Goal: Transaction & Acquisition: Purchase product/service

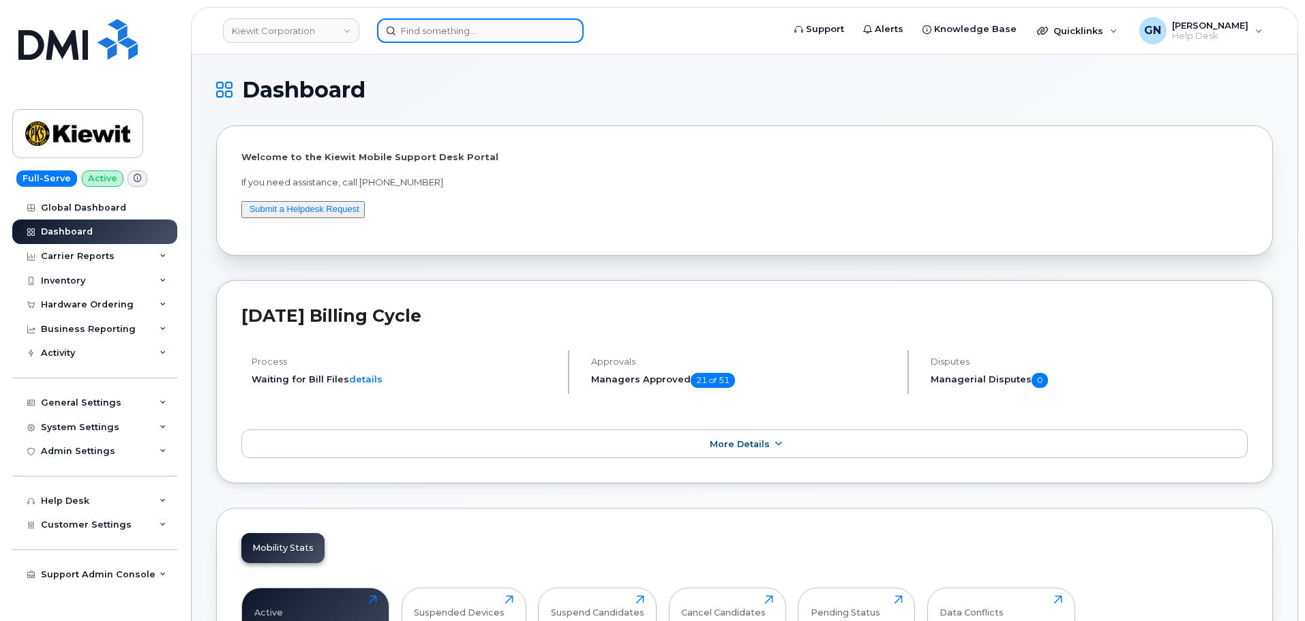
click at [492, 29] on input at bounding box center [480, 30] width 207 height 25
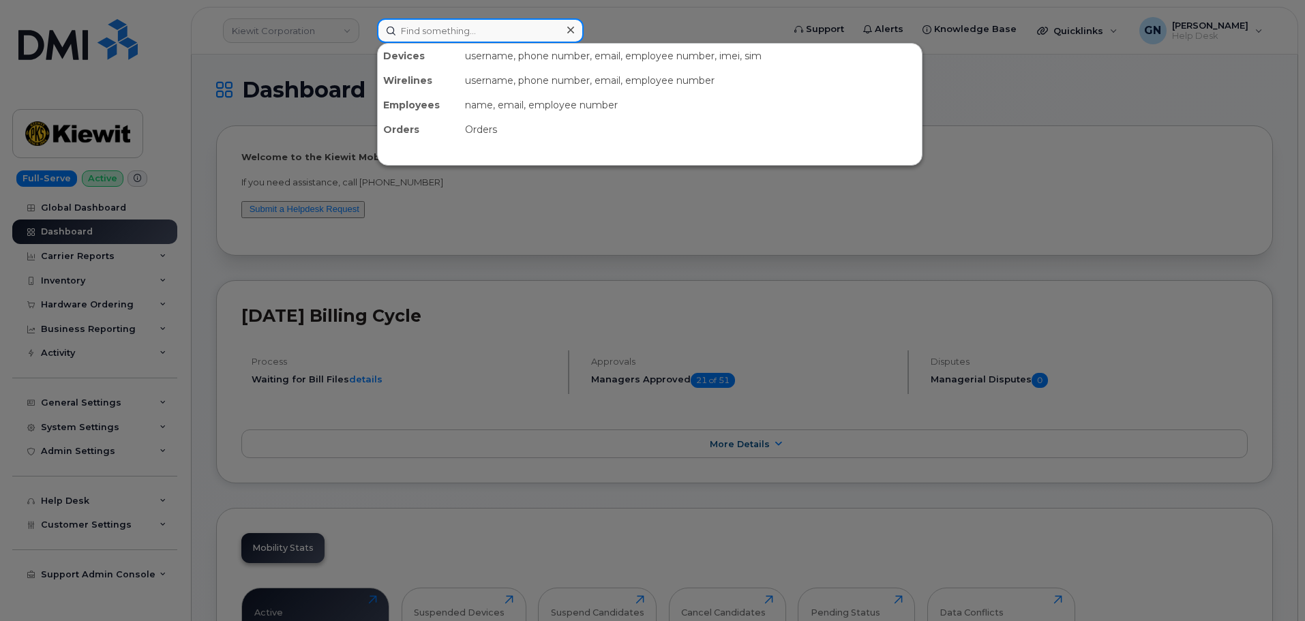
paste input "3064918082"
type input "3064918082"
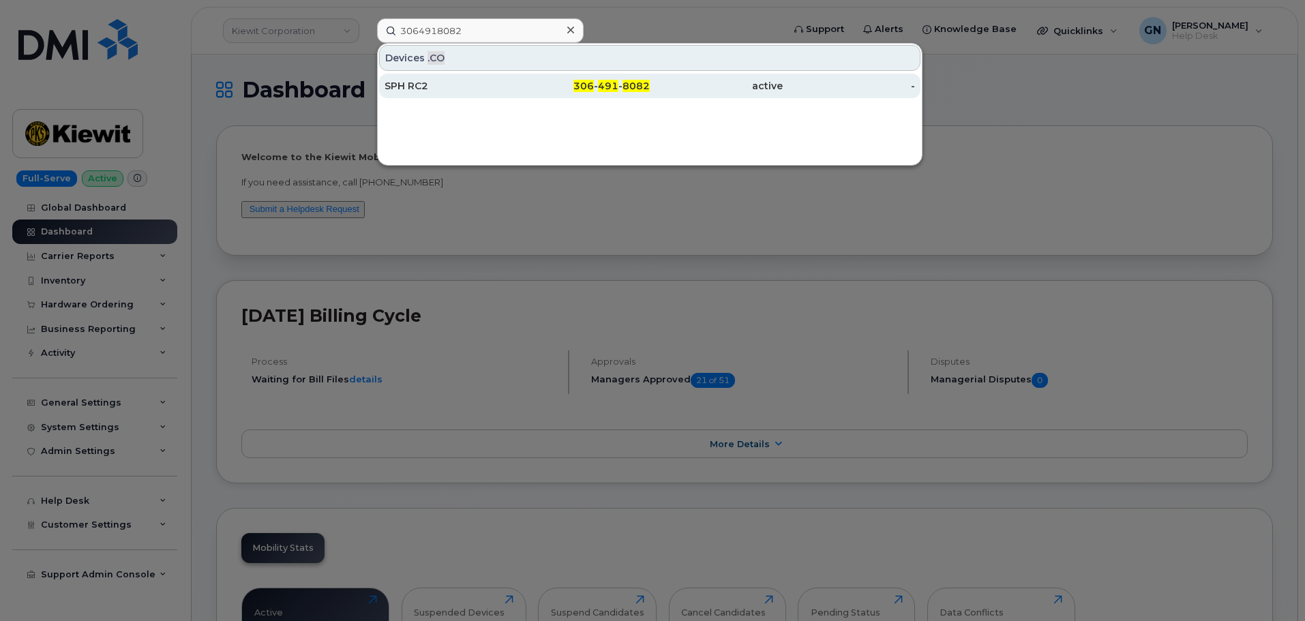
click at [600, 87] on span "491" at bounding box center [608, 86] width 20 height 12
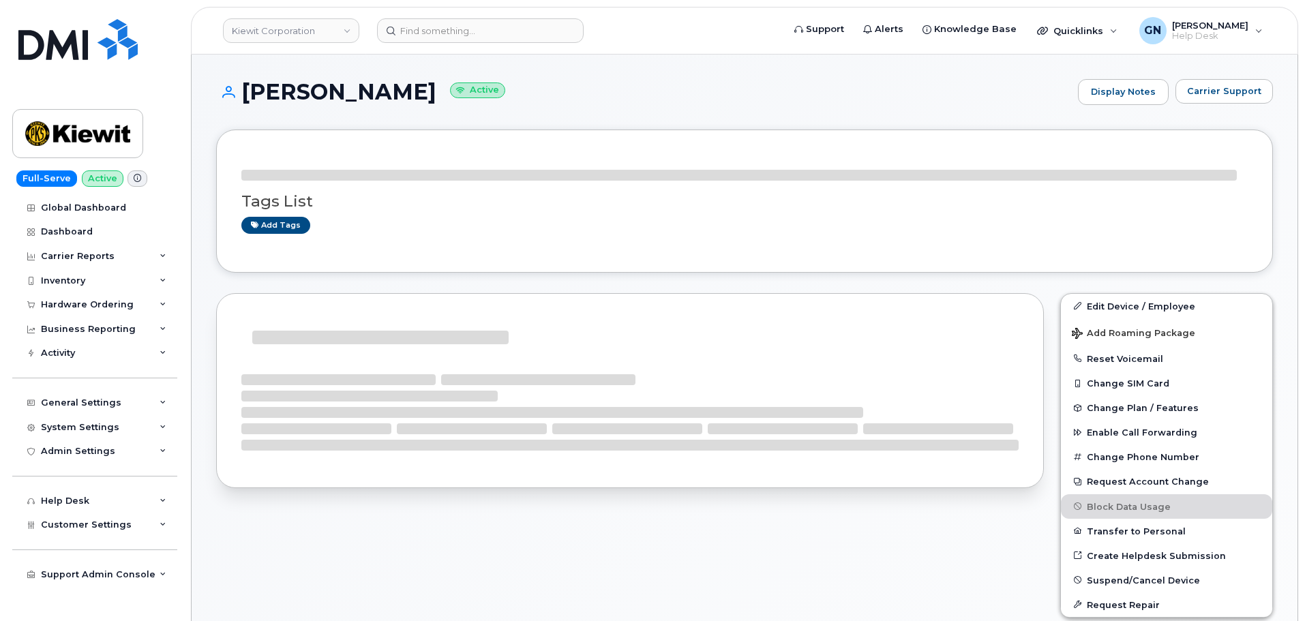
click at [260, 82] on h1 "RILEY NASH Active" at bounding box center [643, 92] width 855 height 24
drag, startPoint x: 260, startPoint y: 82, endPoint x: 318, endPoint y: 98, distance: 59.4
click at [318, 98] on h1 "RILEY NASH Active" at bounding box center [643, 92] width 855 height 24
copy h1 "RILEY NASH"
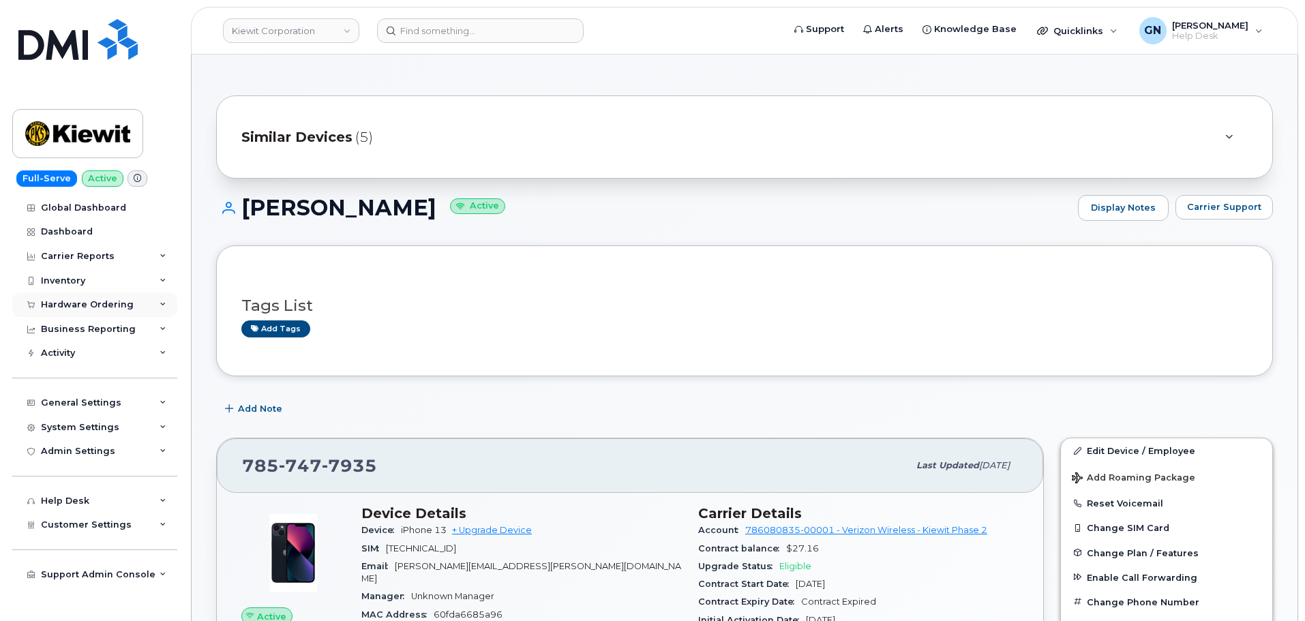
click at [91, 298] on div "Hardware Ordering" at bounding box center [94, 304] width 165 height 25
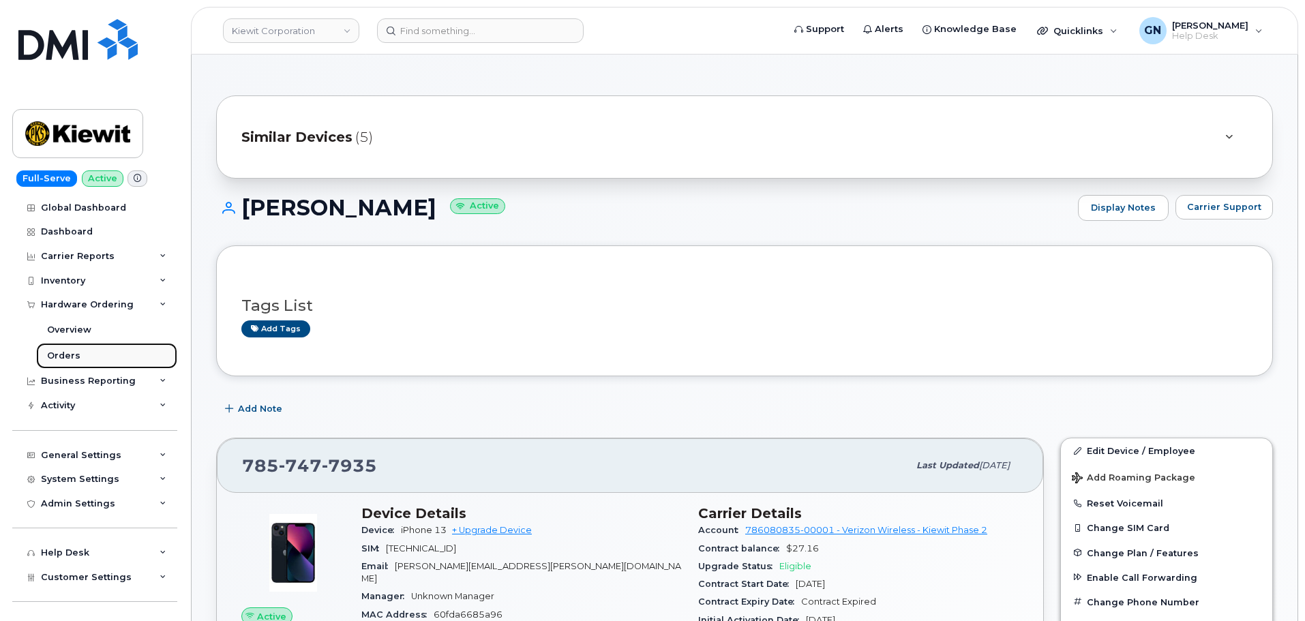
click at [93, 348] on link "Orders" at bounding box center [106, 356] width 141 height 26
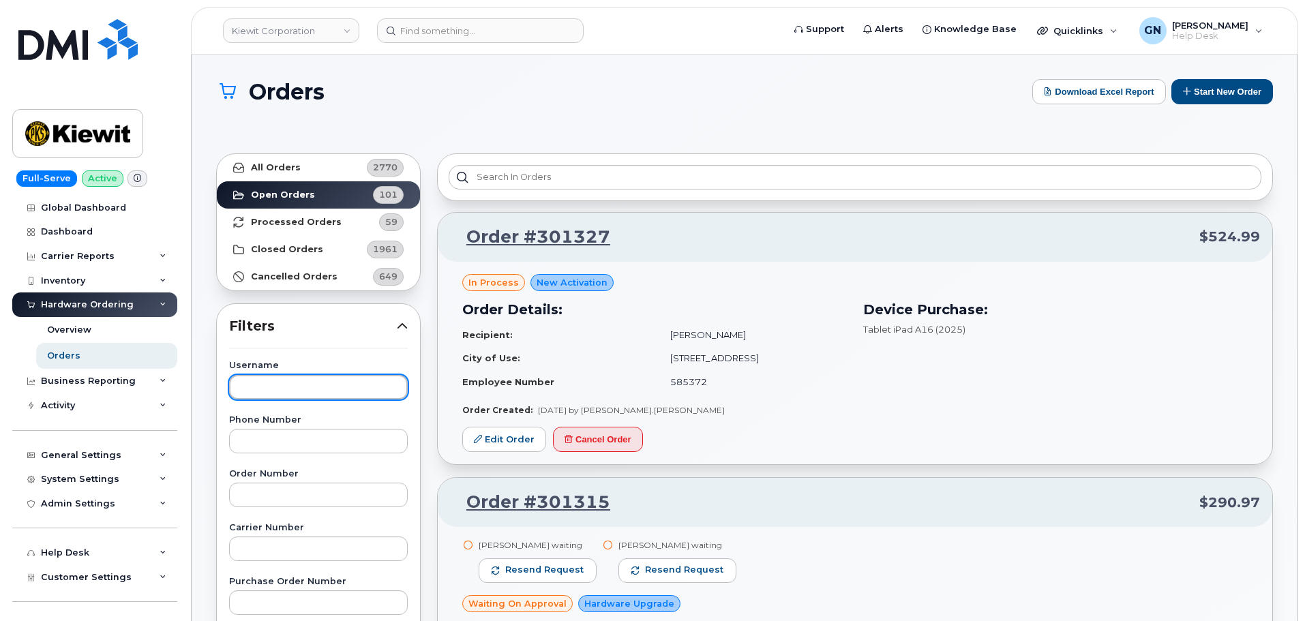
click at [289, 384] on input "text" at bounding box center [318, 387] width 179 height 25
paste input "[PERSON_NAME]"
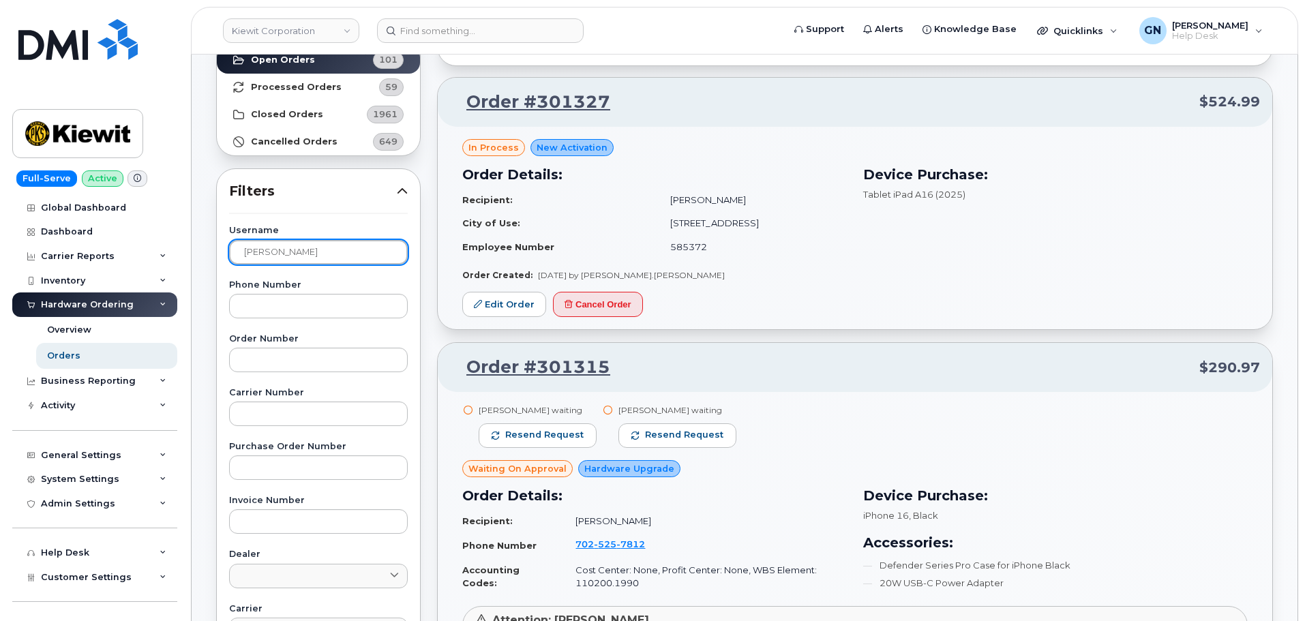
scroll to position [136, 0]
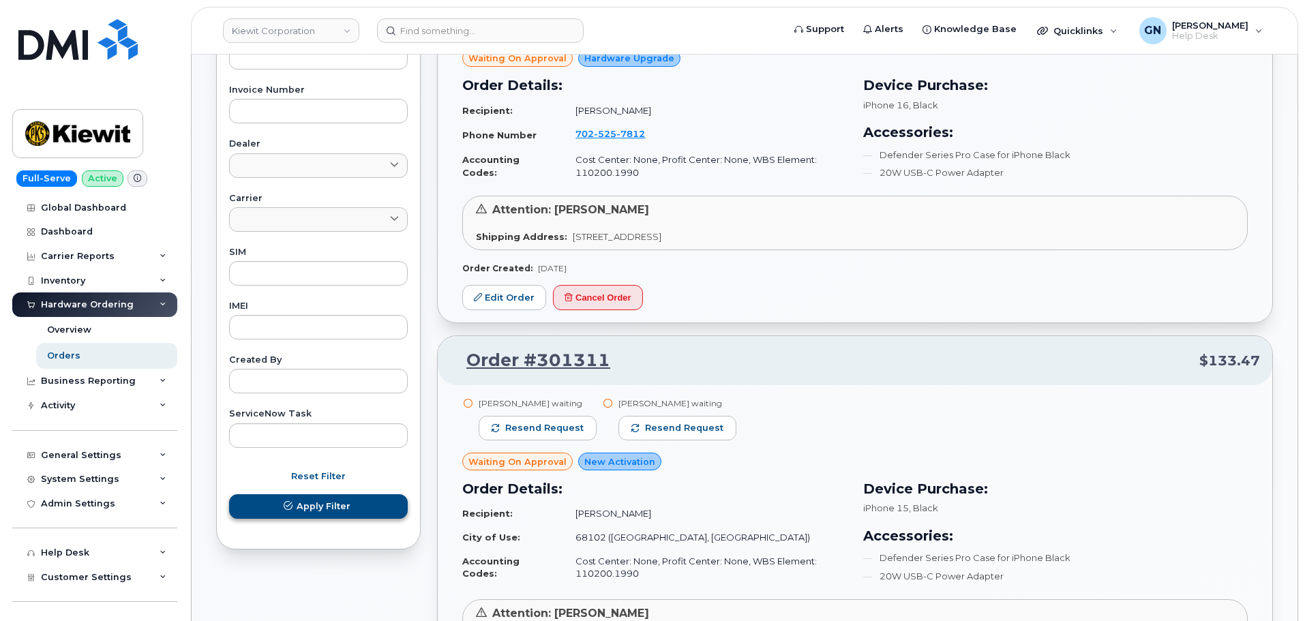
type input "[PERSON_NAME]"
click at [305, 498] on button "Apply Filter" at bounding box center [318, 506] width 179 height 25
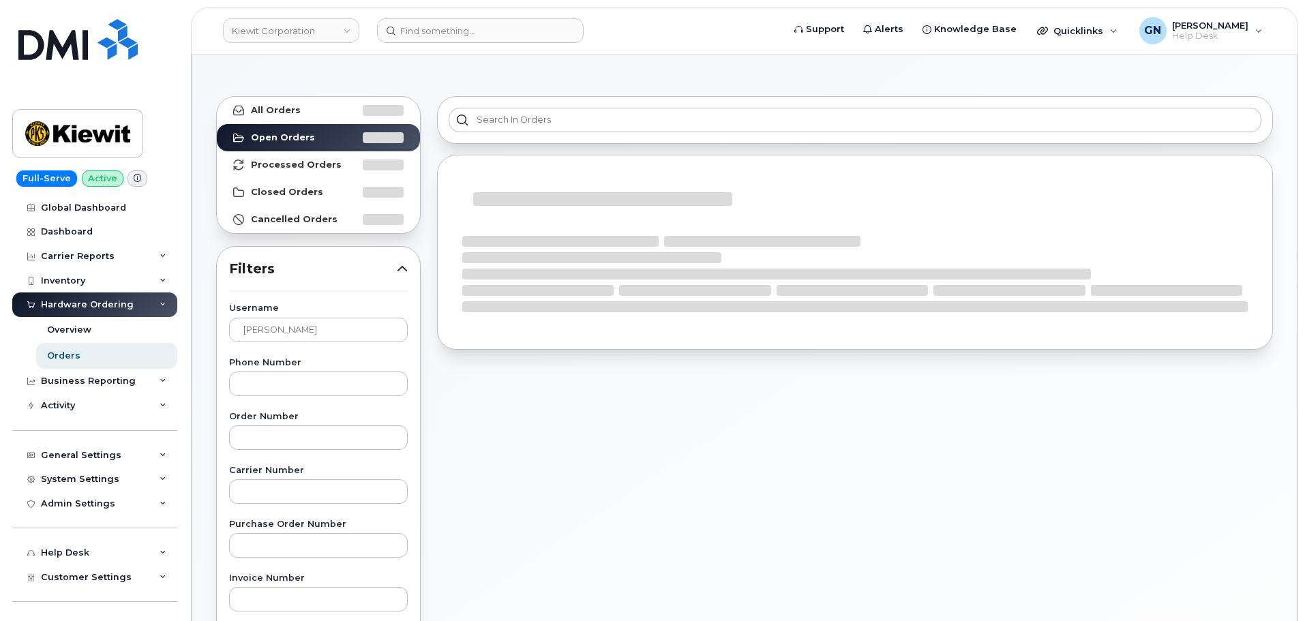
scroll to position [0, 0]
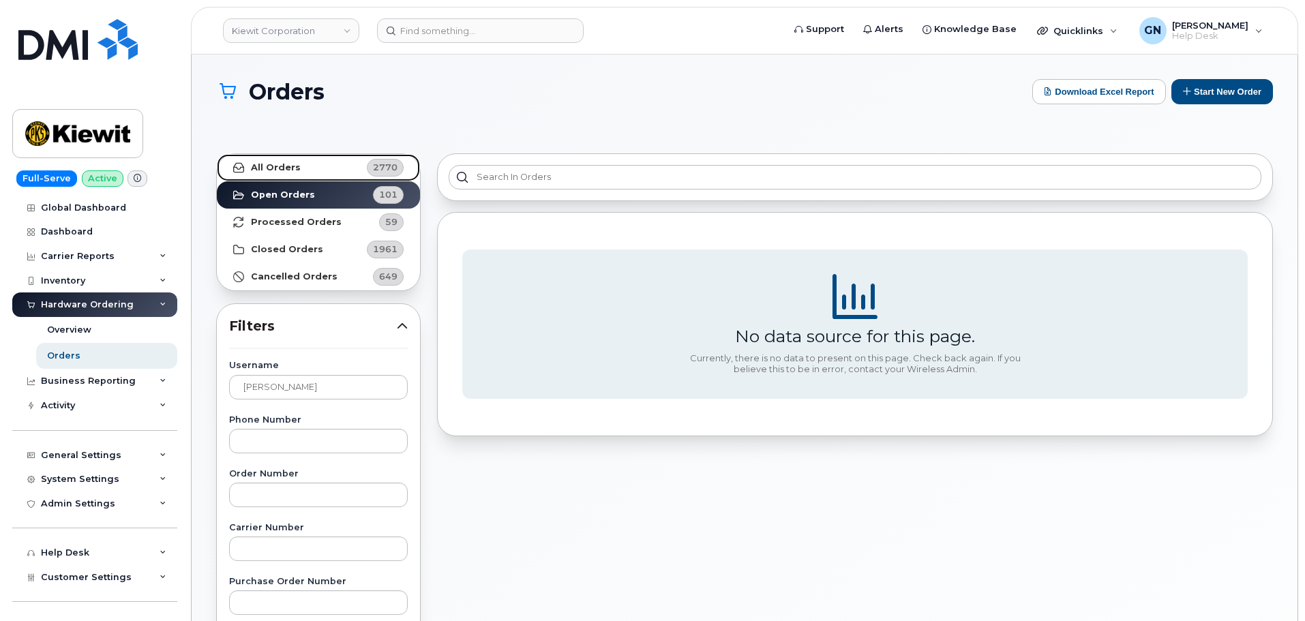
click at [337, 167] on link "All Orders 2770" at bounding box center [318, 167] width 203 height 27
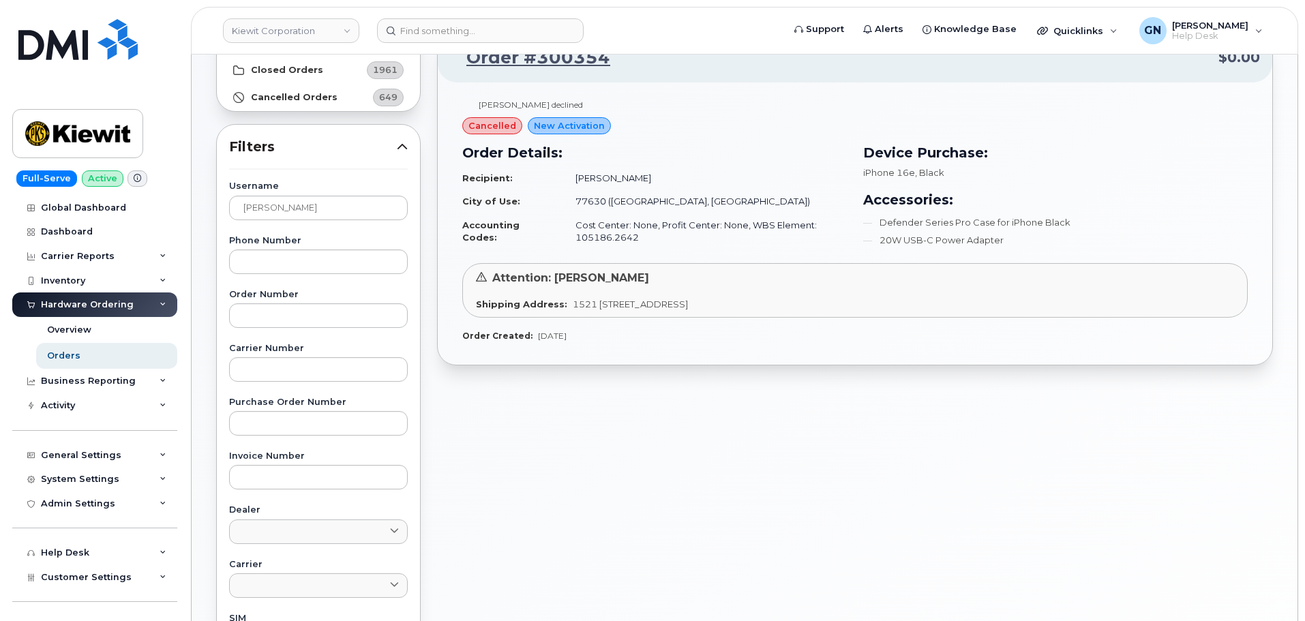
scroll to position [136, 0]
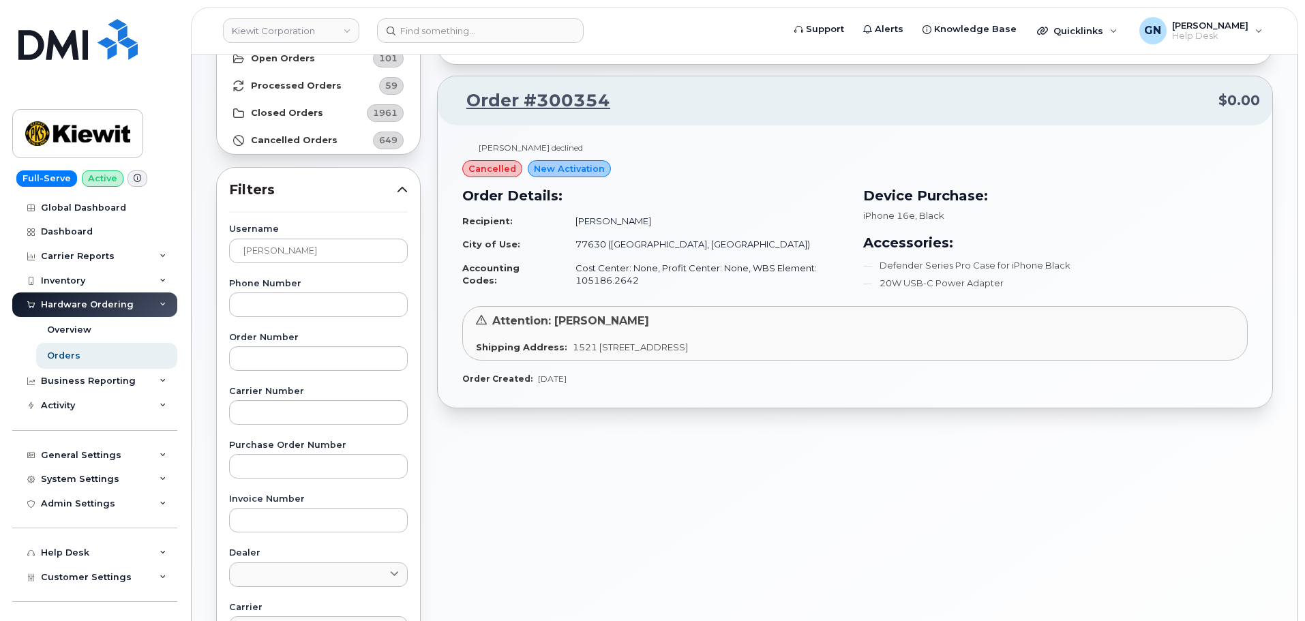
click at [579, 347] on span "1521 [STREET_ADDRESS]" at bounding box center [630, 347] width 115 height 11
drag, startPoint x: 579, startPoint y: 347, endPoint x: 778, endPoint y: 348, distance: 199.1
click at [688, 344] on span "1521 [STREET_ADDRESS]" at bounding box center [630, 347] width 115 height 11
click at [577, 344] on span "1521 N 37th St Apt 146 ORANGE TX 77630-2971 UNITED STATES" at bounding box center [630, 347] width 115 height 11
drag, startPoint x: 577, startPoint y: 344, endPoint x: 835, endPoint y: 348, distance: 258.4
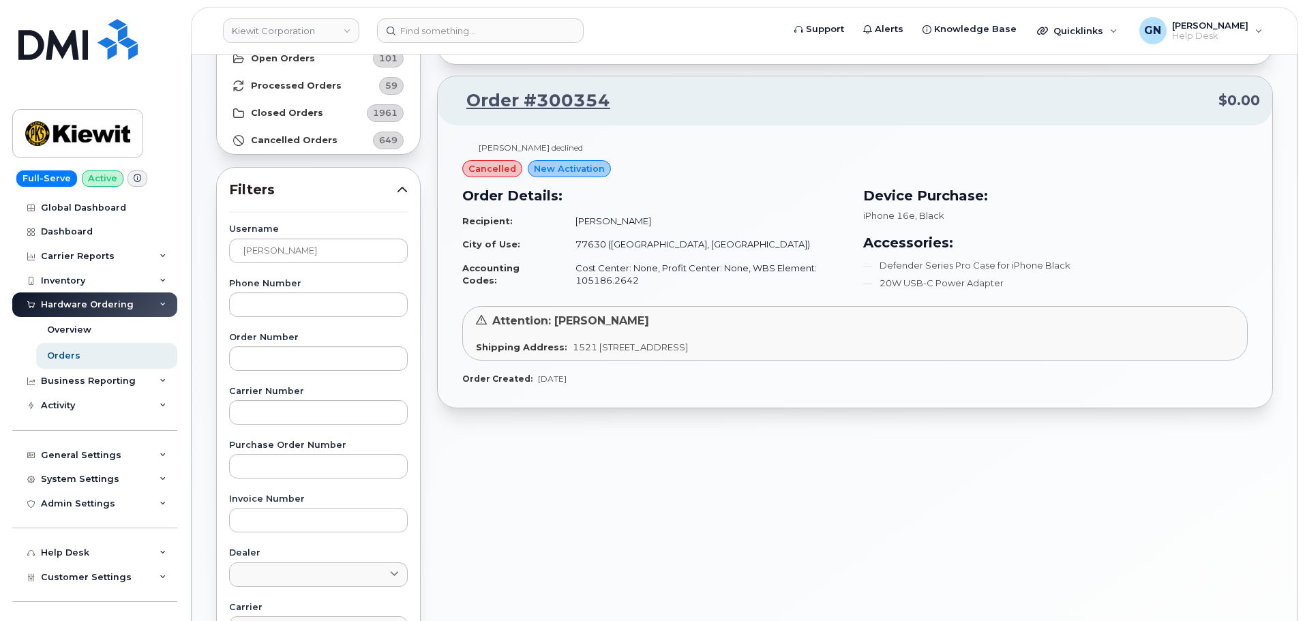
click at [688, 348] on span "1521 N 37th St Apt 146 ORANGE TX 77630-2971 UNITED STATES" at bounding box center [630, 347] width 115 height 11
copy span "1521 N 37th St Apt 146 ORANGE TX 77630-2971 UNITED STATES"
click at [591, 281] on td "Cost Center: None, Profit Center: None, WBS Element: 105186.2642" at bounding box center [705, 274] width 284 height 36
drag, startPoint x: 591, startPoint y: 281, endPoint x: 616, endPoint y: 286, distance: 25.8
click at [616, 286] on td "Cost Center: None, Profit Center: None, WBS Element: 105186.2642" at bounding box center [705, 274] width 284 height 36
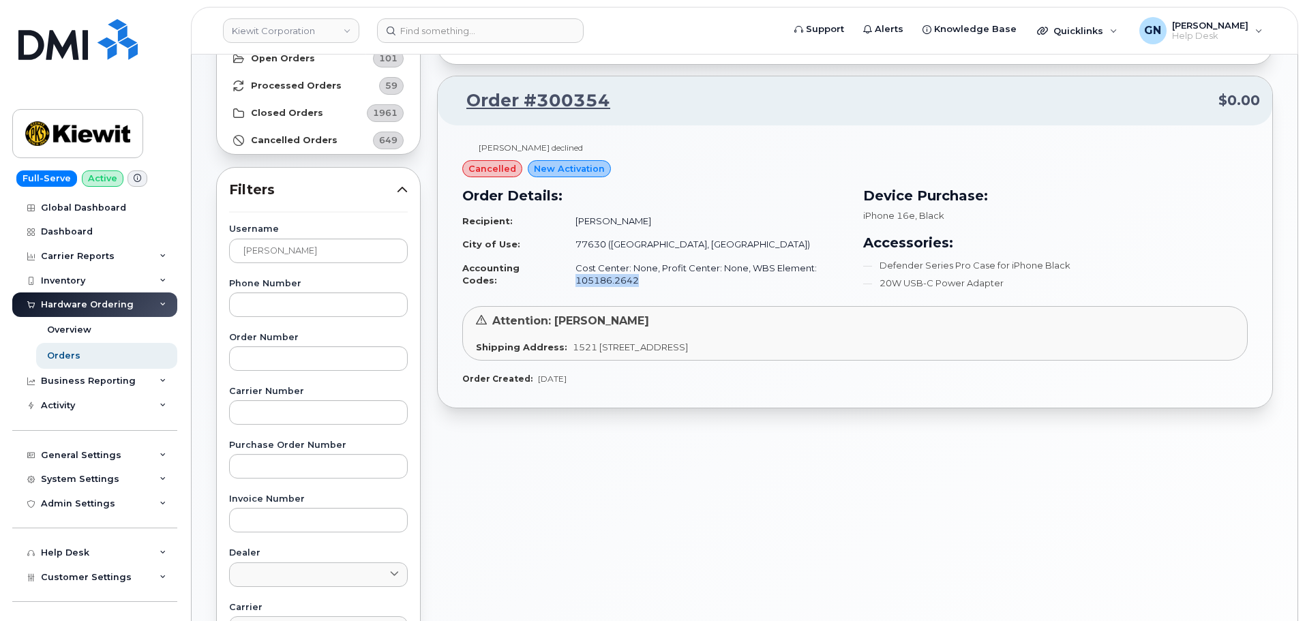
copy td "105186.2642"
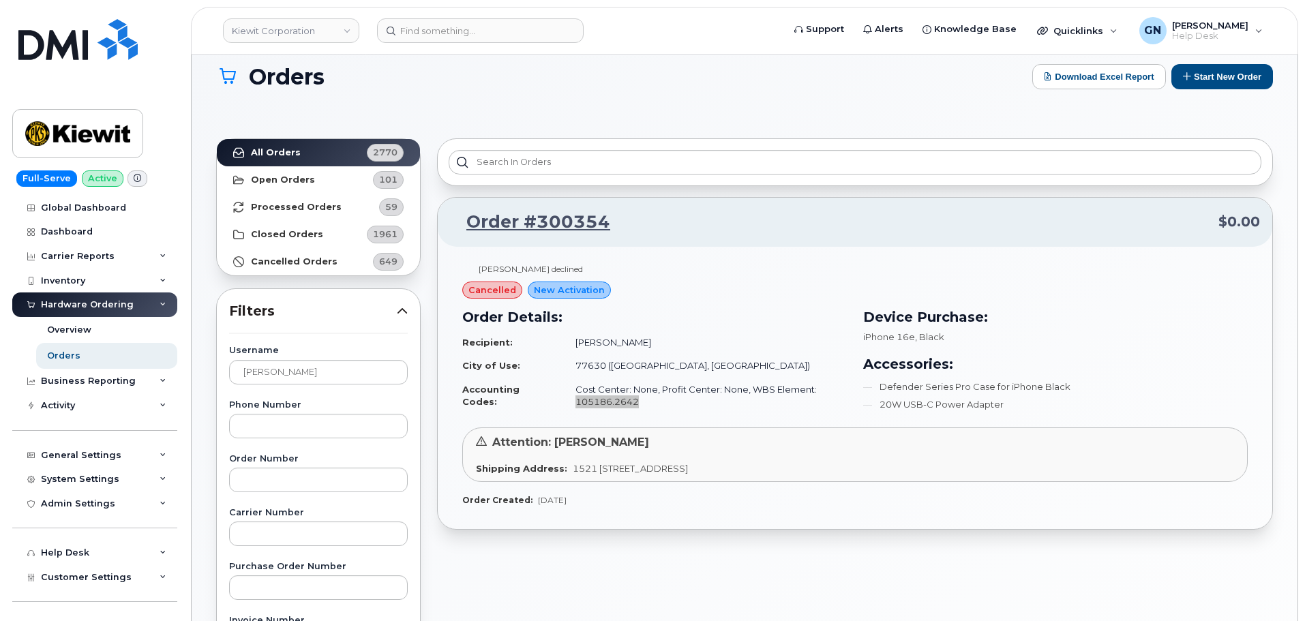
scroll to position [0, 0]
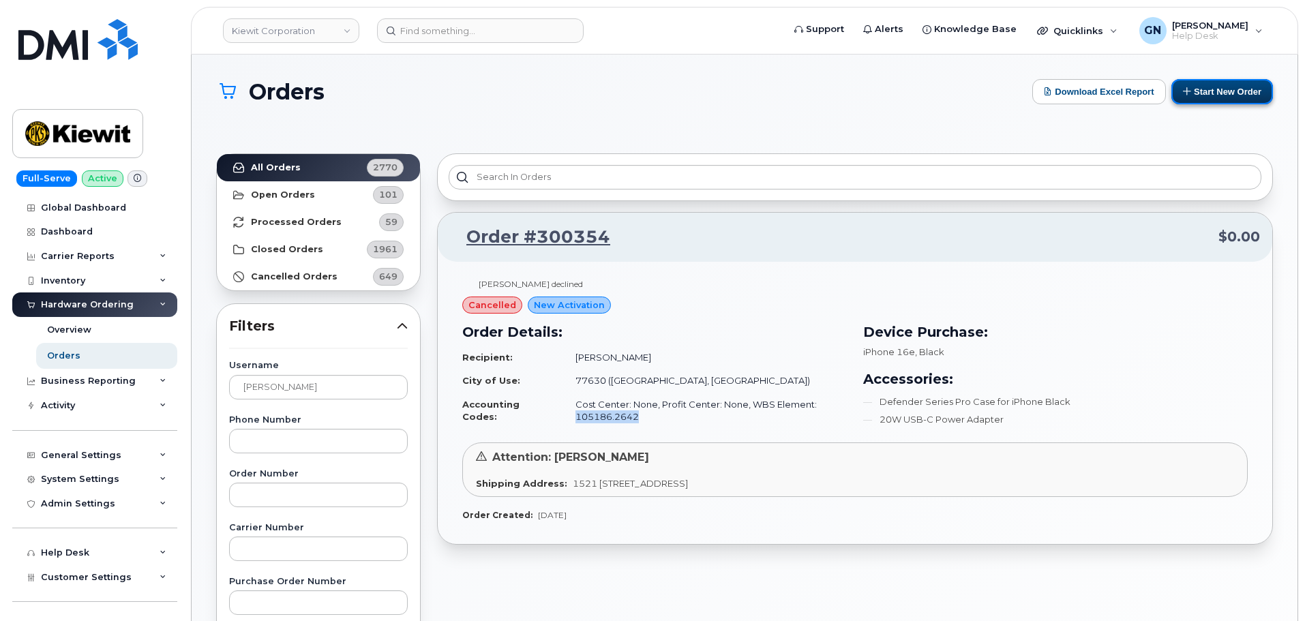
drag, startPoint x: 1214, startPoint y: 92, endPoint x: 1199, endPoint y: 97, distance: 15.7
click at [1213, 92] on button "Start New Order" at bounding box center [1222, 91] width 102 height 25
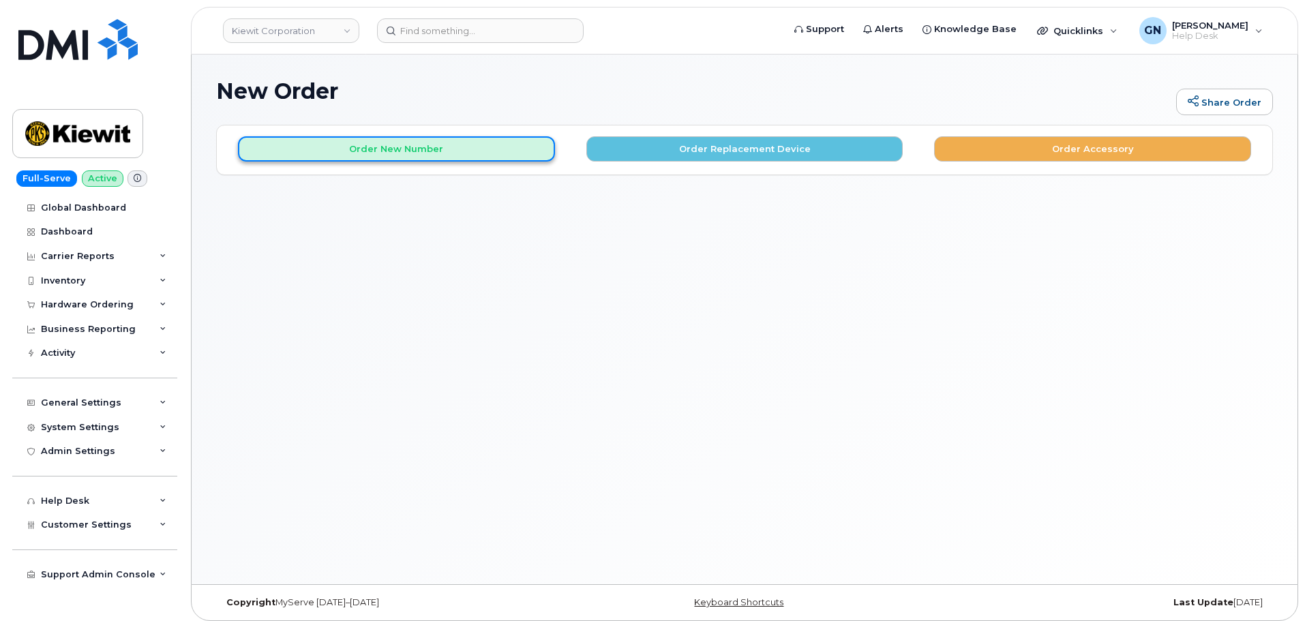
click at [518, 147] on button "Order New Number" at bounding box center [396, 148] width 317 height 25
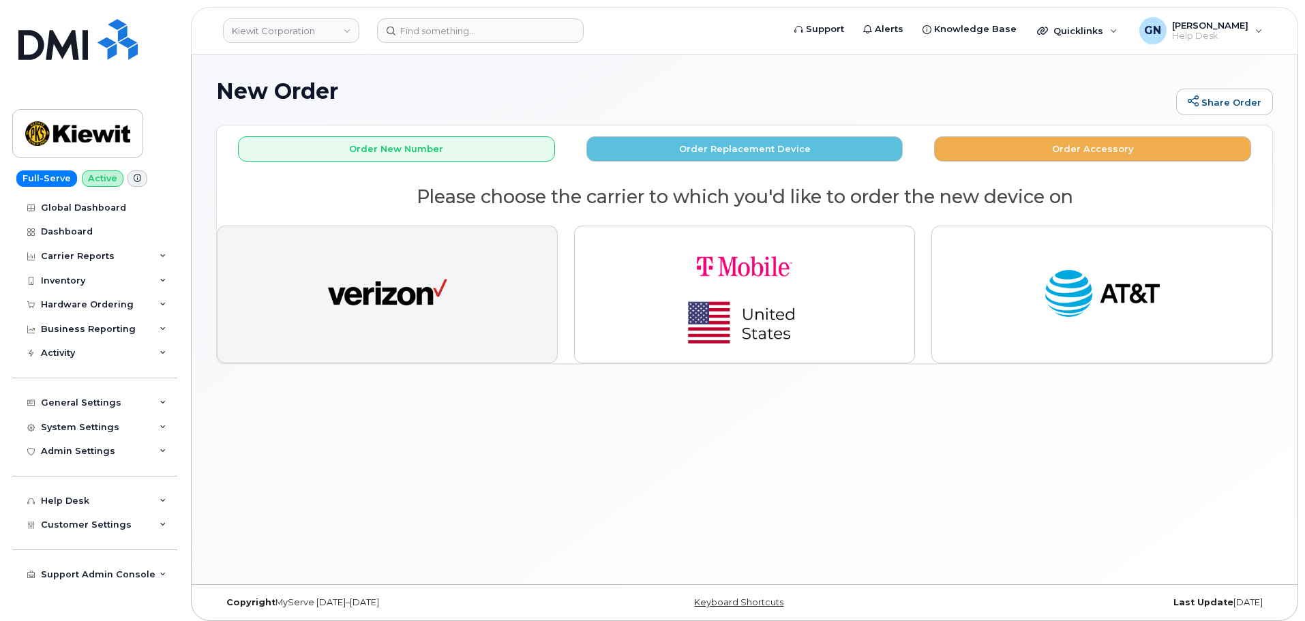
click at [480, 315] on button "button" at bounding box center [387, 295] width 341 height 138
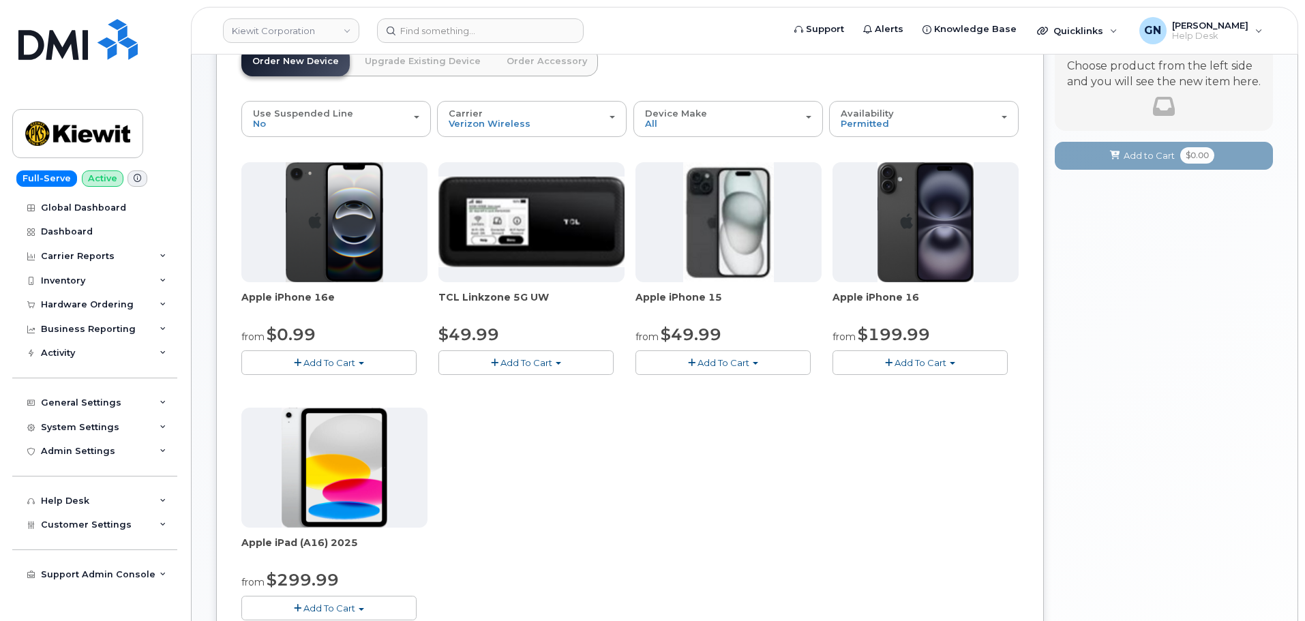
scroll to position [136, 0]
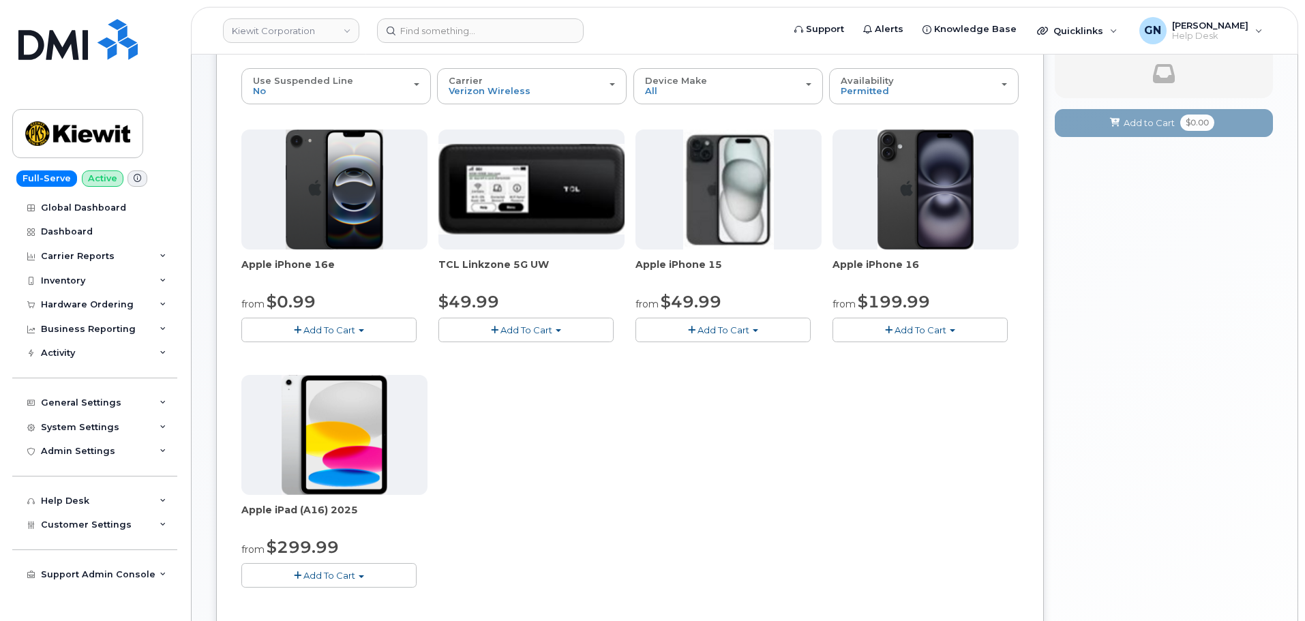
click at [367, 327] on button "Add To Cart" at bounding box center [328, 330] width 175 height 24
click at [371, 357] on link "$0.99 - 2 Year Activation (128GB)" at bounding box center [333, 355] width 176 height 17
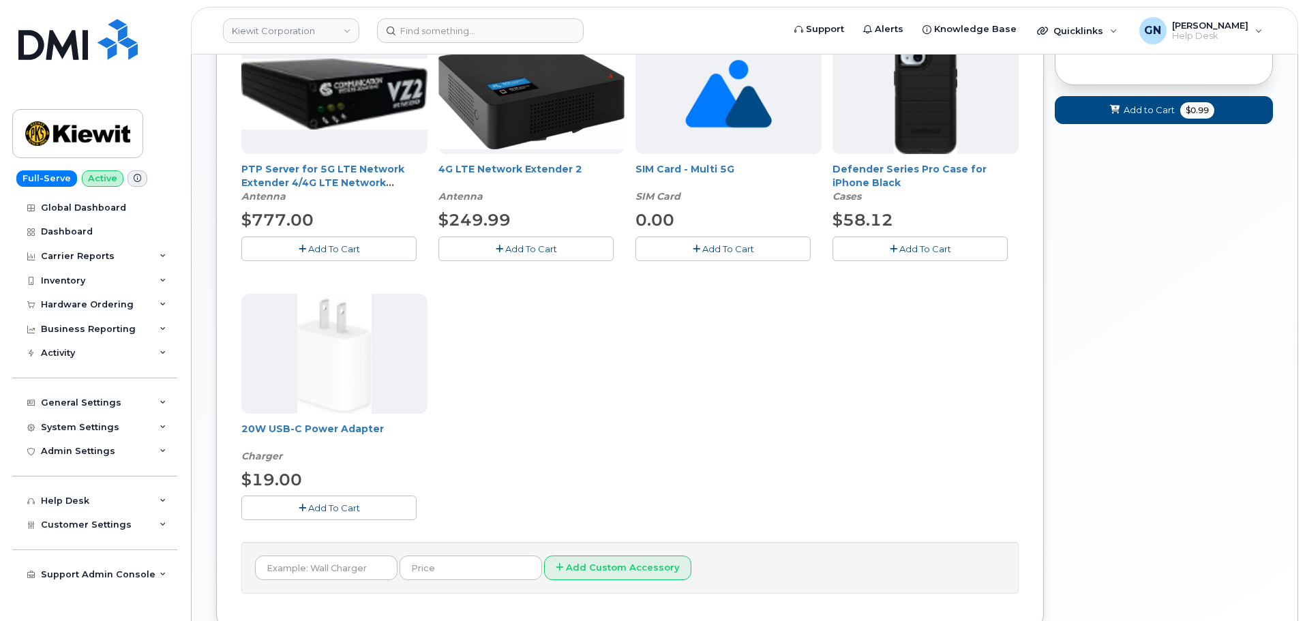
scroll to position [205, 0]
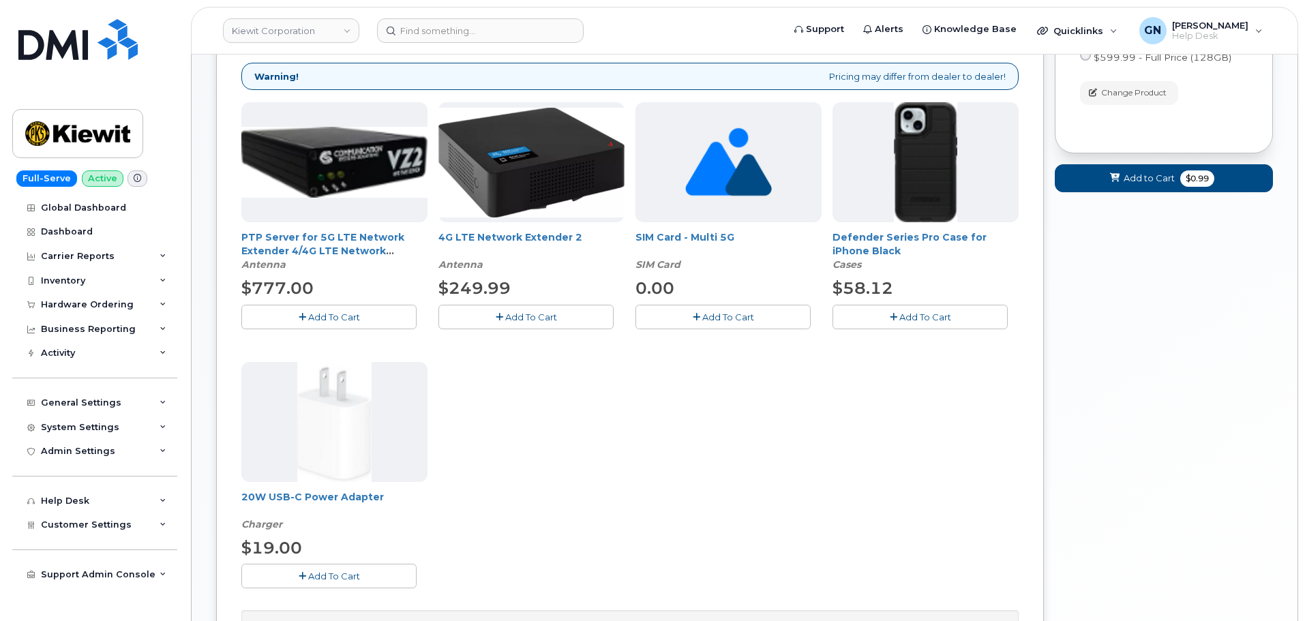
drag, startPoint x: 886, startPoint y: 318, endPoint x: 847, endPoint y: 336, distance: 43.6
click at [886, 317] on button "Add To Cart" at bounding box center [919, 317] width 175 height 24
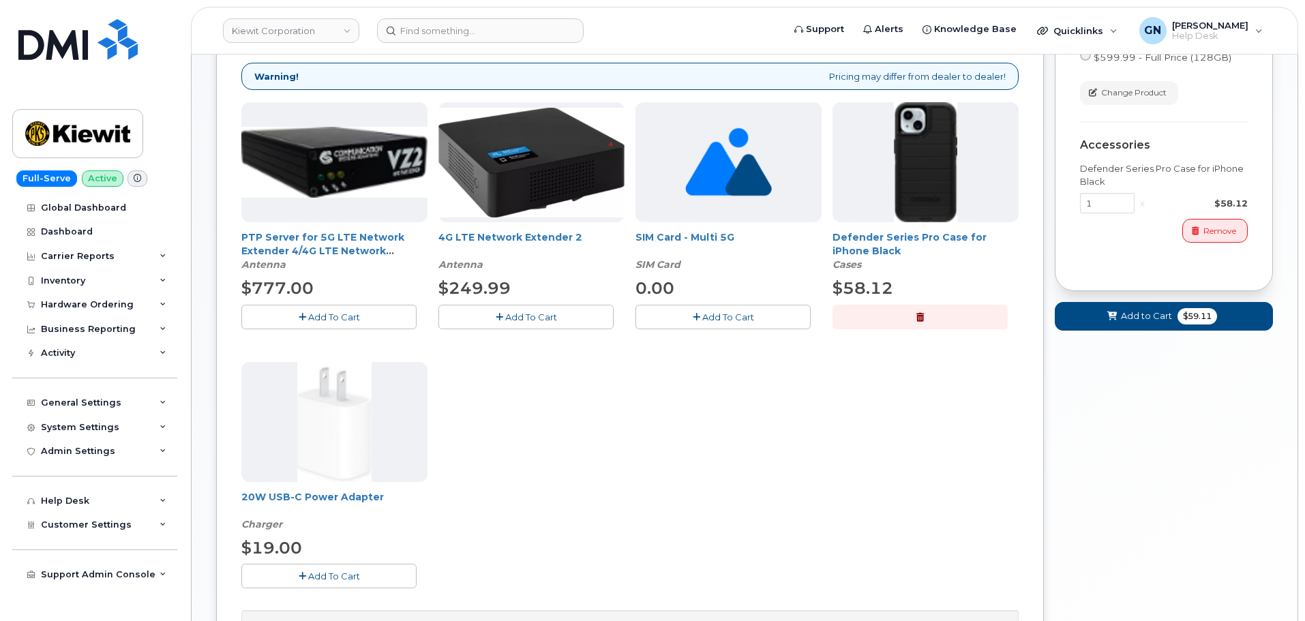
scroll to position [341, 0]
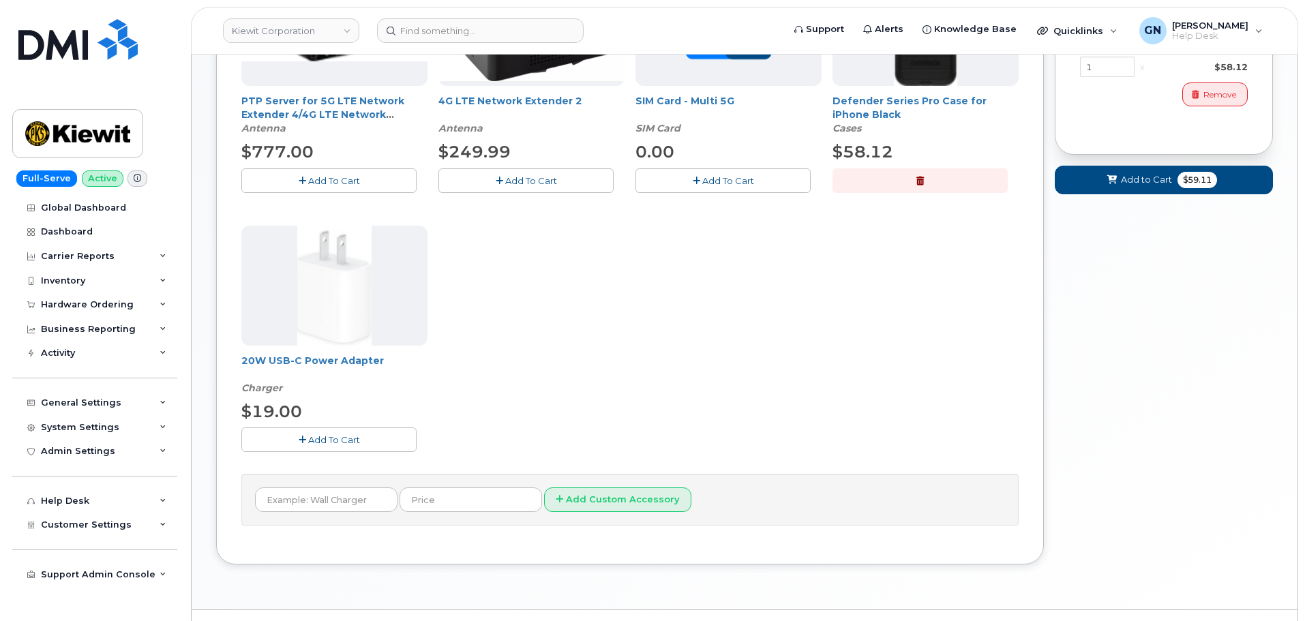
click at [403, 436] on button "Add To Cart" at bounding box center [328, 439] width 175 height 24
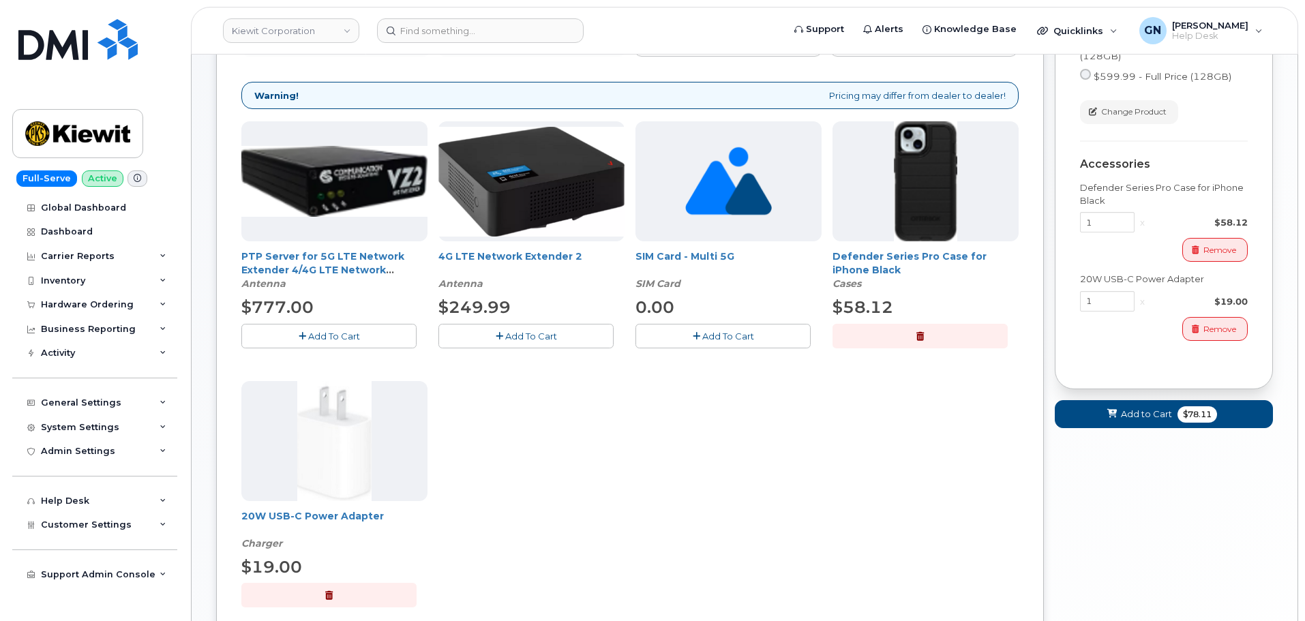
scroll to position [168, 0]
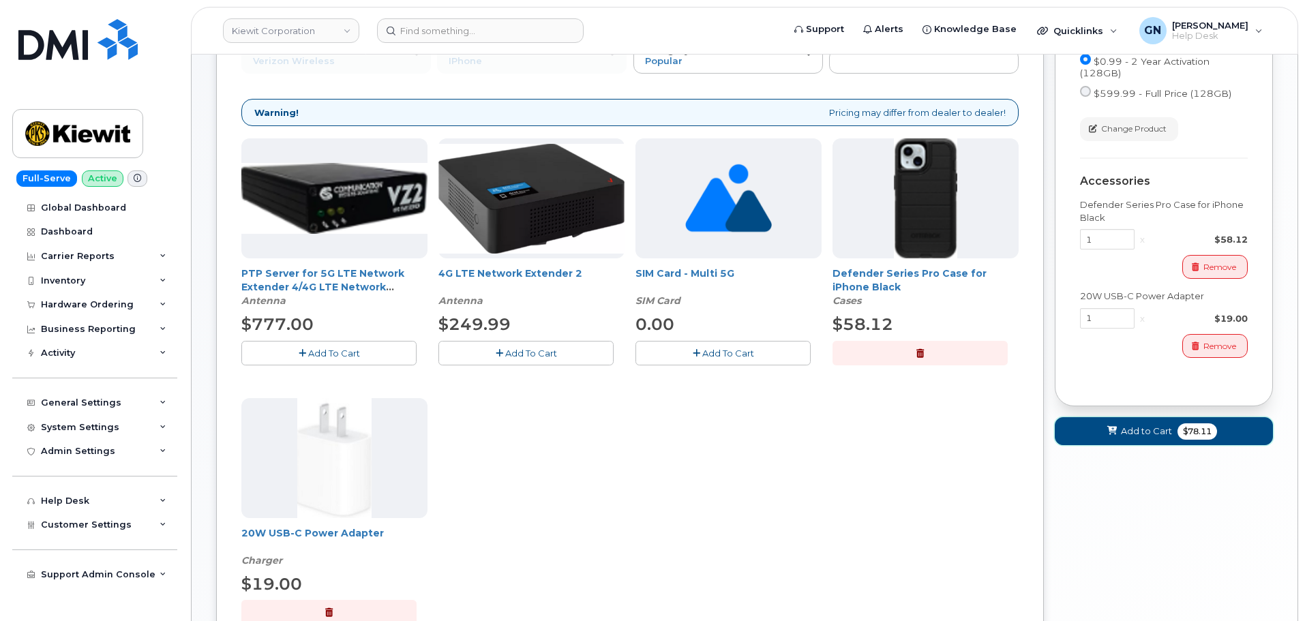
click at [1122, 428] on span "Add to Cart" at bounding box center [1146, 431] width 51 height 13
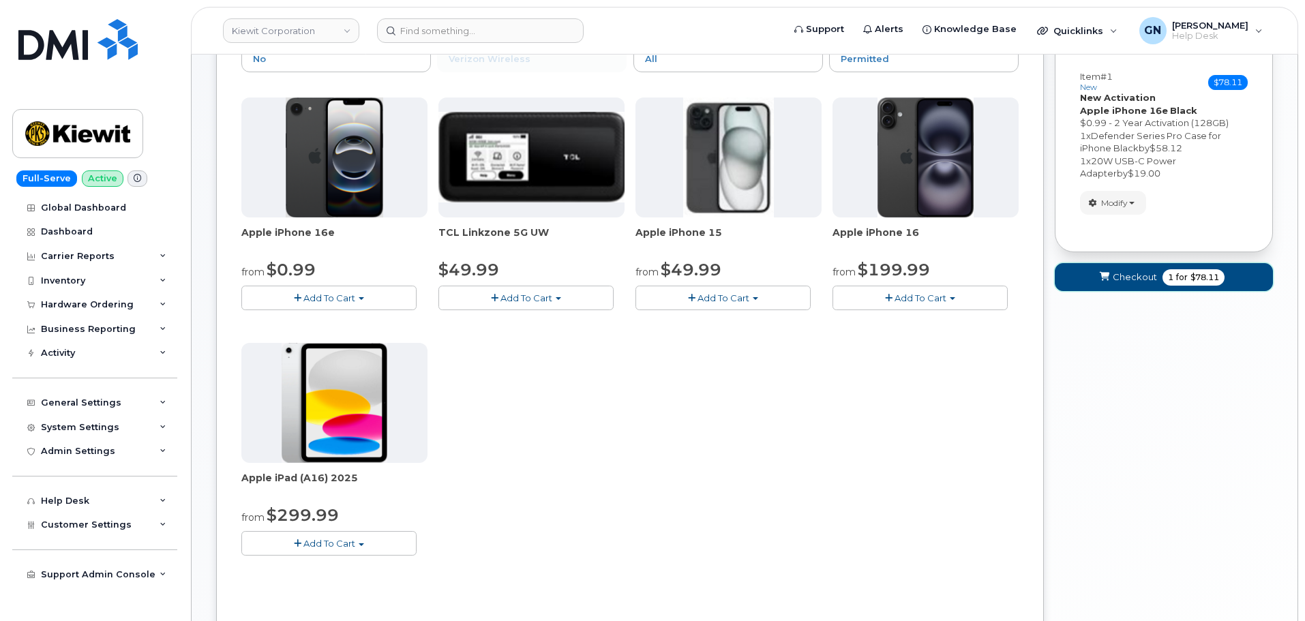
click at [1134, 283] on span "Checkout" at bounding box center [1135, 277] width 44 height 13
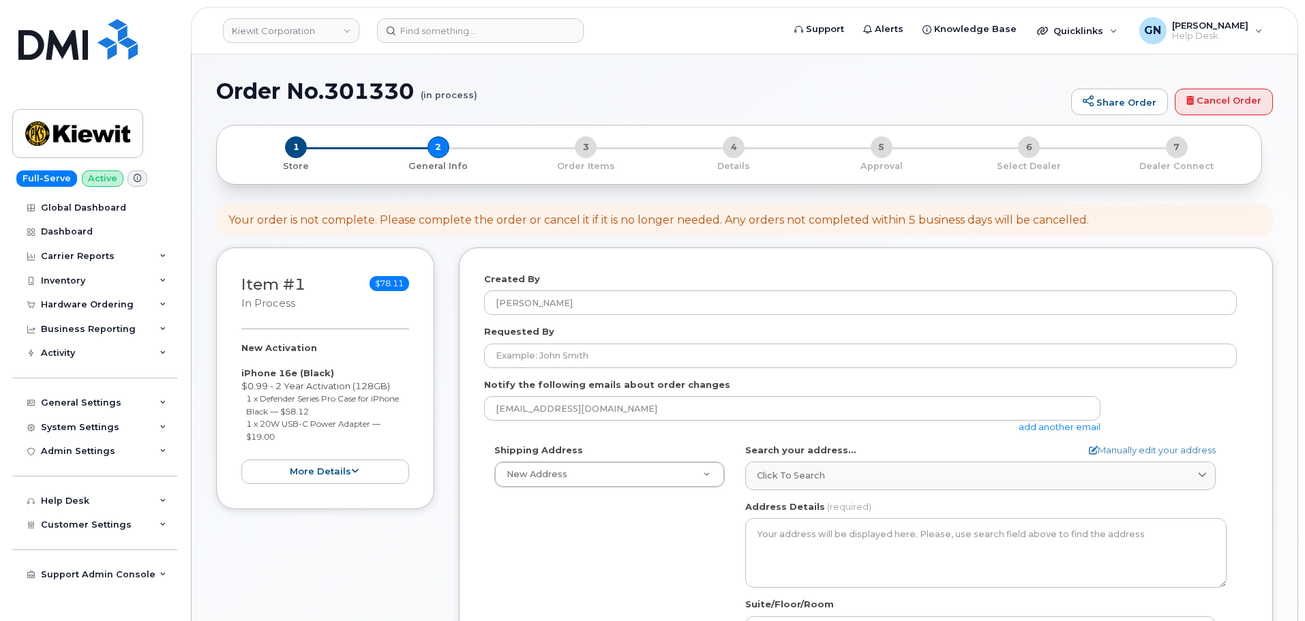
select select
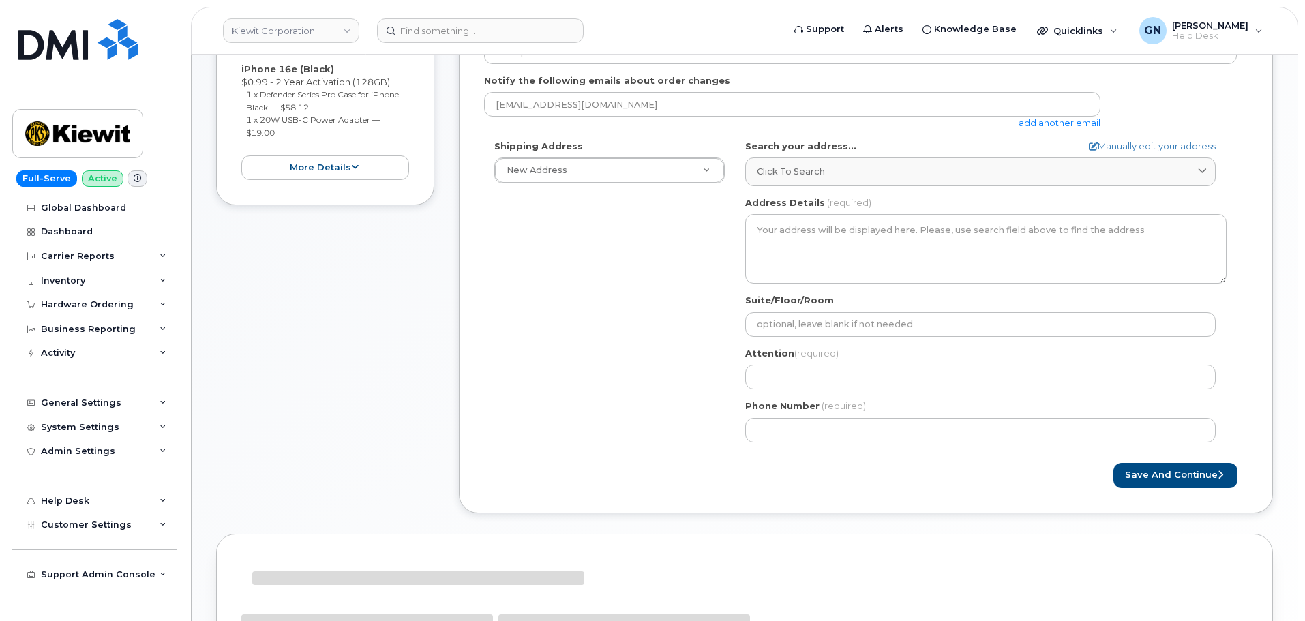
scroll to position [273, 0]
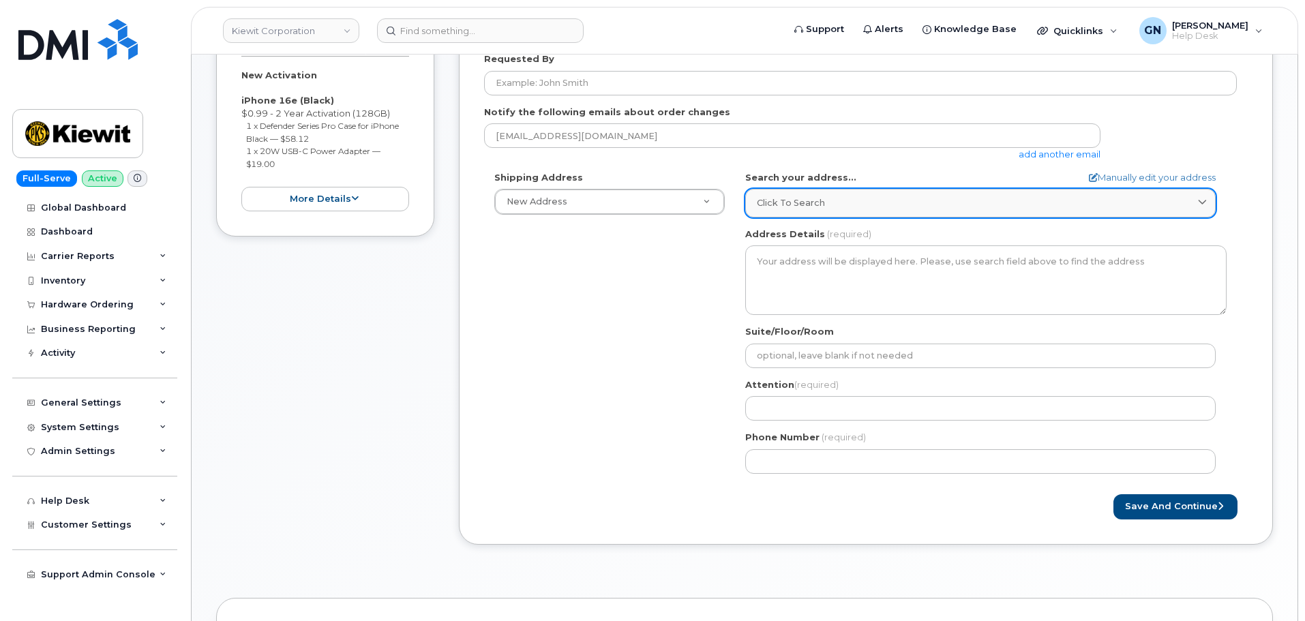
click at [932, 202] on div "Click to search" at bounding box center [980, 202] width 447 height 13
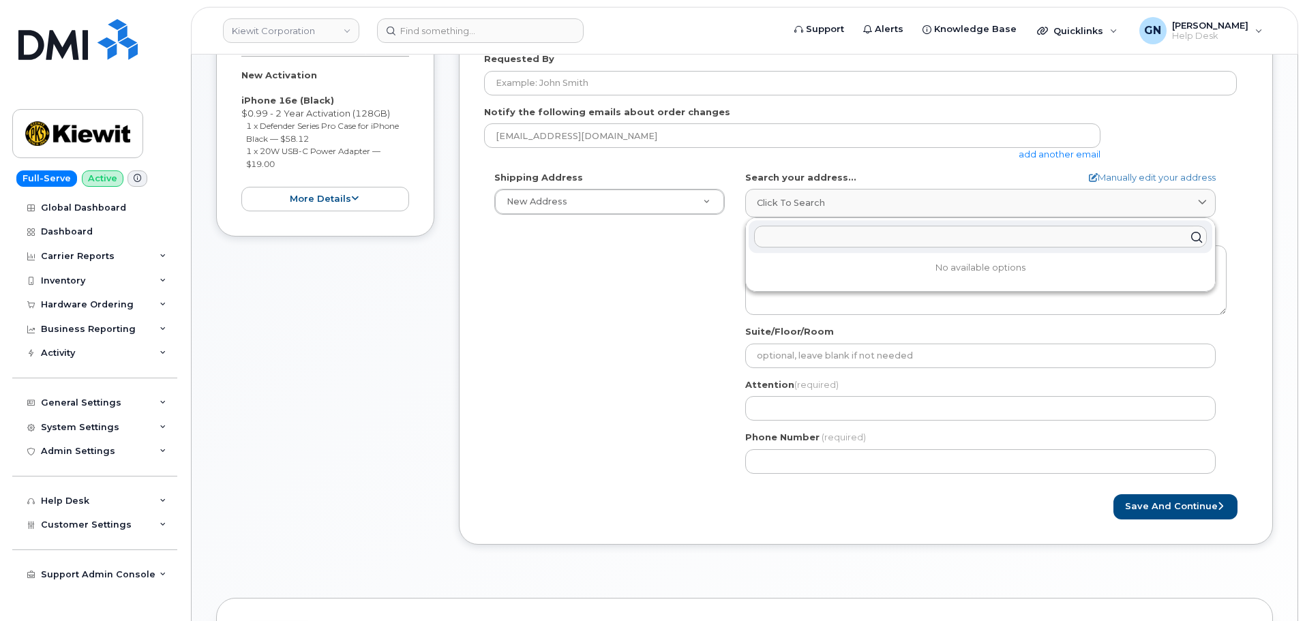
paste input "1521 [STREET_ADDRESS]"
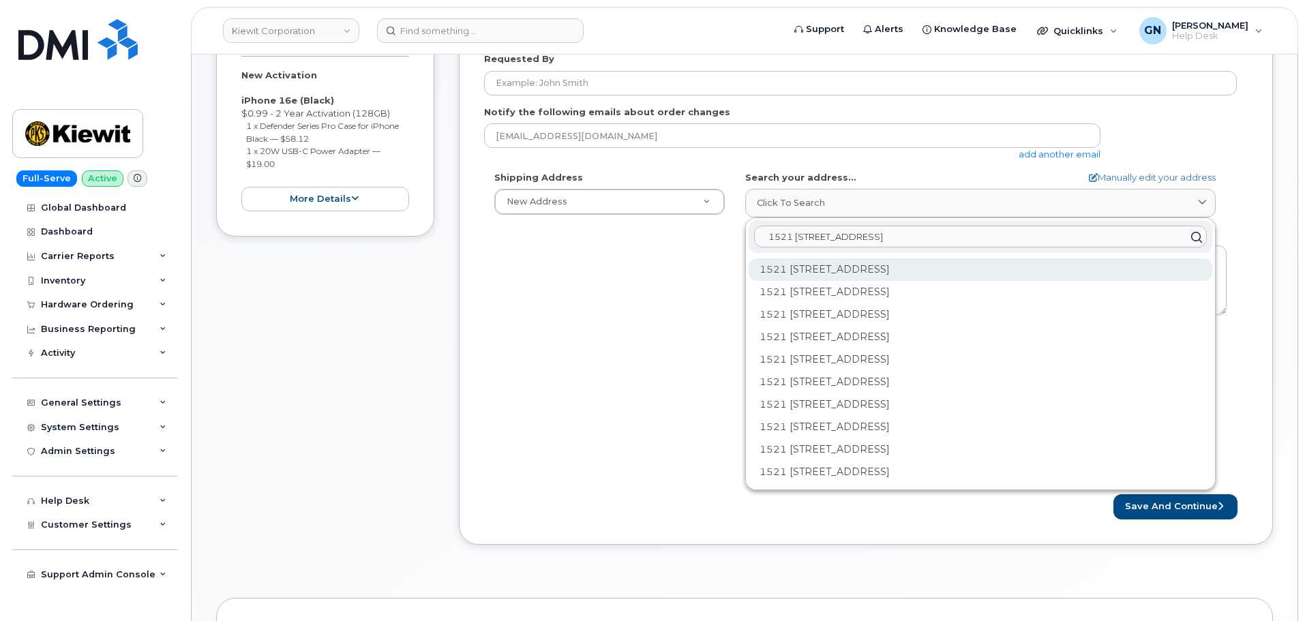
type input "1521 [STREET_ADDRESS]"
click at [924, 275] on div "1521 [STREET_ADDRESS]" at bounding box center [981, 269] width 464 height 22
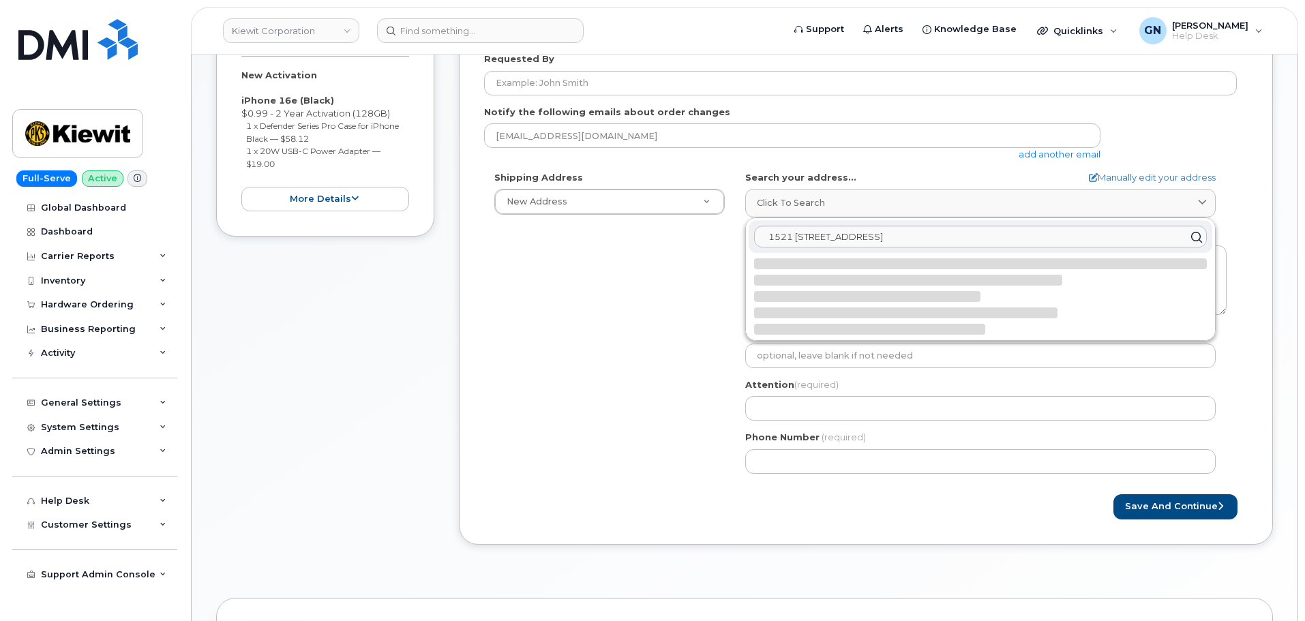
select select
type textarea "1521 [STREET_ADDRESS]"
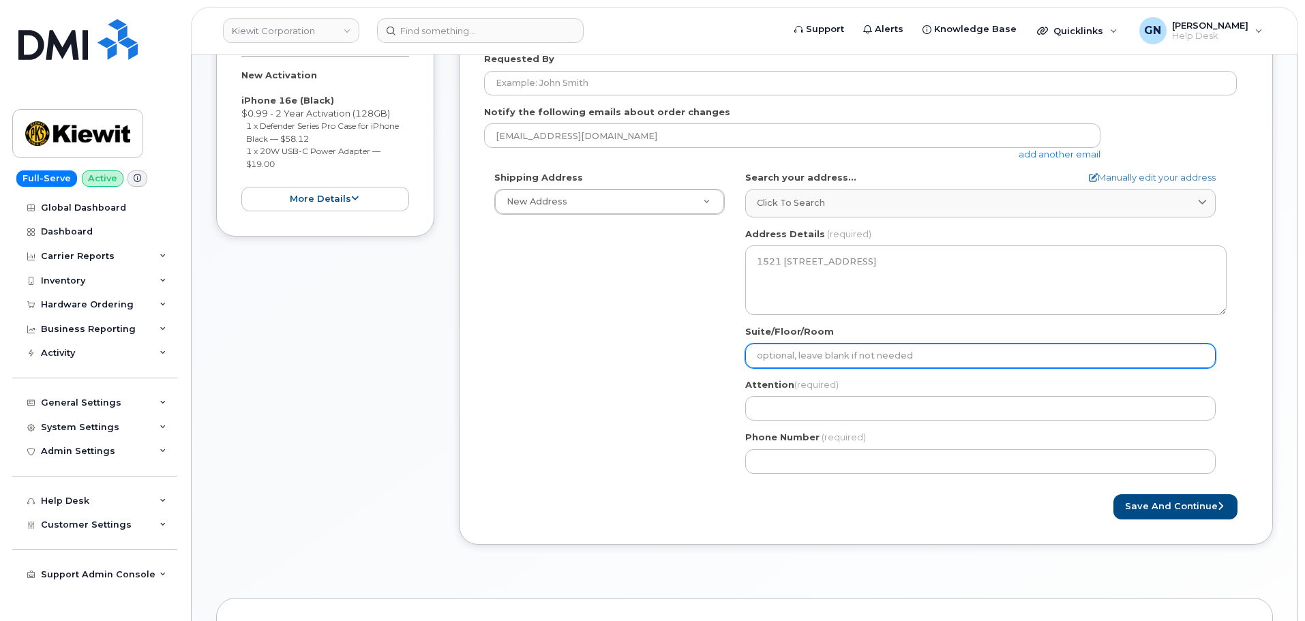
click at [825, 353] on input "Suite/Floor/Room" at bounding box center [980, 356] width 470 height 25
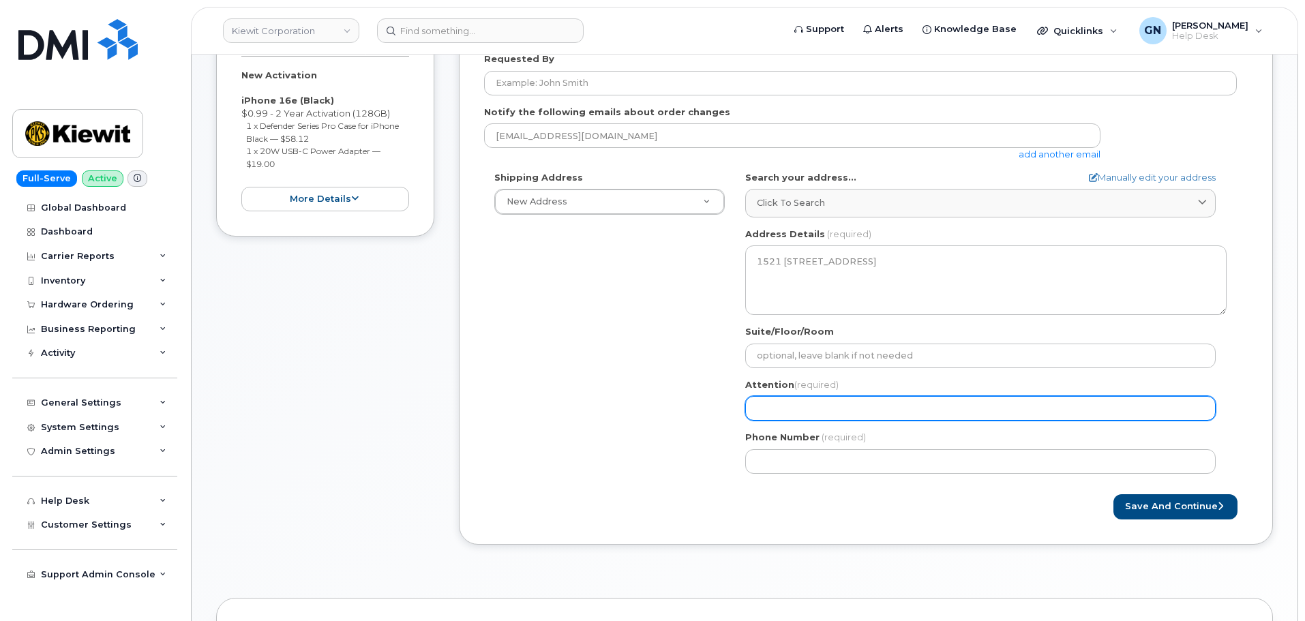
click at [787, 401] on input "Attention (required)" at bounding box center [980, 408] width 470 height 25
paste input "[PERSON_NAME]"
select select
type input "[PERSON_NAME]"
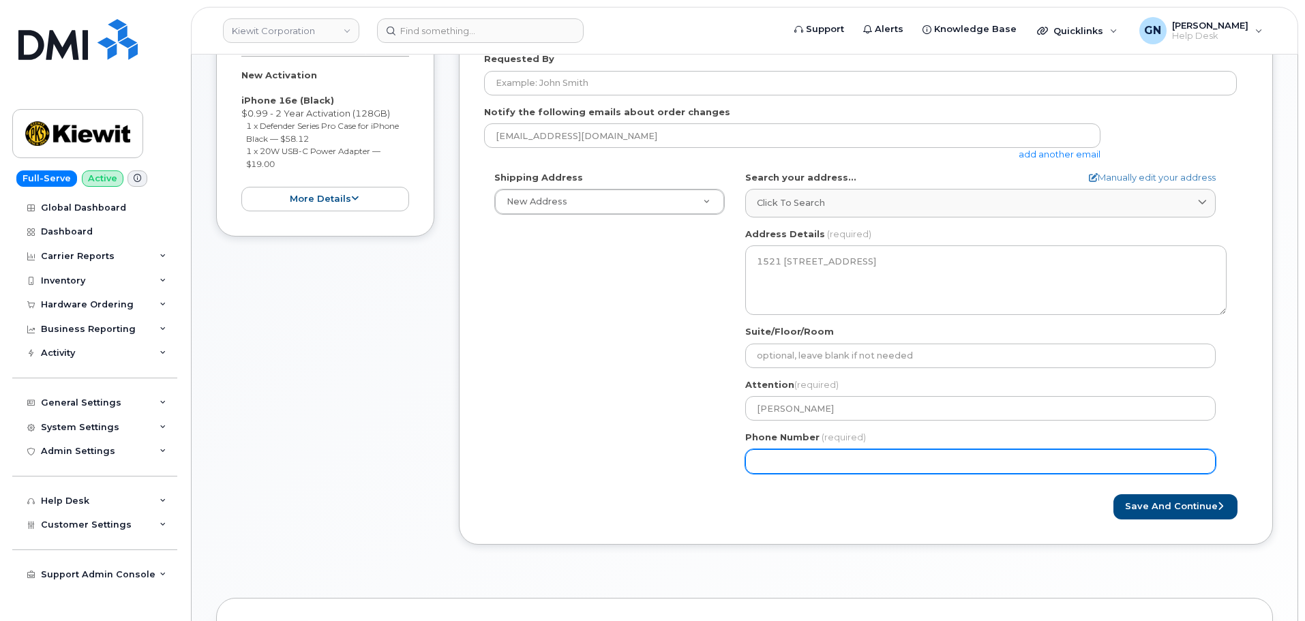
click at [853, 462] on input "Phone Number" at bounding box center [980, 461] width 470 height 25
paste input "7857477935"
select select
type input "7857477935"
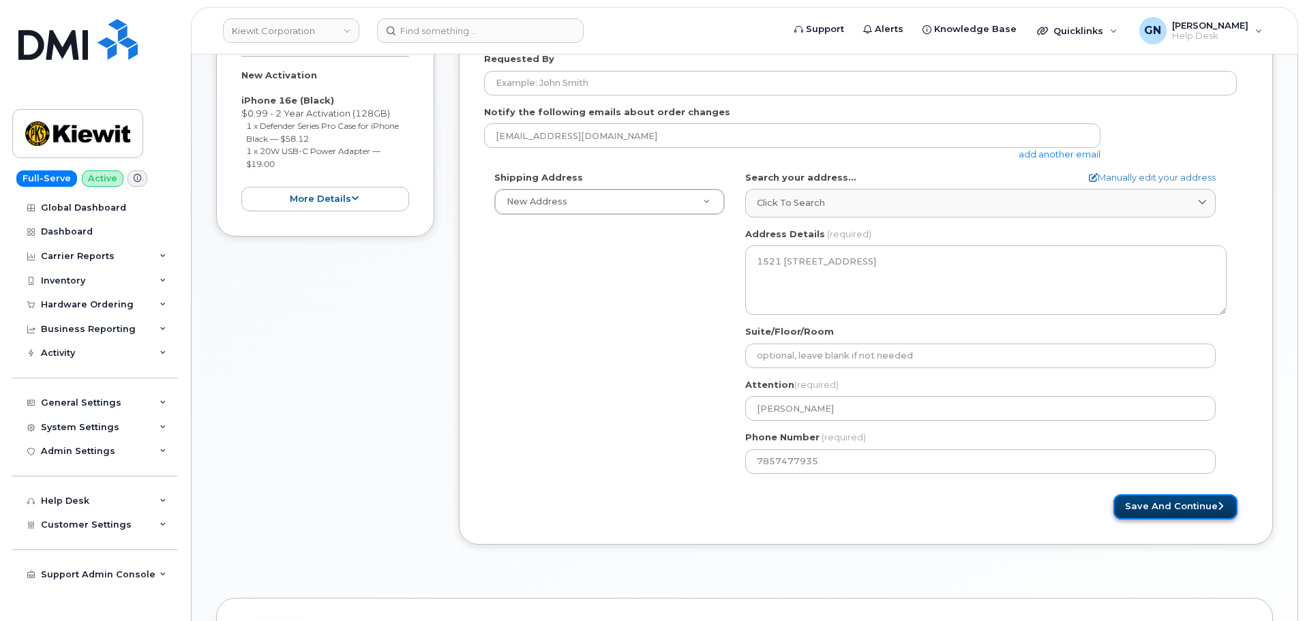
click at [1157, 509] on button "Save and Continue" at bounding box center [1175, 506] width 124 height 25
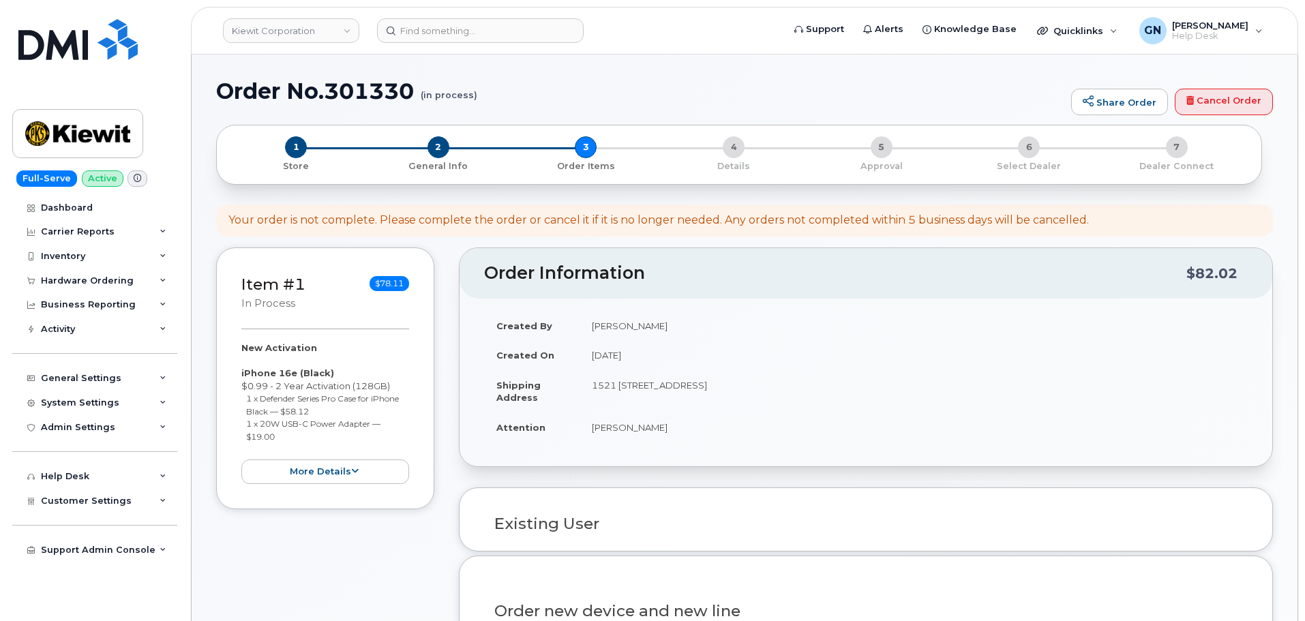
select select
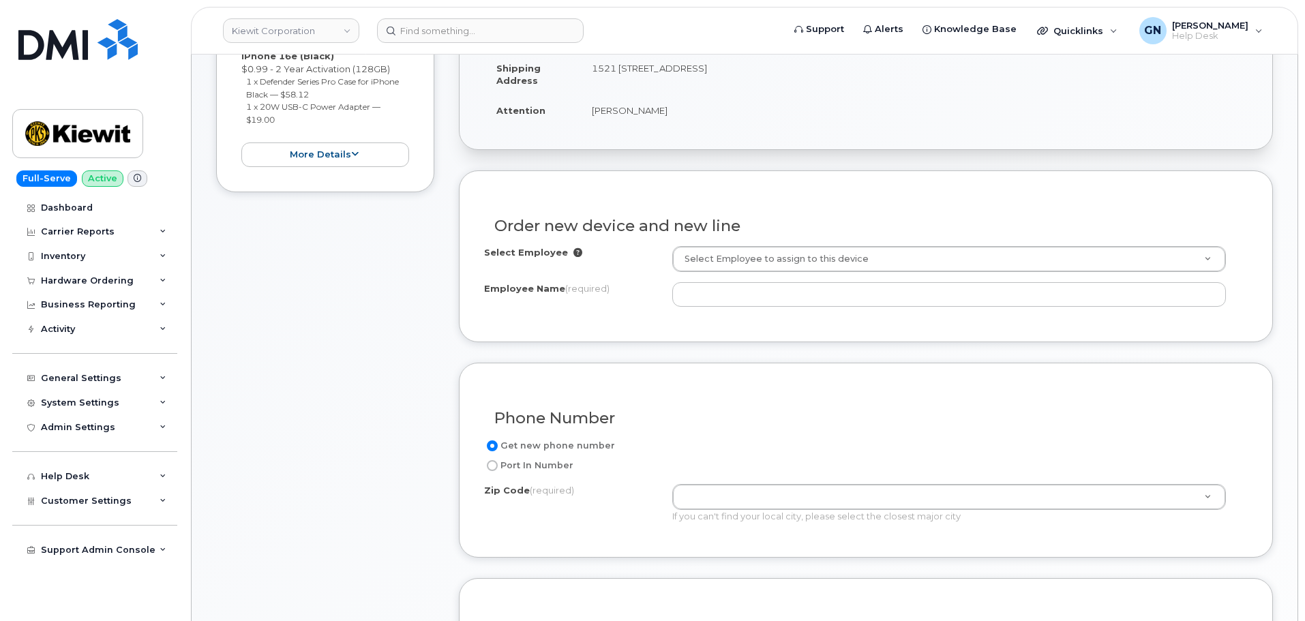
scroll to position [341, 0]
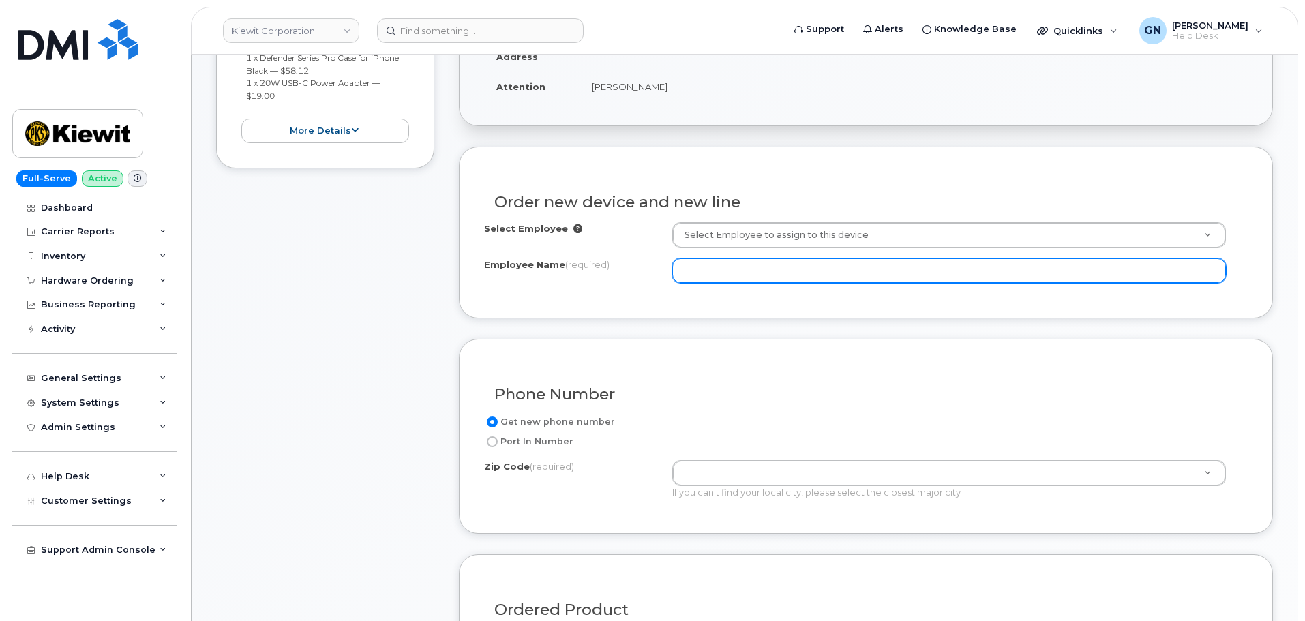
click at [733, 273] on input "Employee Name (required)" at bounding box center [949, 270] width 554 height 25
paste input "Aaron Holloway"
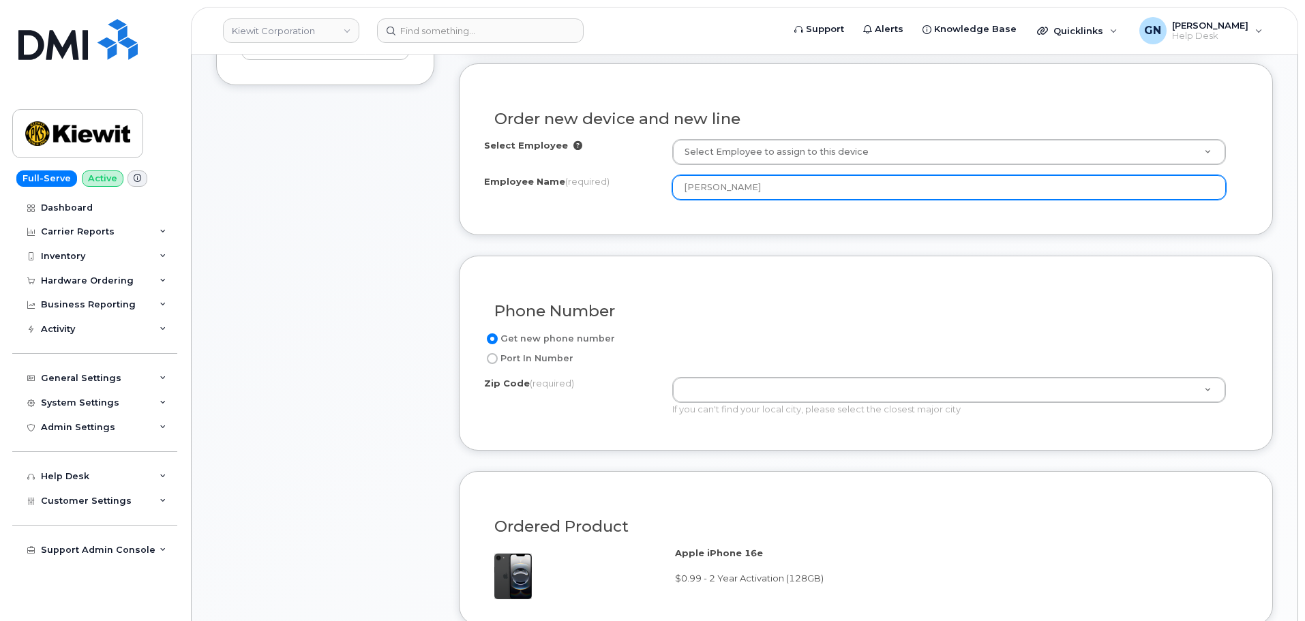
scroll to position [545, 0]
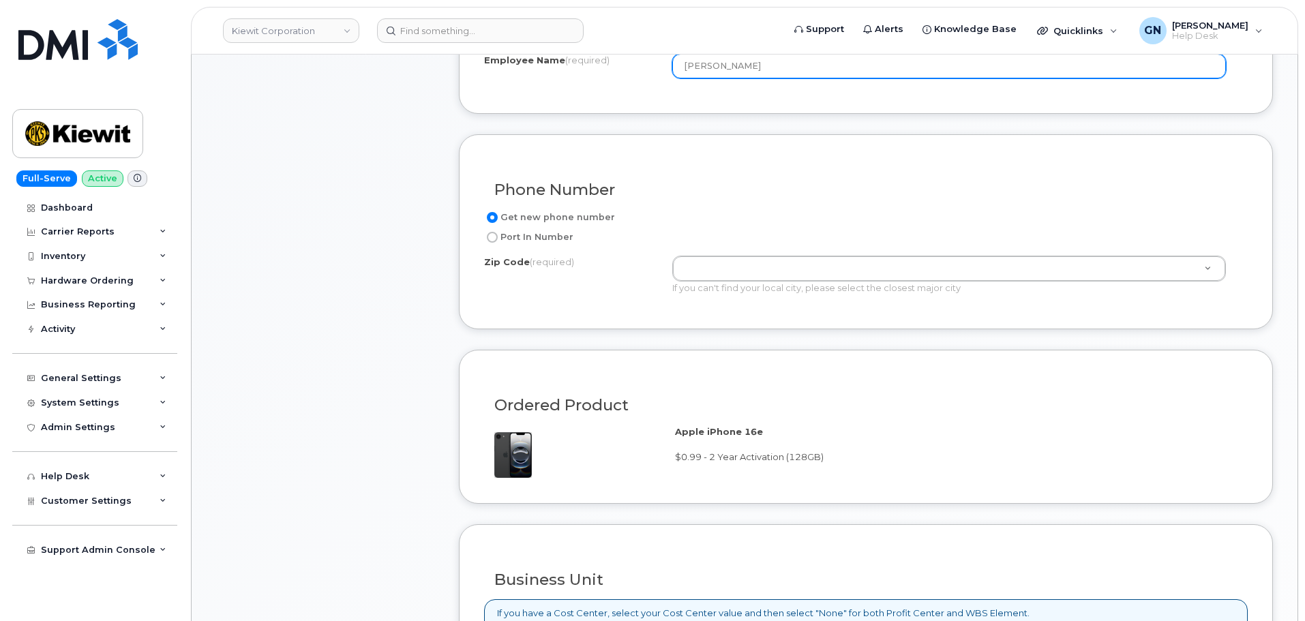
type input "Aaron Holloway"
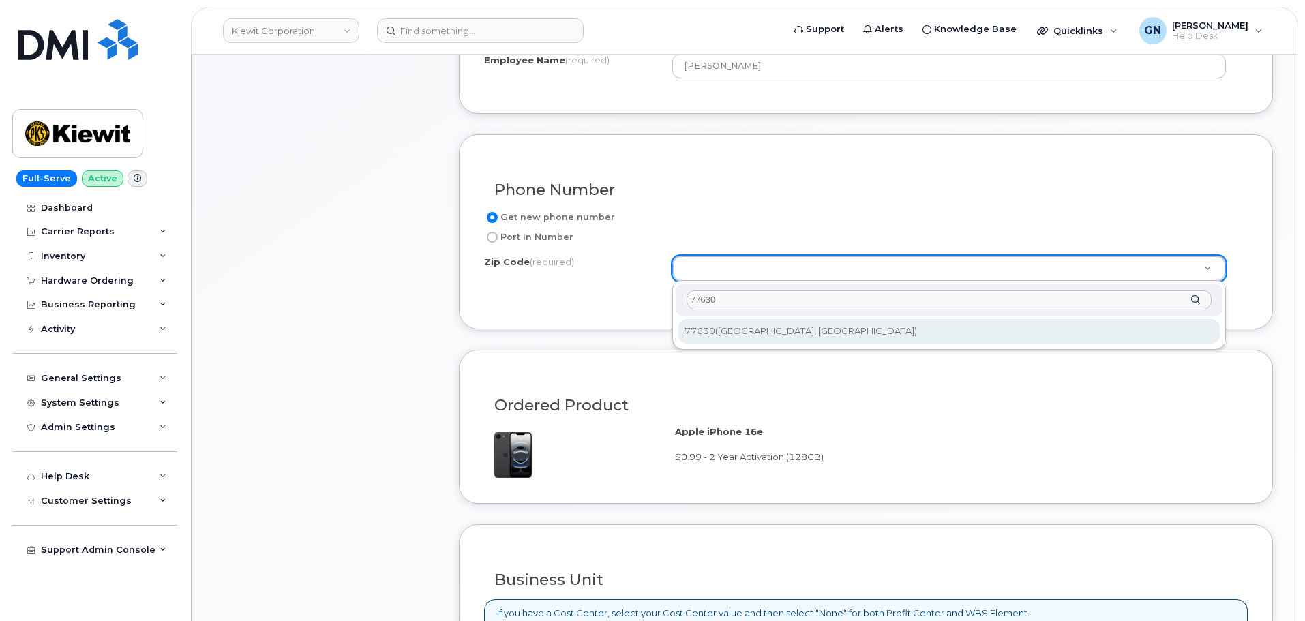
type input "77630"
type input "77630 (Orange, TX)"
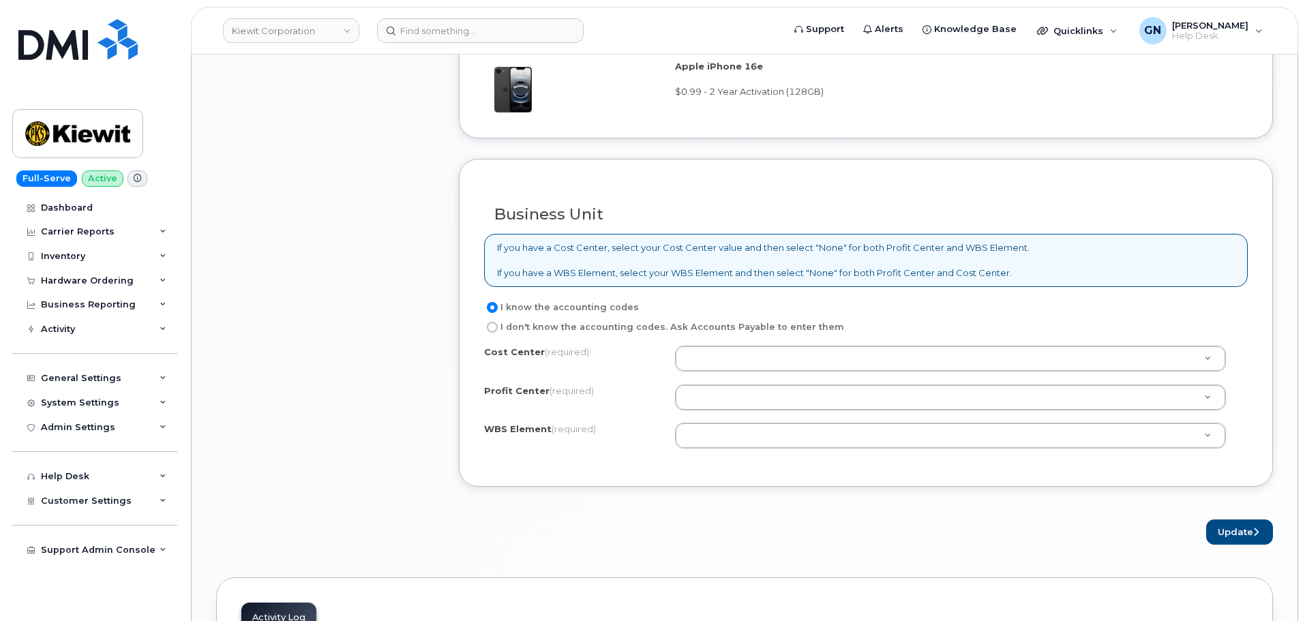
scroll to position [954, 0]
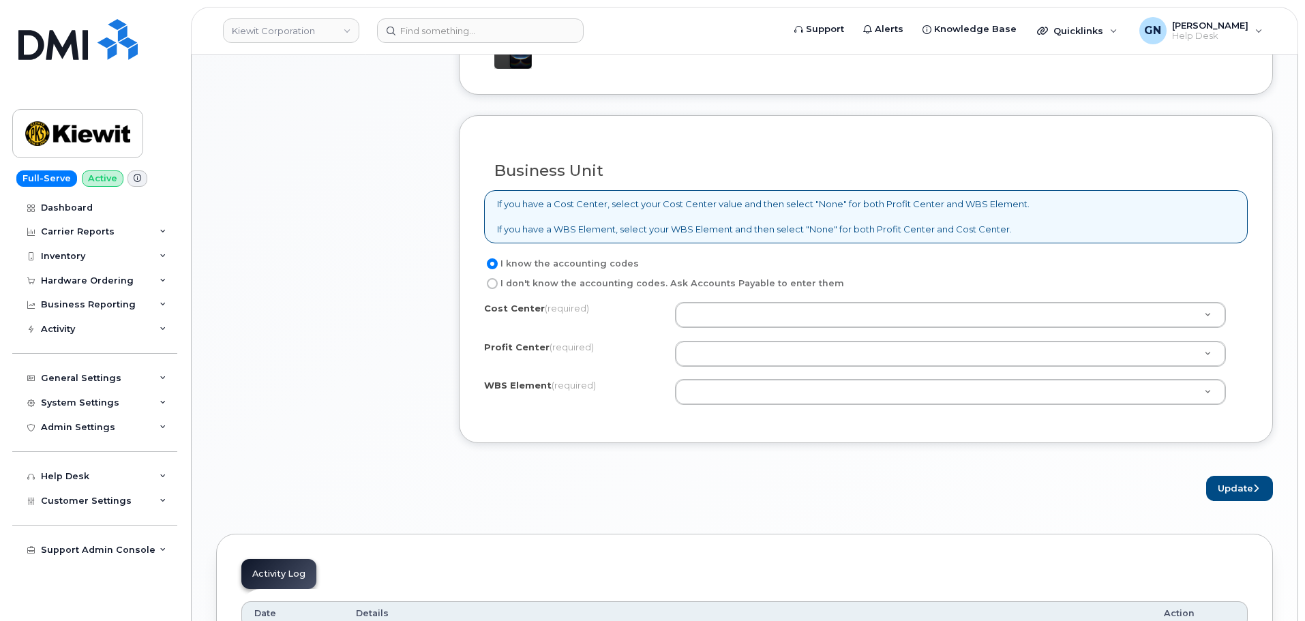
paste input "105186.2491"
type input "105186.2491"
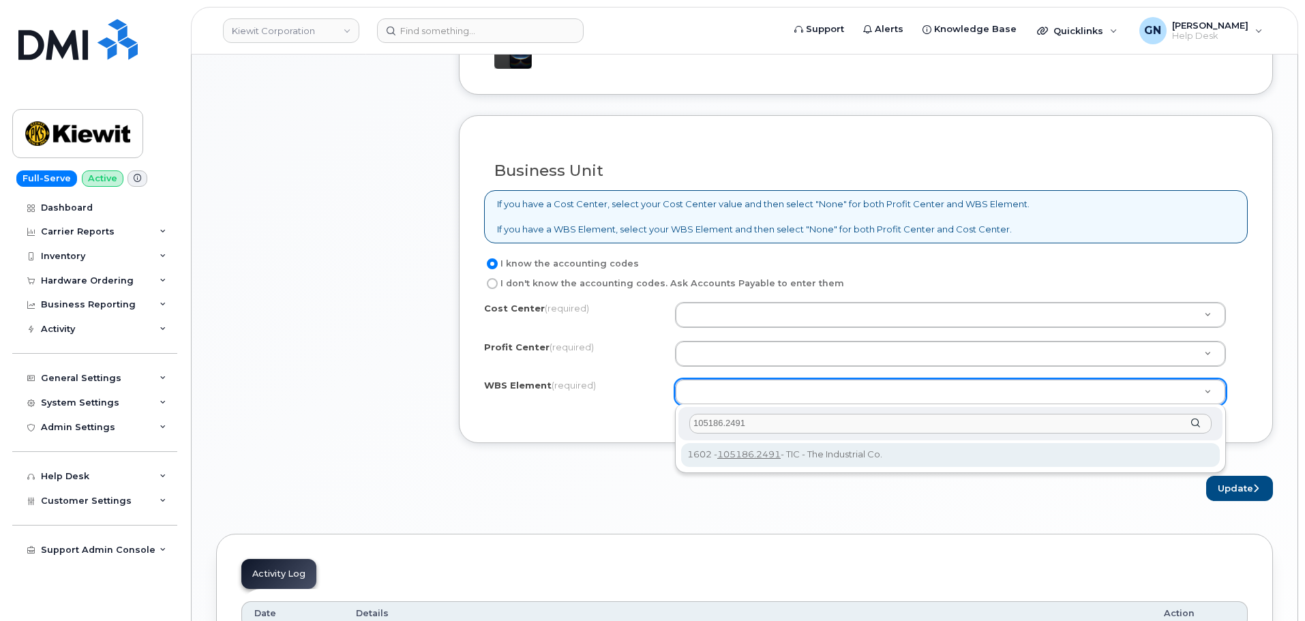
type input "105186.2491"
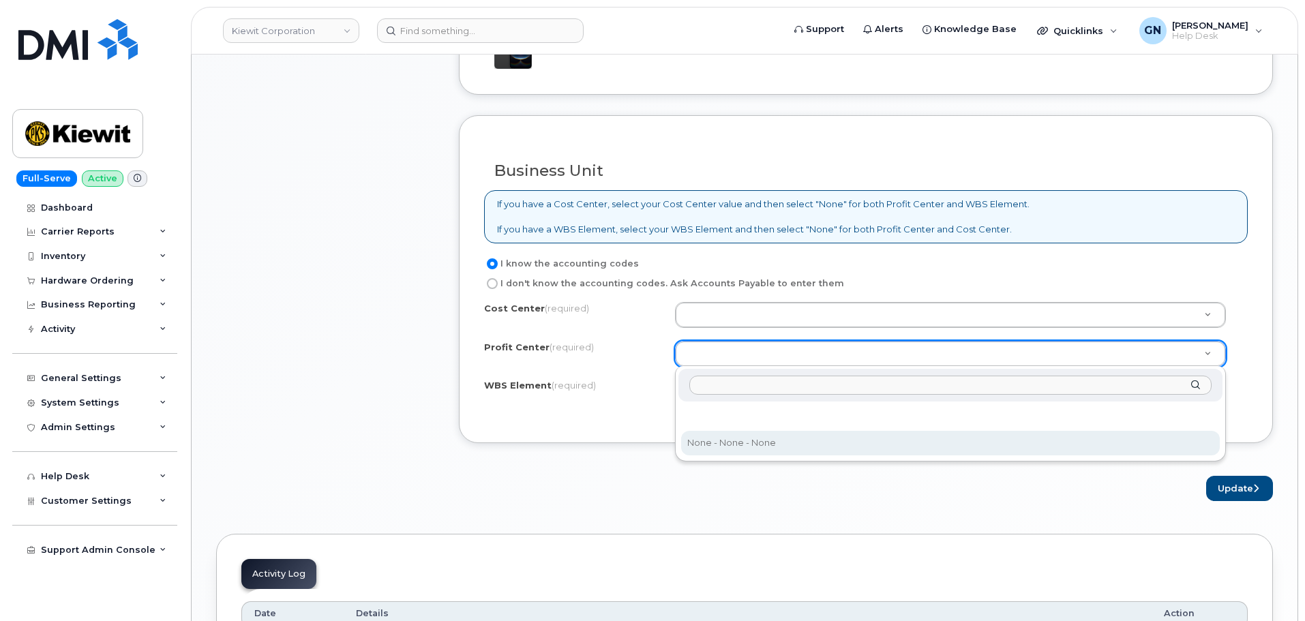
select select "None"
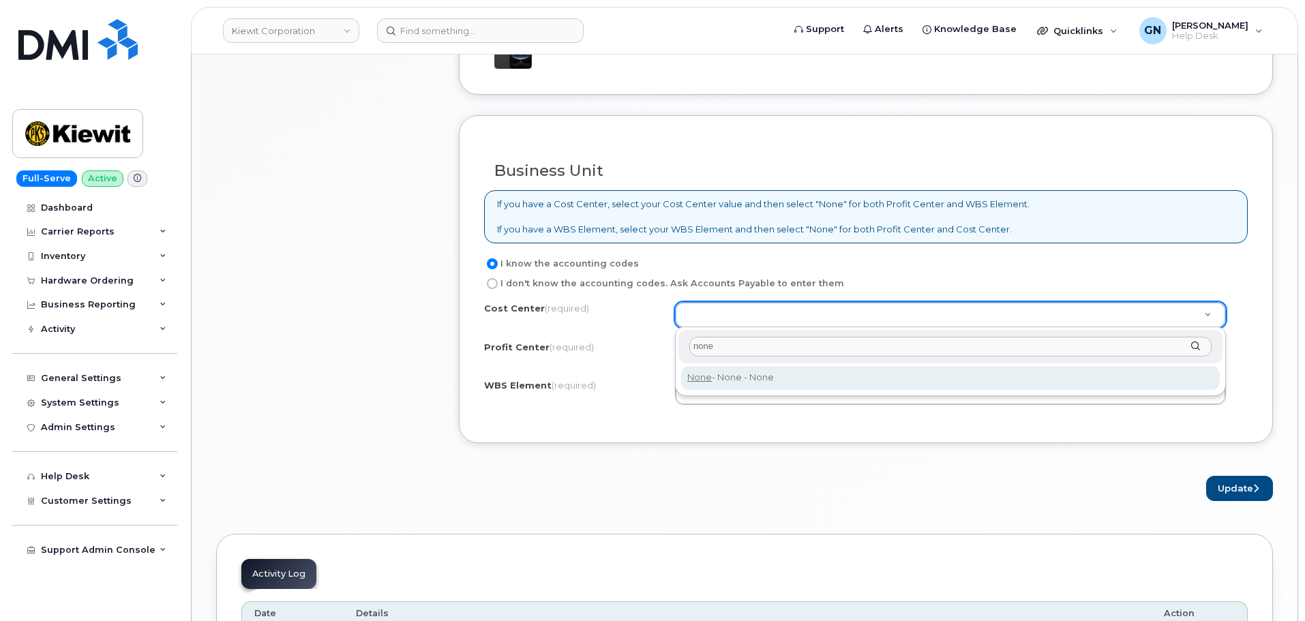
type input "none"
type input "None"
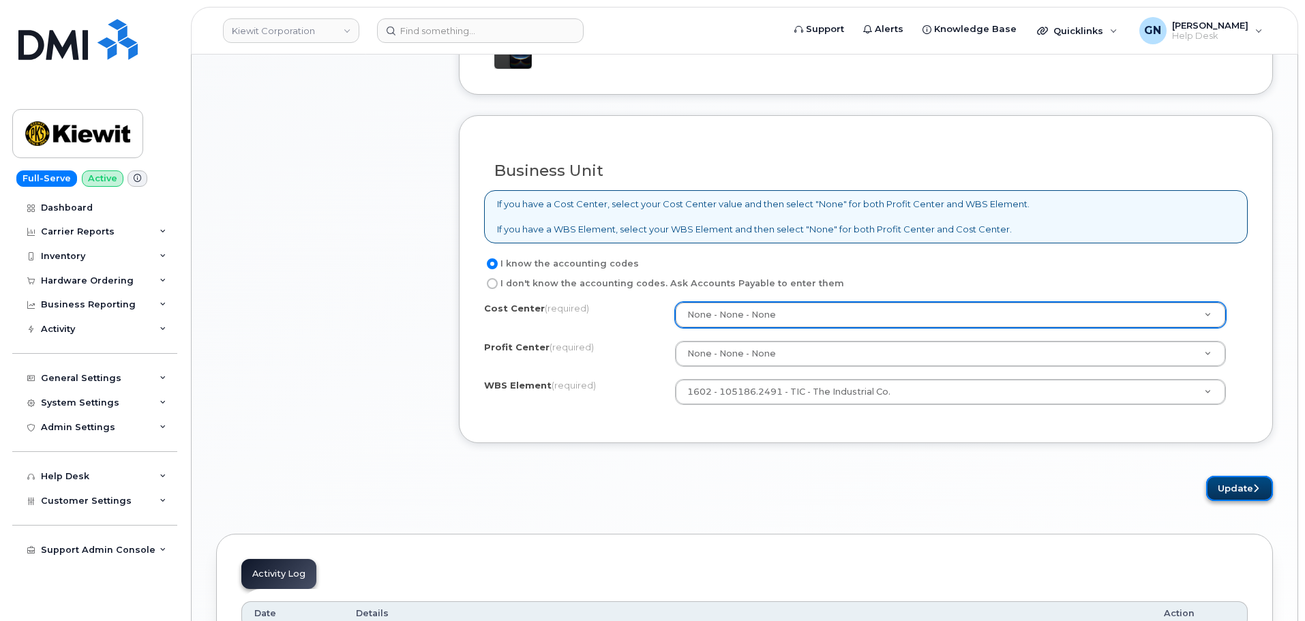
click at [1250, 492] on button "Update" at bounding box center [1239, 488] width 67 height 25
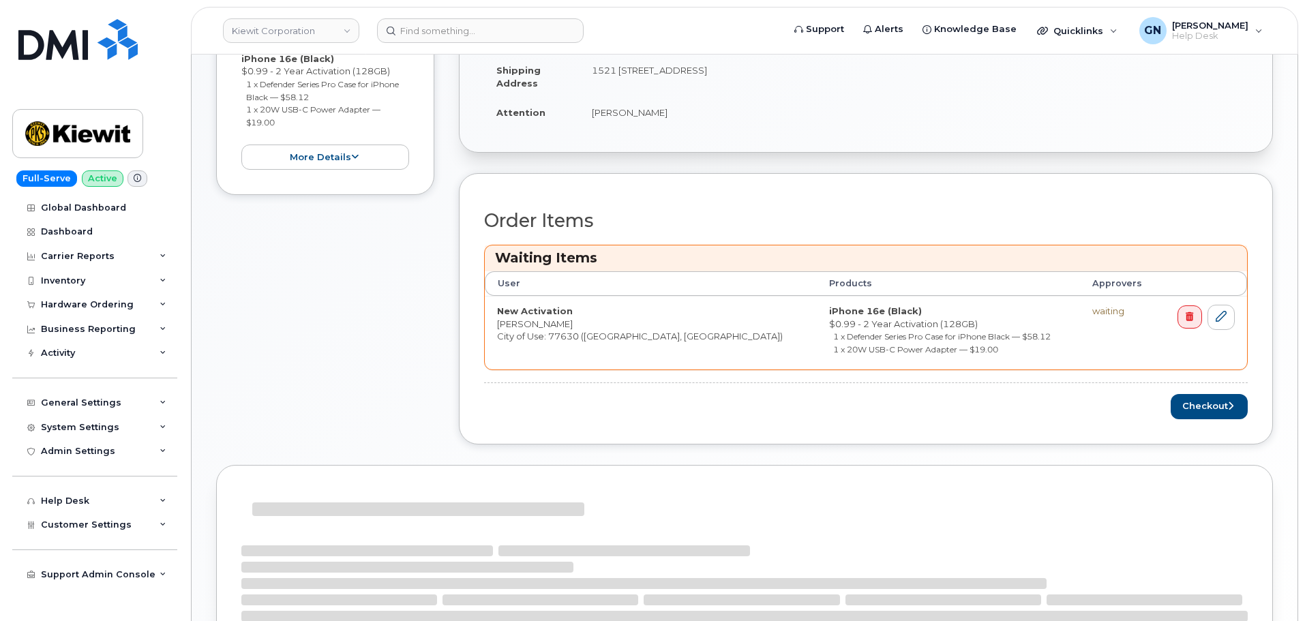
scroll to position [500, 0]
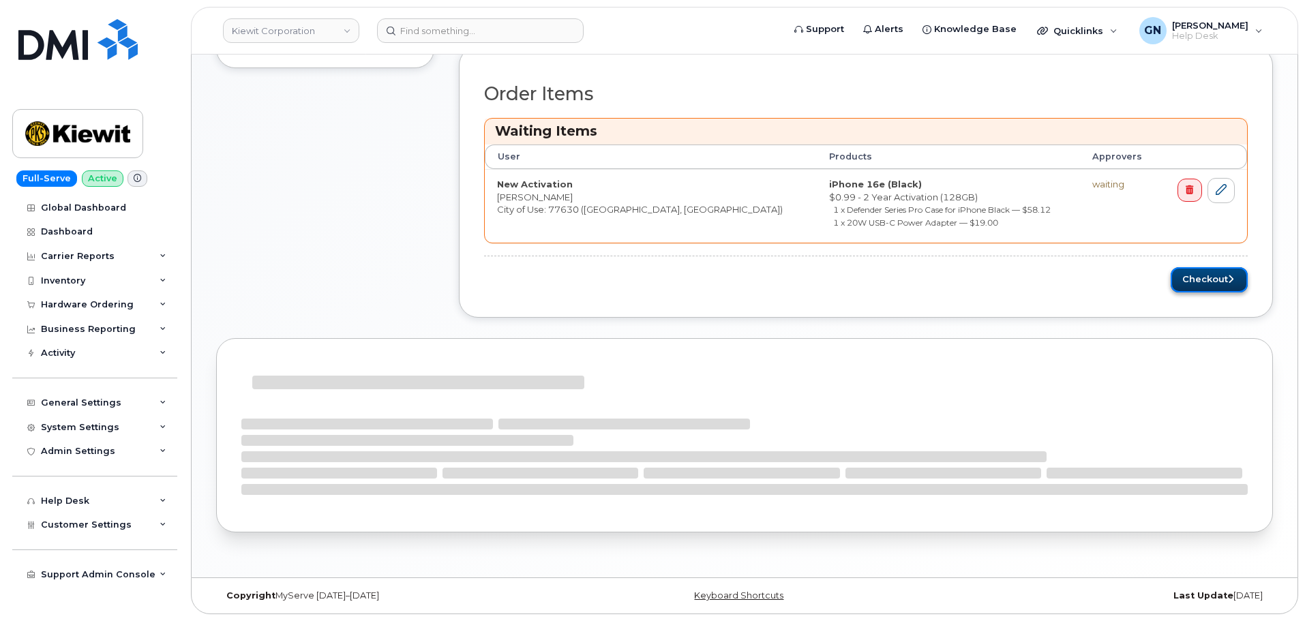
click at [1190, 282] on button "Checkout" at bounding box center [1209, 279] width 77 height 25
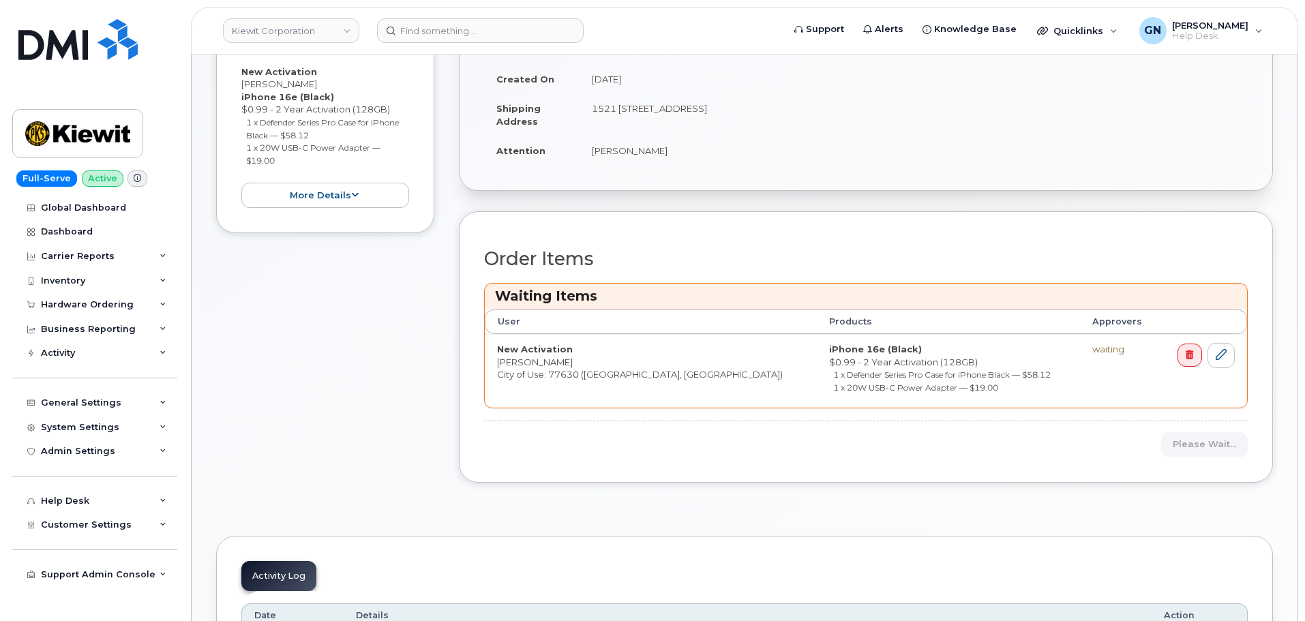
scroll to position [295, 0]
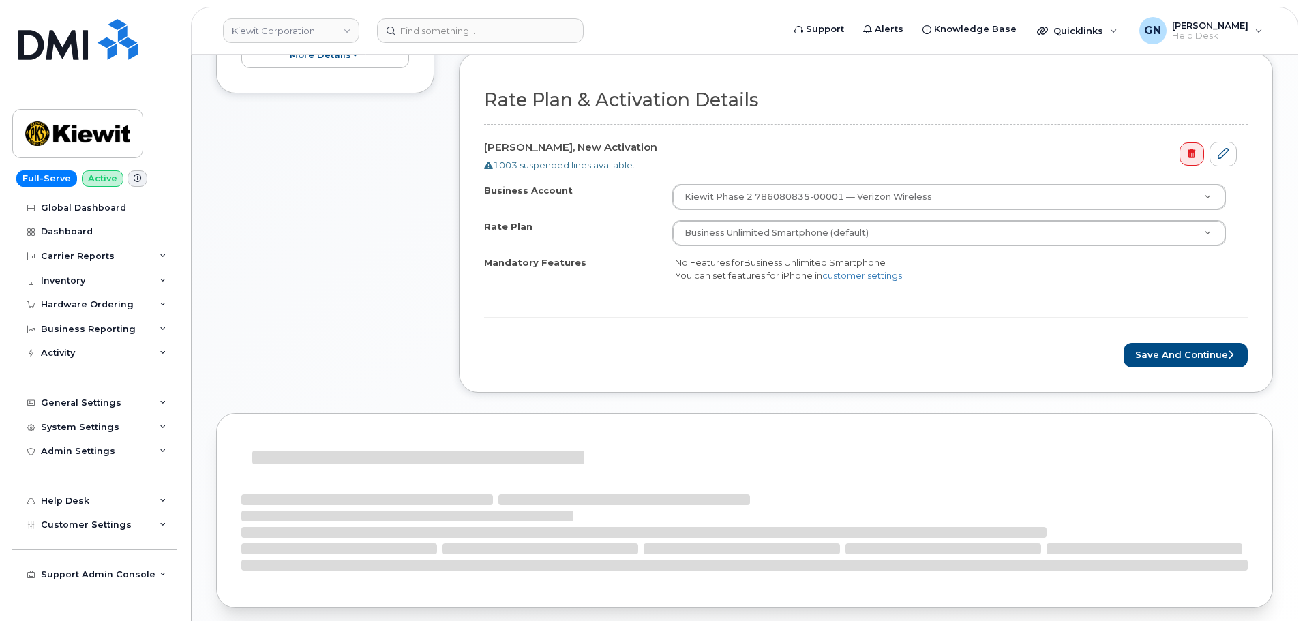
scroll to position [409, 0]
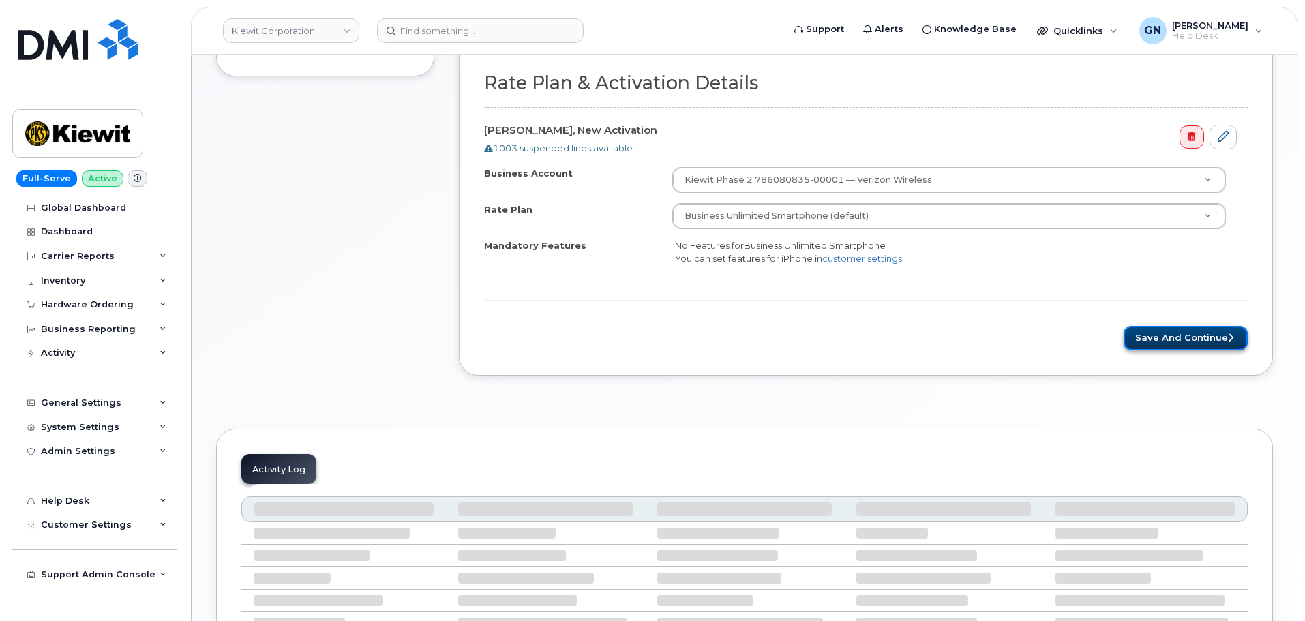
click at [1184, 342] on button "Save and Continue" at bounding box center [1185, 338] width 124 height 25
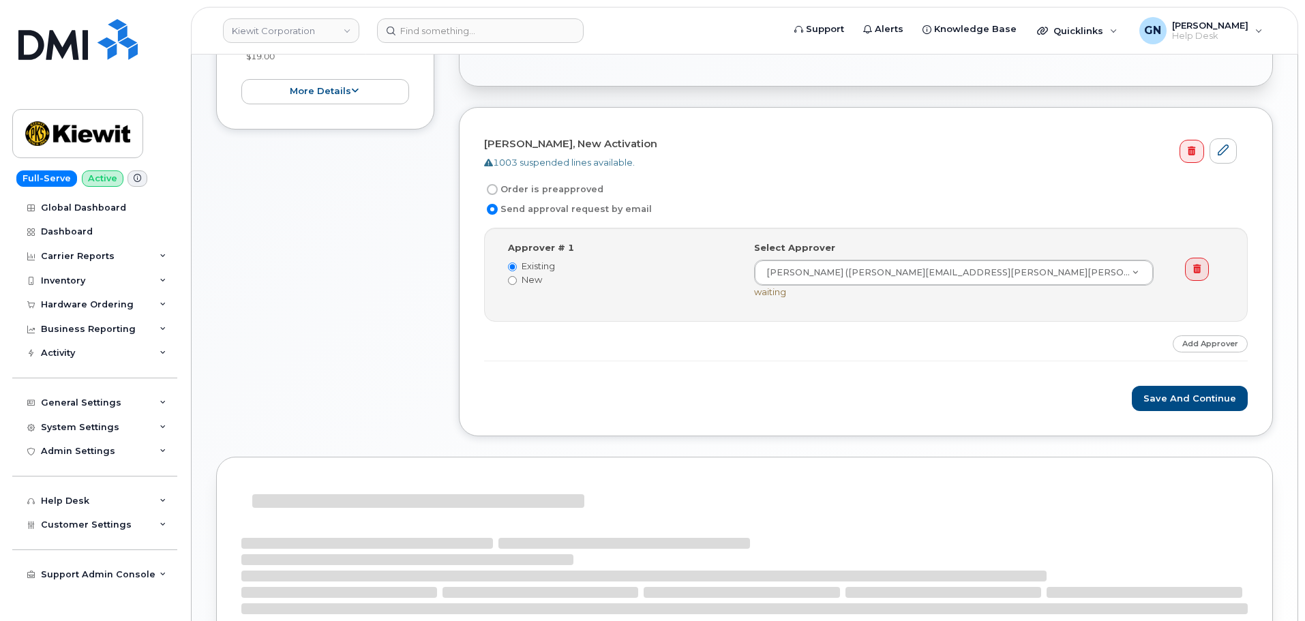
scroll to position [341, 0]
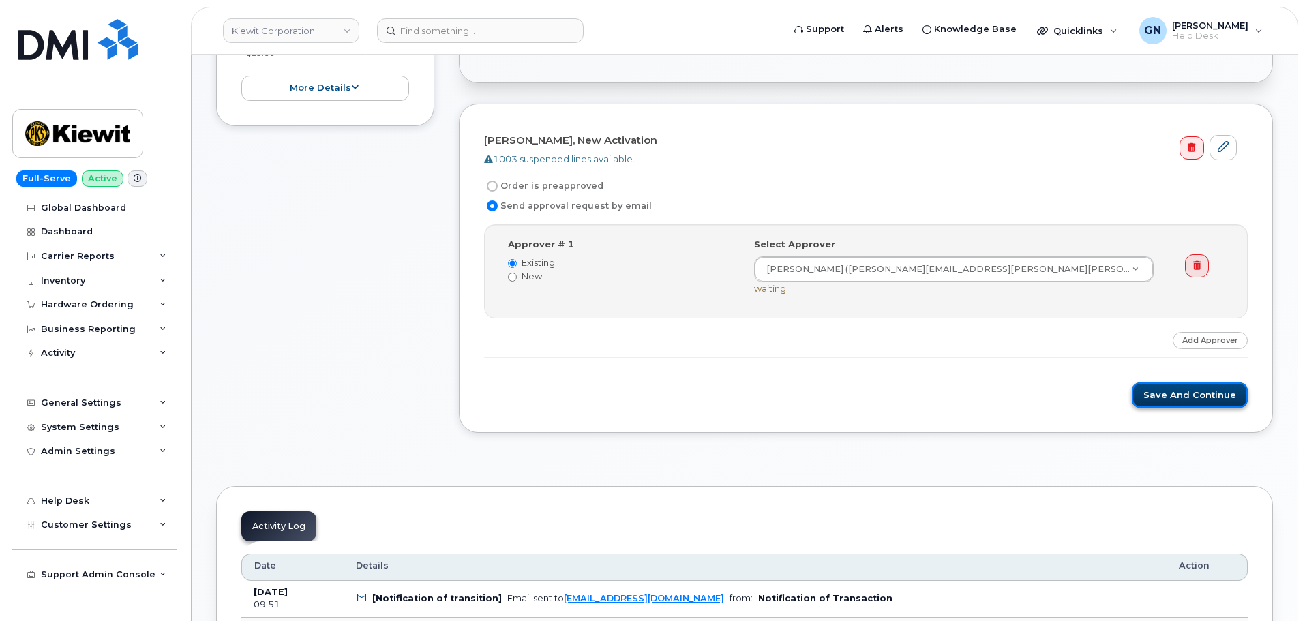
click at [1158, 401] on button "Save and Continue" at bounding box center [1190, 394] width 116 height 25
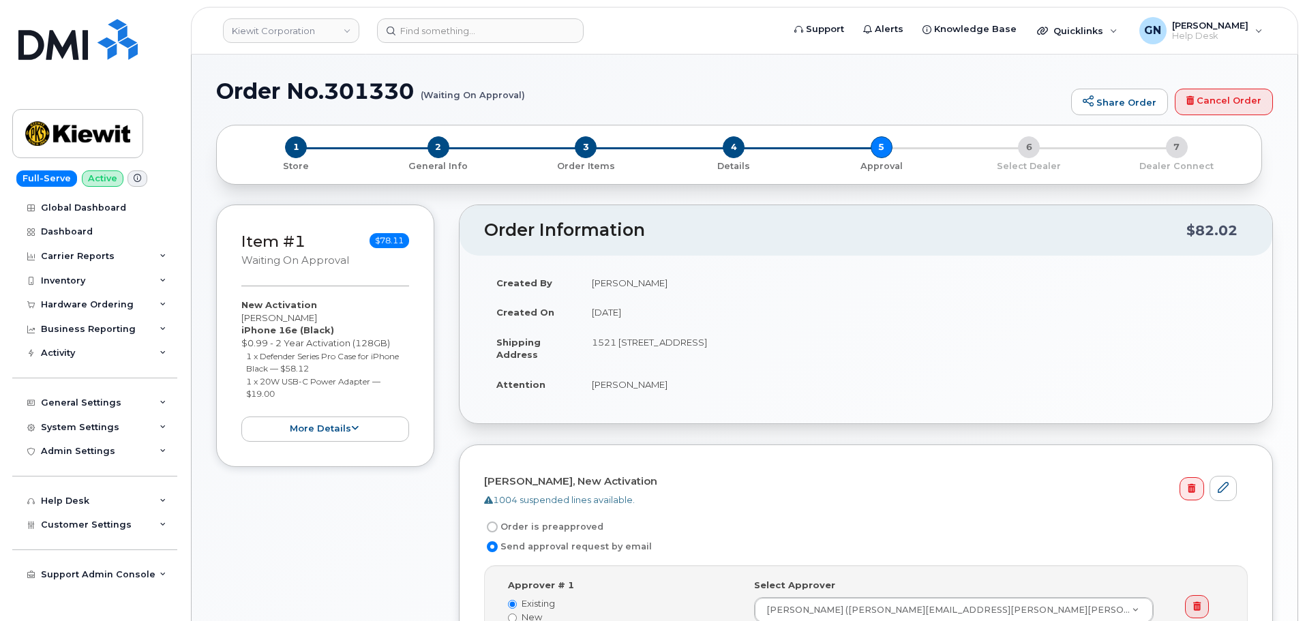
click at [269, 89] on h1 "Order No.301330 (Waiting On Approval)" at bounding box center [640, 91] width 848 height 24
drag, startPoint x: 269, startPoint y: 89, endPoint x: 349, endPoint y: 85, distance: 80.5
click at [349, 85] on h1 "Order No.301330 (Waiting On Approval)" at bounding box center [640, 91] width 848 height 24
copy h1 "Order No.301330"
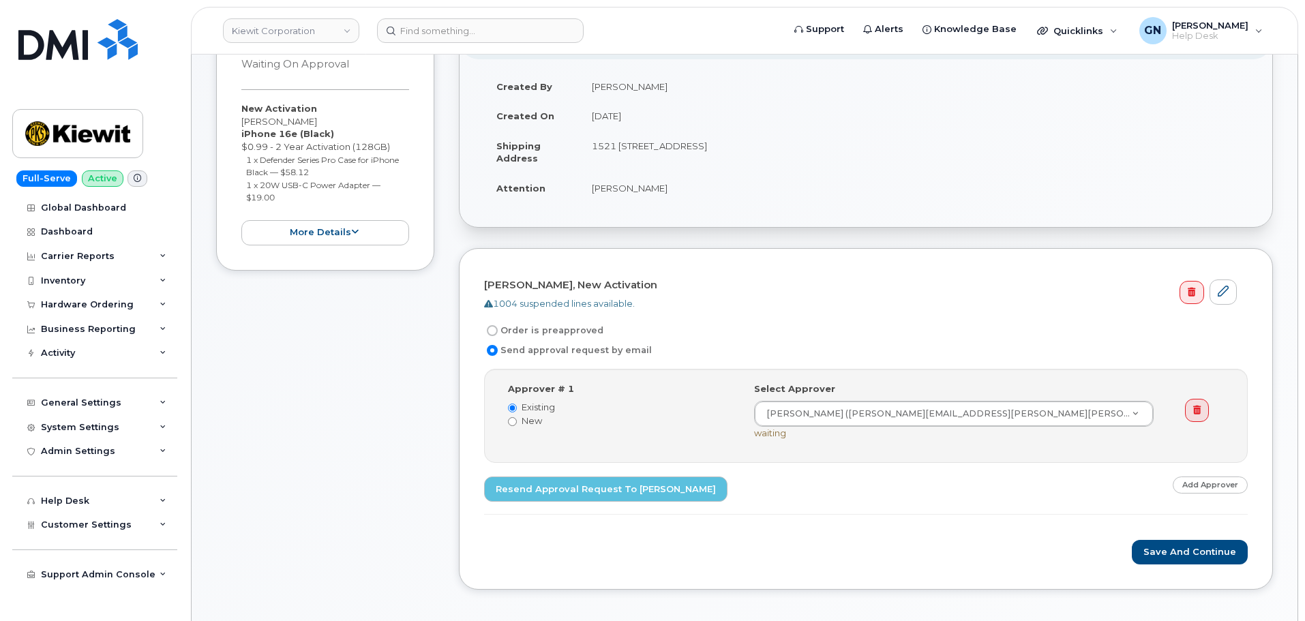
scroll to position [205, 0]
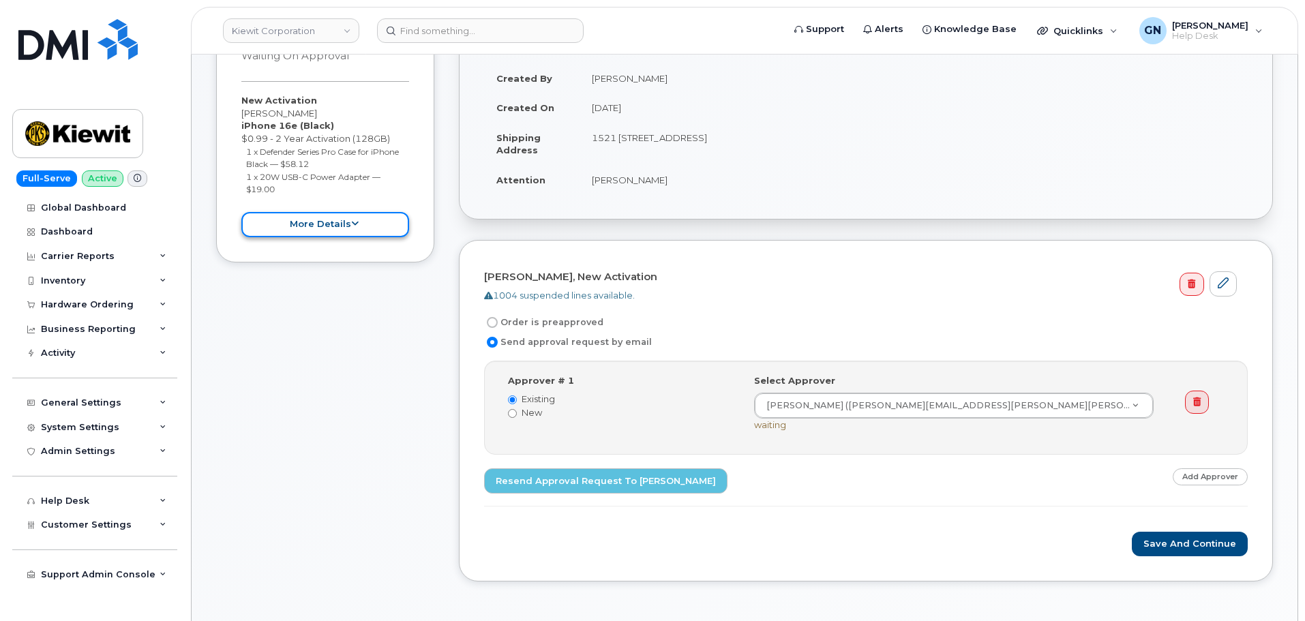
click at [365, 228] on button "more details" at bounding box center [325, 224] width 168 height 25
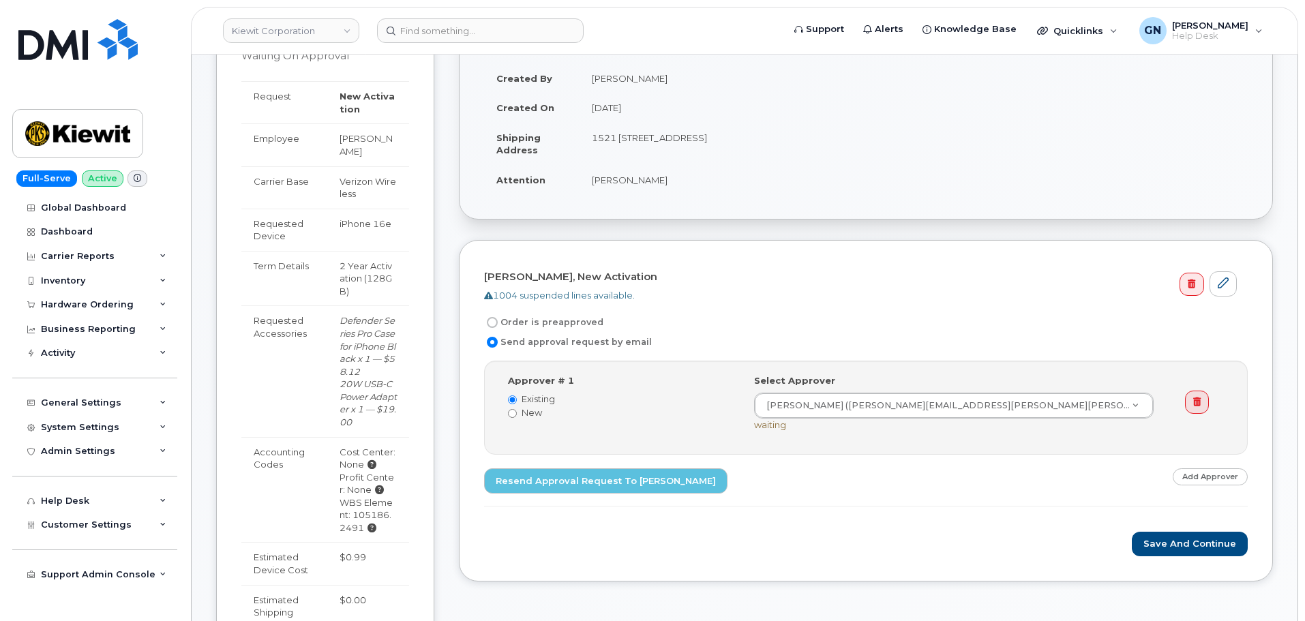
click at [517, 204] on div "Created By [PERSON_NAME] Created On [DATE] Shipping Address [STREET_ADDRESS] At…" at bounding box center [865, 135] width 813 height 168
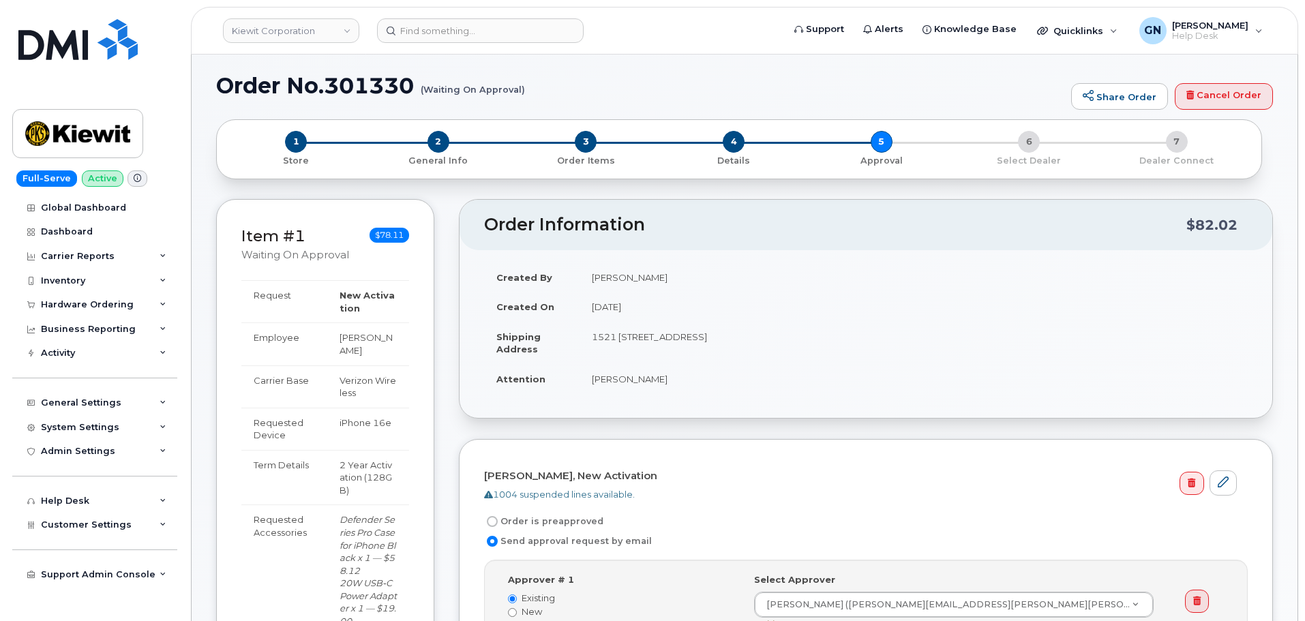
scroll to position [0, 0]
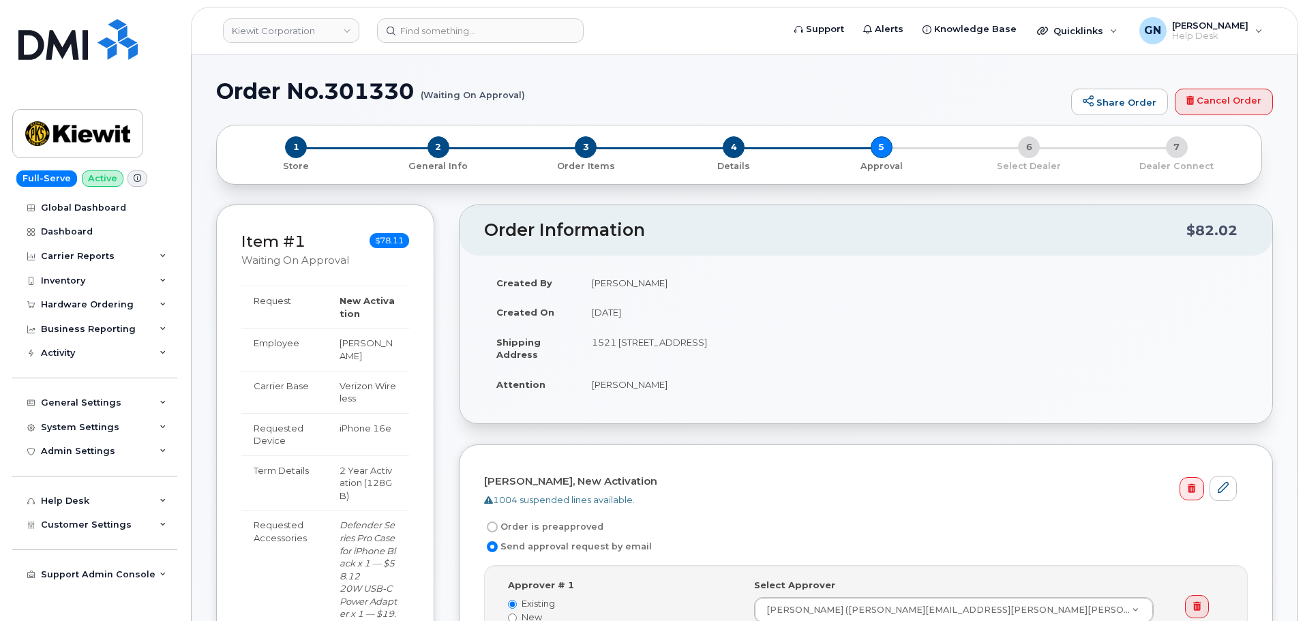
click at [229, 193] on div "1 Store 2 General Info 3 Order Items 4 Details 5 Approval 6 Select Dealer 7 Dea…" at bounding box center [744, 160] width 1057 height 70
drag, startPoint x: 106, startPoint y: 138, endPoint x: 134, endPoint y: 93, distance: 52.4
click at [107, 136] on img at bounding box center [77, 134] width 105 height 40
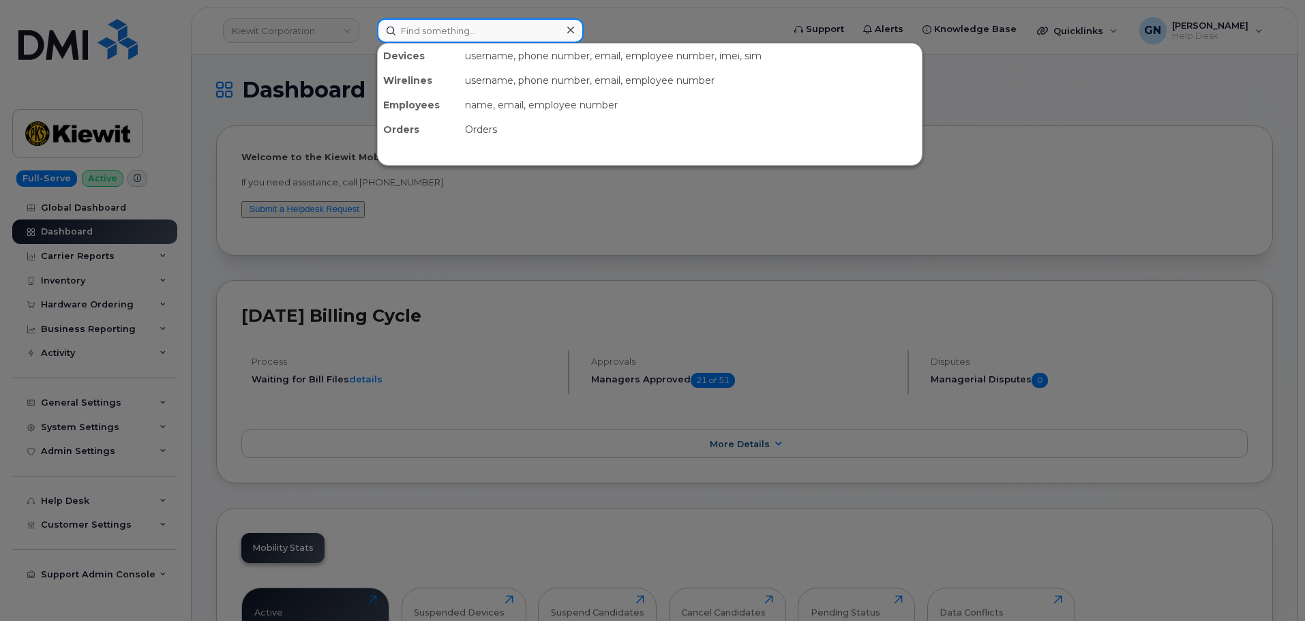
click at [476, 35] on input at bounding box center [480, 30] width 207 height 25
paste input "9714293746"
type input "9714293746"
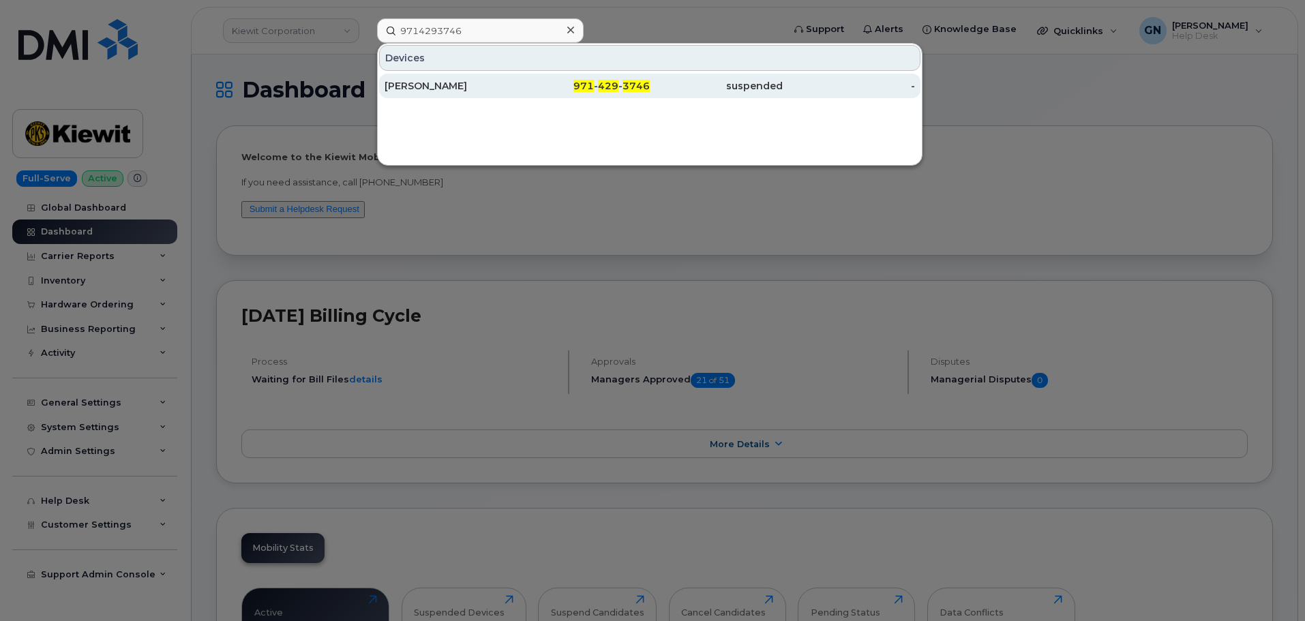
click at [483, 78] on div "KYLE LEITCH" at bounding box center [450, 86] width 133 height 25
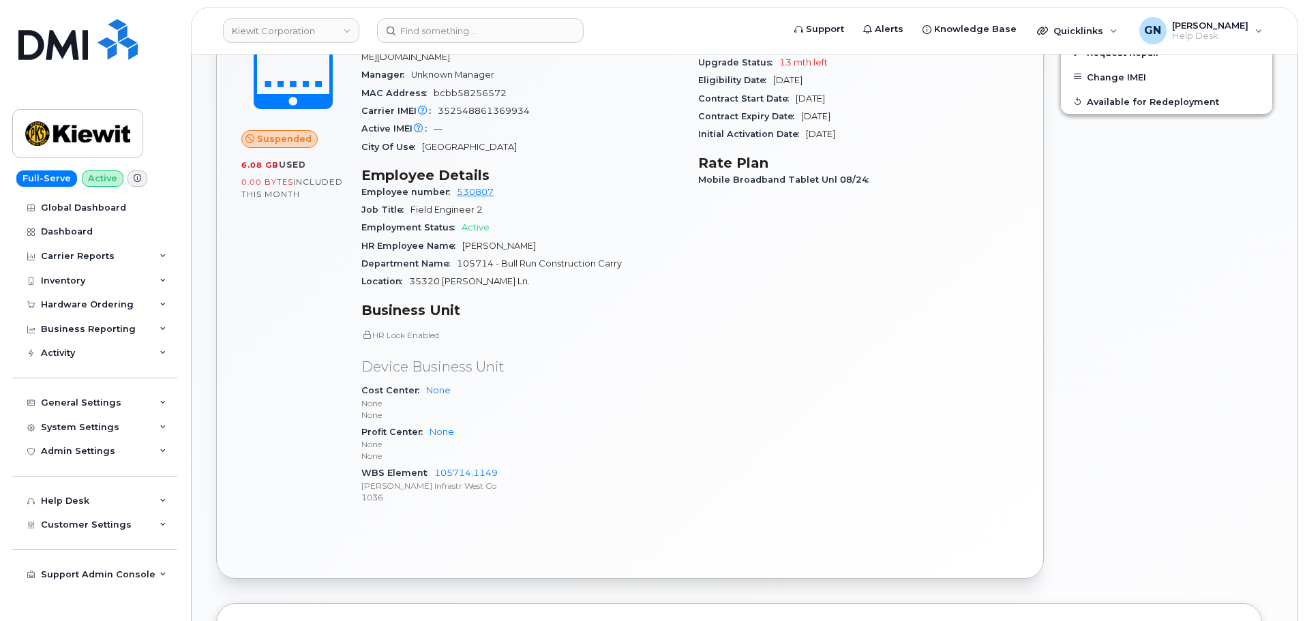
scroll to position [545, 0]
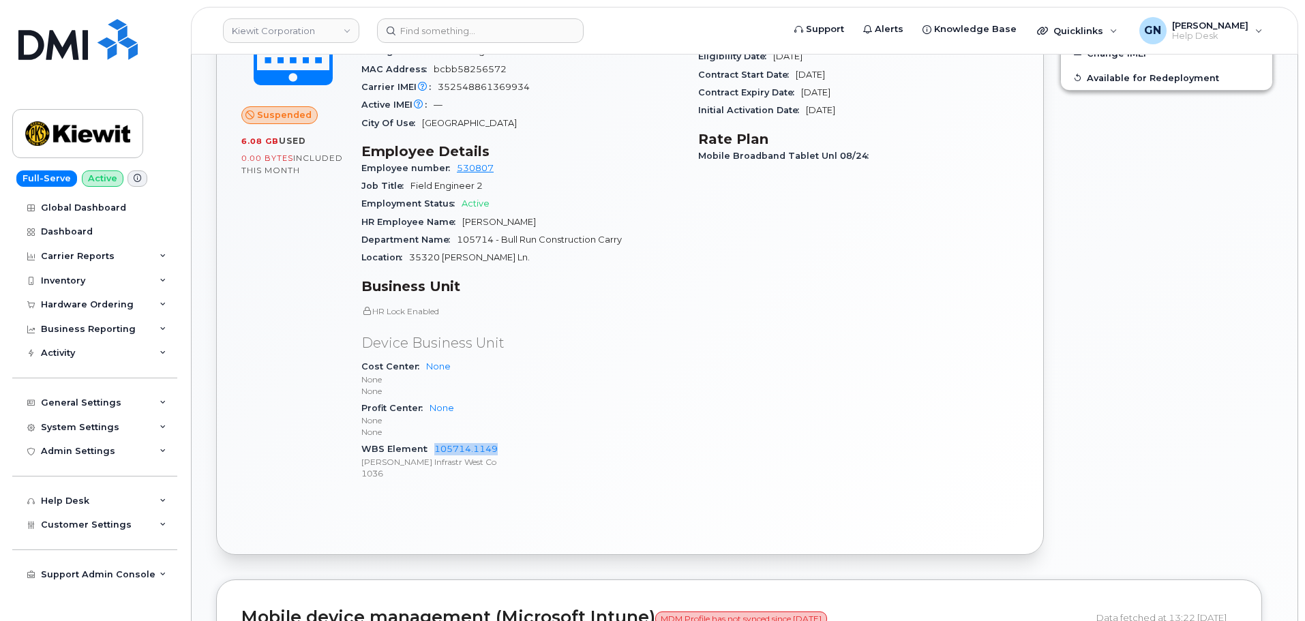
drag, startPoint x: 505, startPoint y: 440, endPoint x: 433, endPoint y: 432, distance: 72.7
click at [433, 440] on div "WBS Element 105714.1149 [PERSON_NAME] Infrastr West Co 1036" at bounding box center [521, 461] width 320 height 42
copy link "105714.1149"
click at [93, 403] on div "General Settings" at bounding box center [81, 402] width 80 height 11
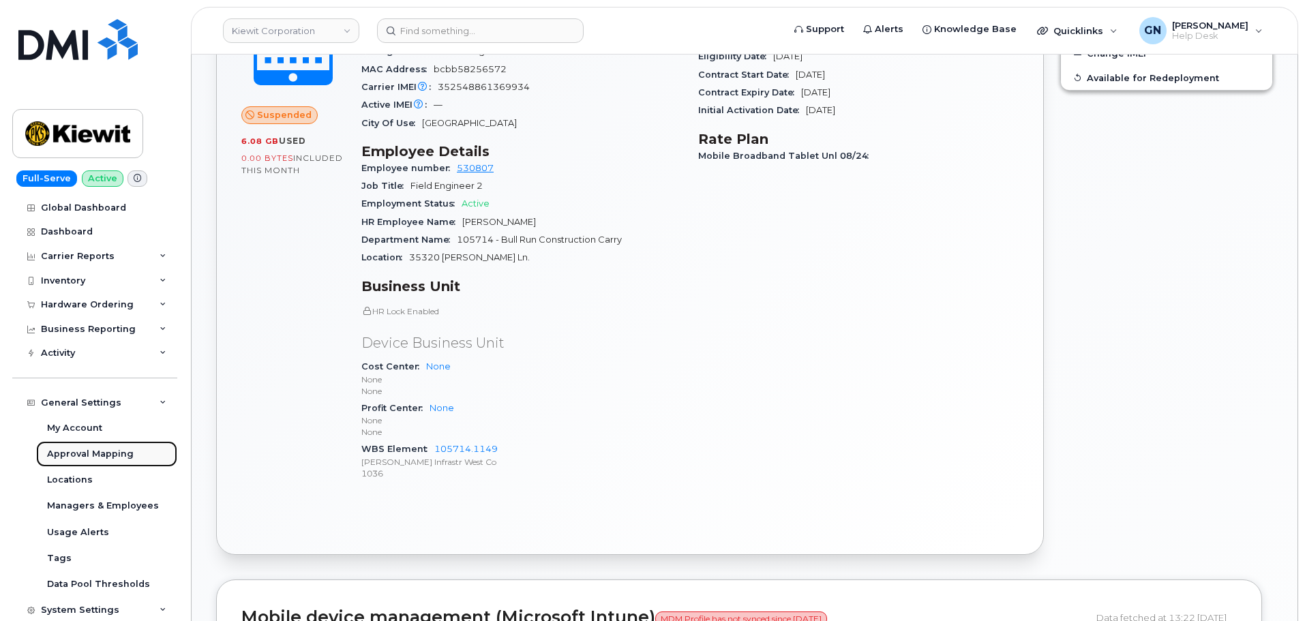
click at [91, 448] on div "Approval Mapping" at bounding box center [90, 454] width 87 height 12
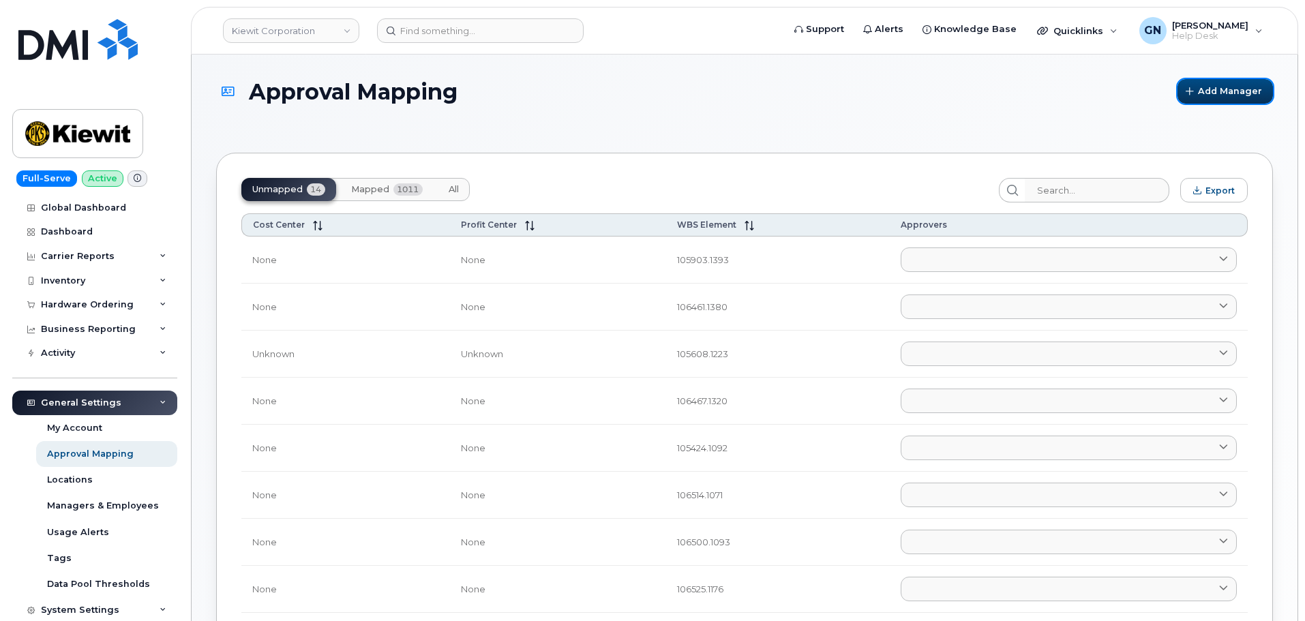
click at [1246, 97] on span "Add Manager" at bounding box center [1230, 91] width 64 height 13
click at [1091, 192] on input "search" at bounding box center [1096, 190] width 145 height 25
paste input "105714.1149"
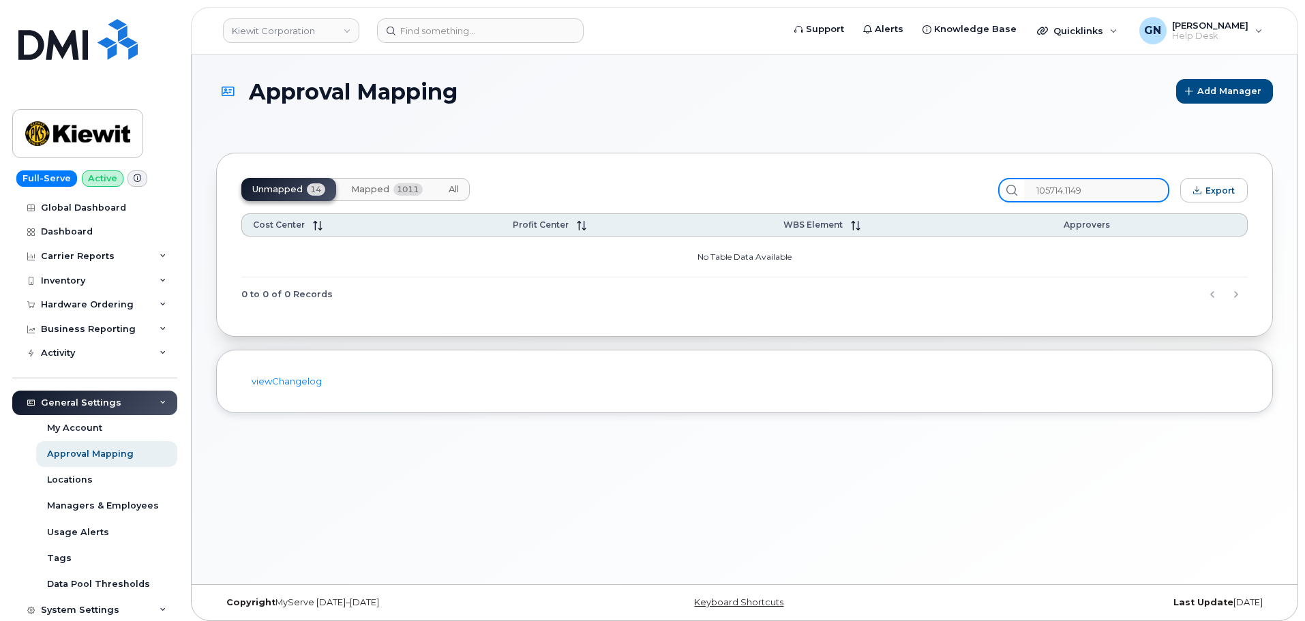
type input "105714.1149"
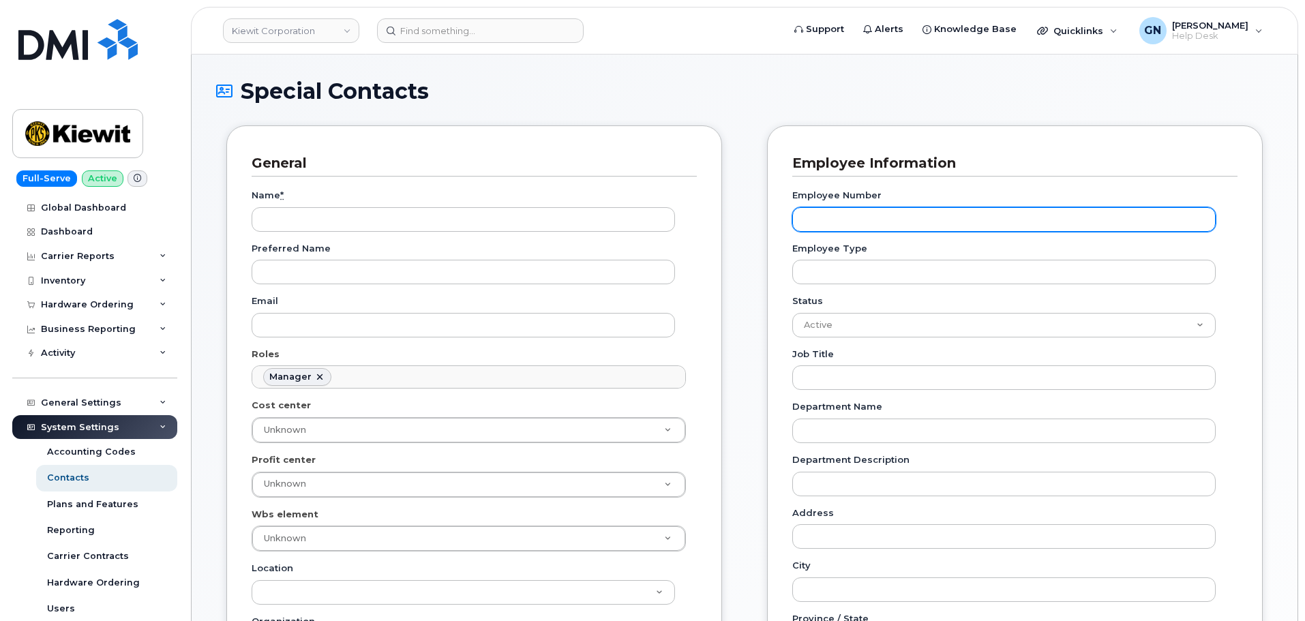
scroll to position [106, 0]
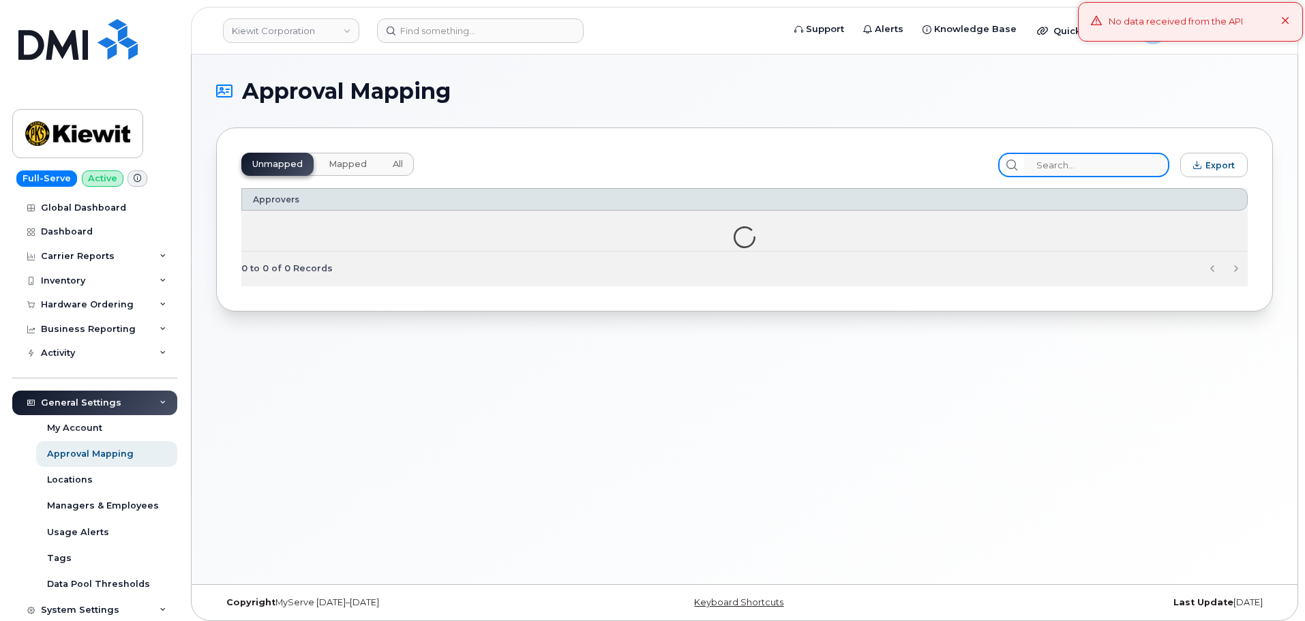
click at [1072, 164] on input "search" at bounding box center [1096, 165] width 145 height 25
paste input "105714.1149"
type input "105714.1149"
click at [398, 170] on button "All" at bounding box center [398, 164] width 32 height 23
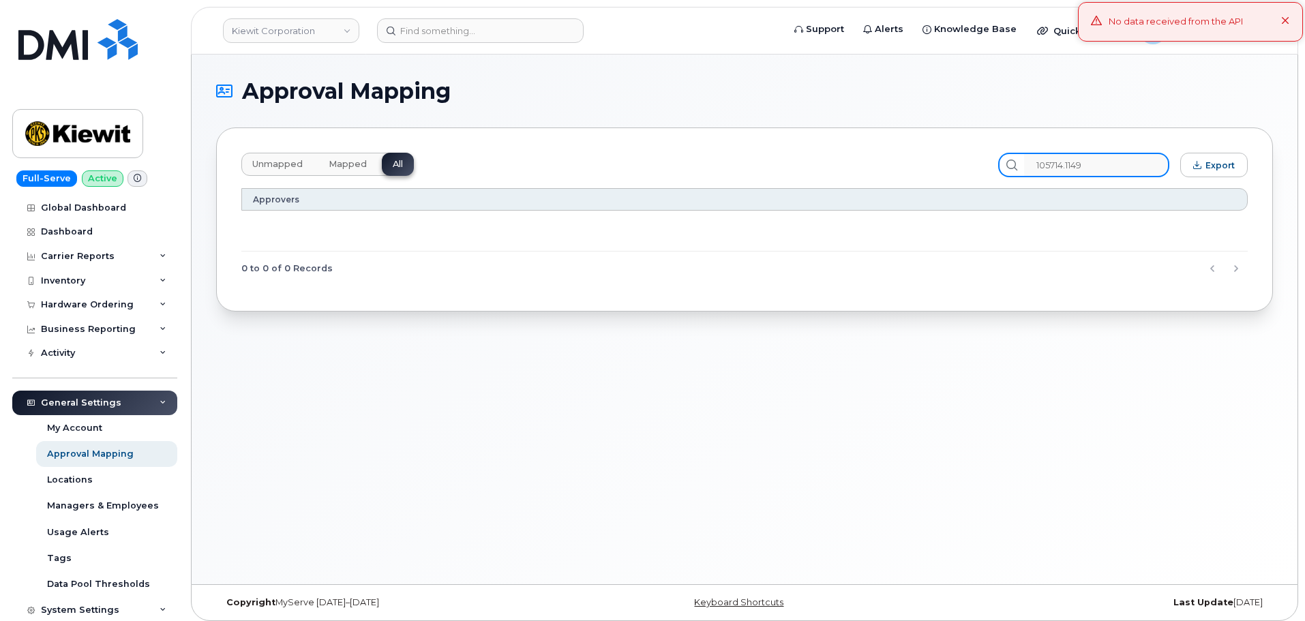
click at [1134, 166] on input "105714.1149" at bounding box center [1096, 165] width 145 height 25
drag, startPoint x: 1128, startPoint y: 156, endPoint x: 993, endPoint y: 161, distance: 135.1
click at [995, 162] on div "Unmapped Mapped All 105714.1149 Export" at bounding box center [744, 165] width 1006 height 25
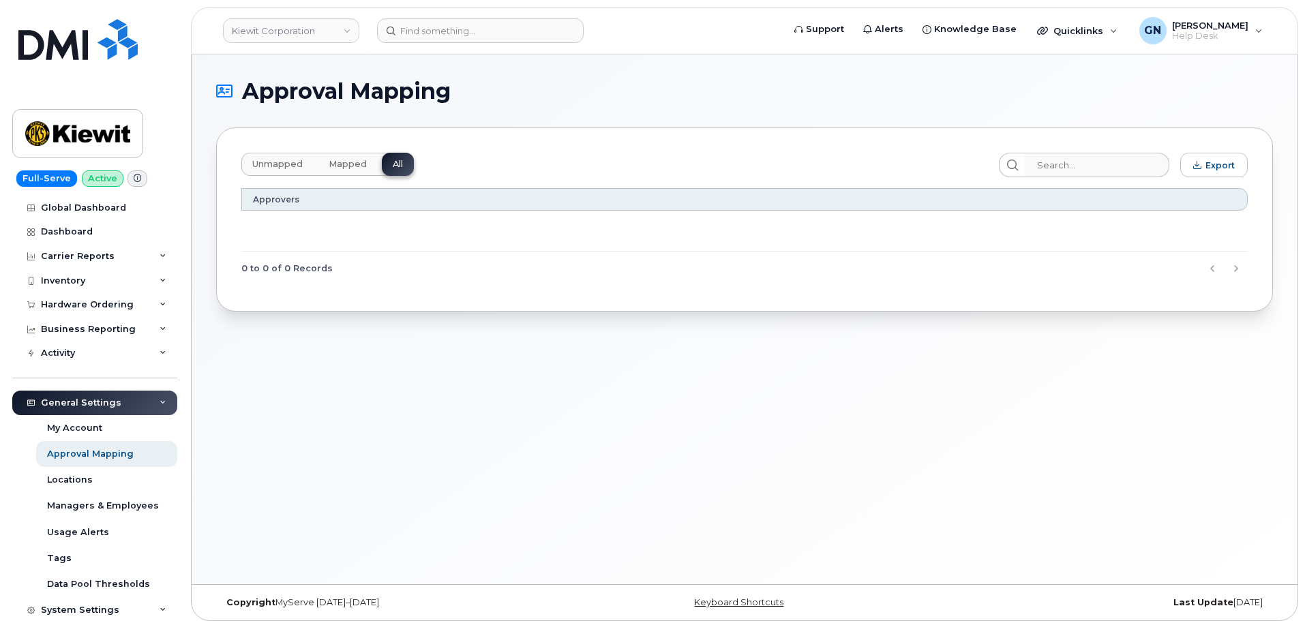
click at [925, 155] on div "Unmapped Mapped All" at bounding box center [614, 165] width 746 height 25
click at [1072, 166] on input "search" at bounding box center [1096, 165] width 145 height 25
paste input "105714.1149"
type input "105714.1149"
click at [1018, 162] on icon at bounding box center [1012, 165] width 11 height 11
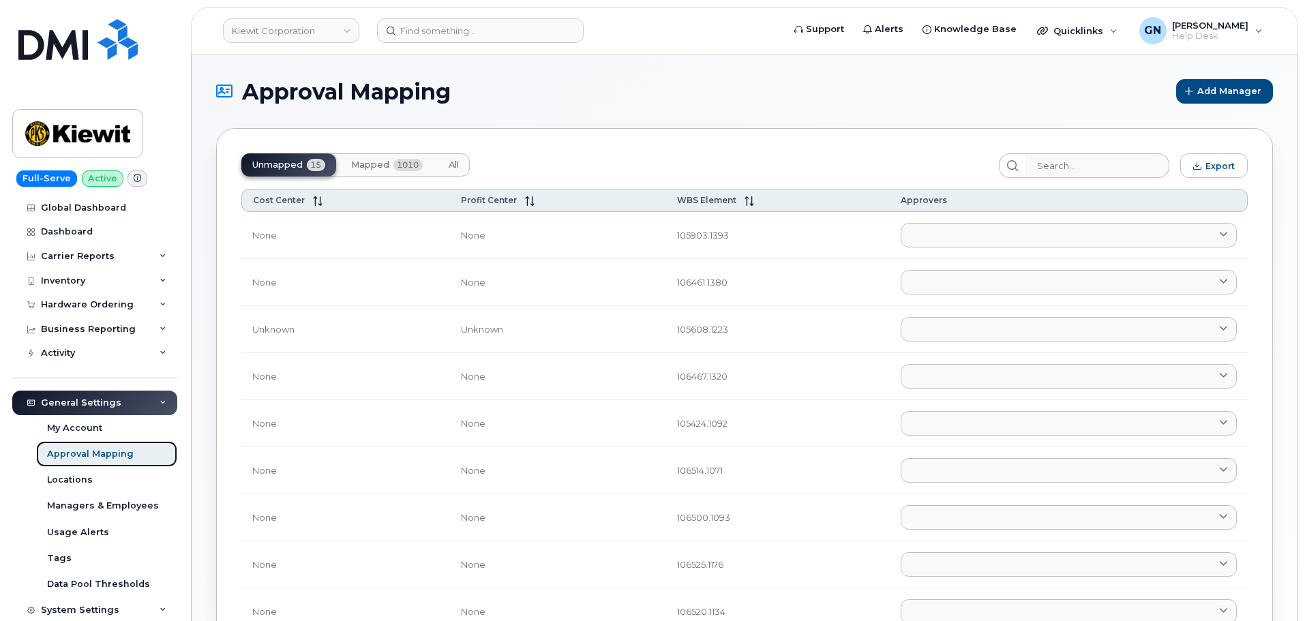
click at [106, 453] on div "Approval Mapping" at bounding box center [90, 454] width 87 height 12
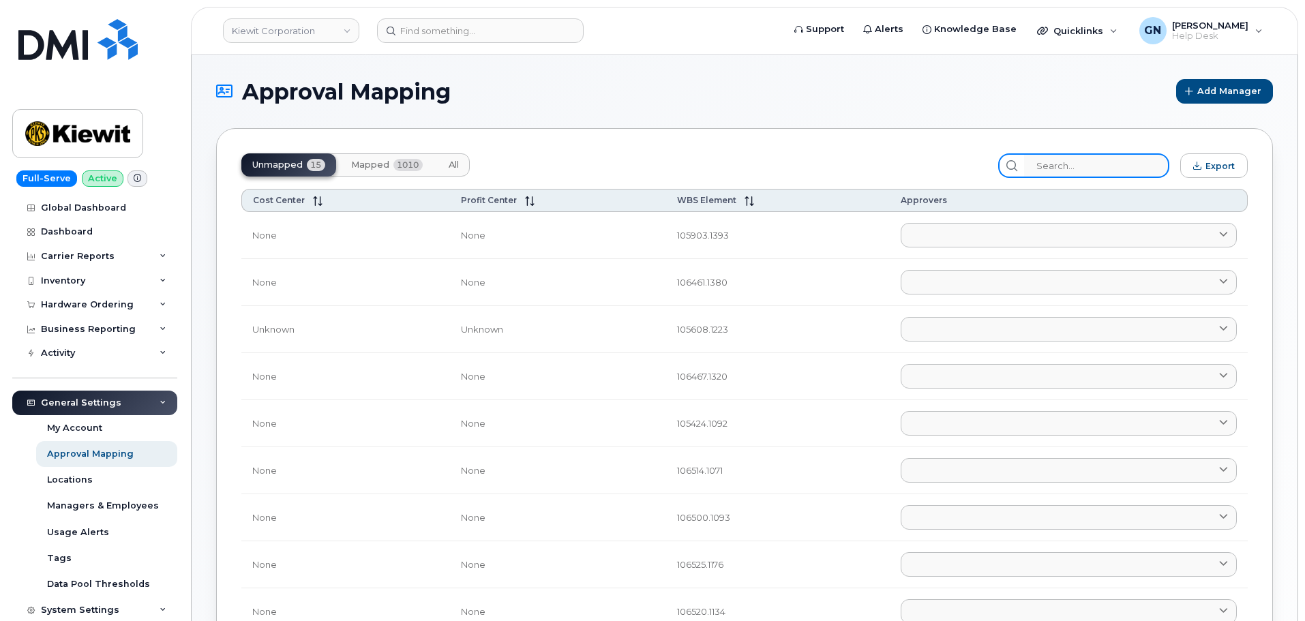
click at [1073, 173] on input "search" at bounding box center [1096, 165] width 145 height 25
paste input "105714.1149"
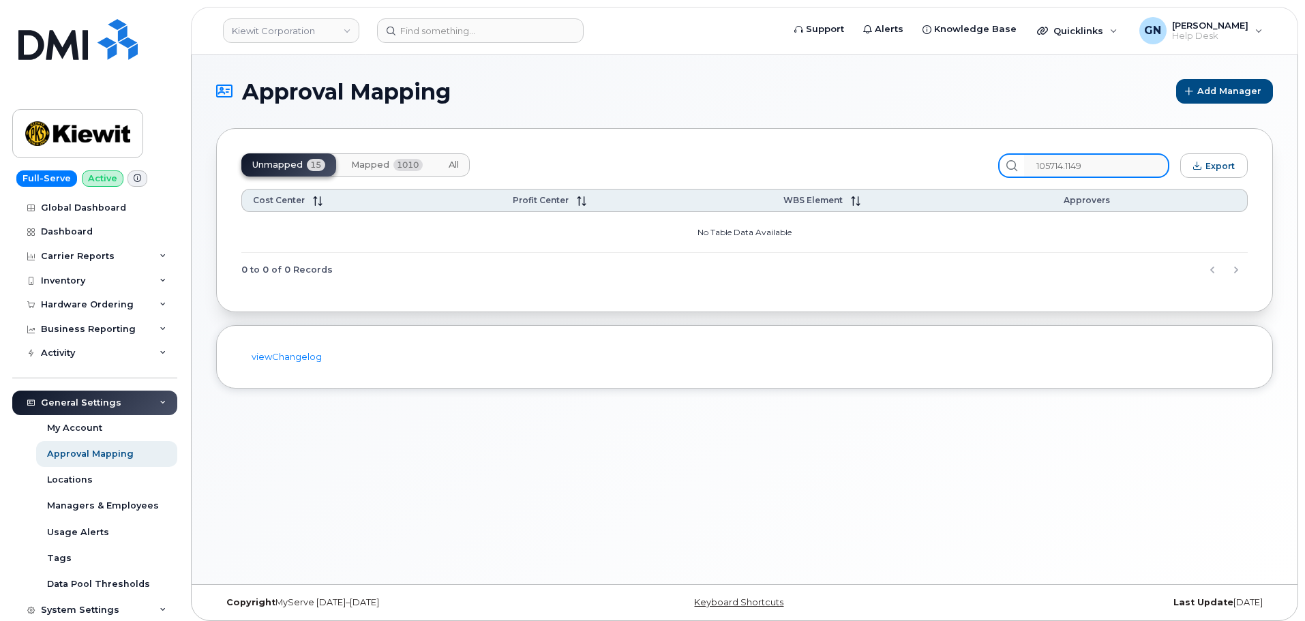
type input "105714.1149"
click at [455, 162] on span "All" at bounding box center [454, 165] width 10 height 11
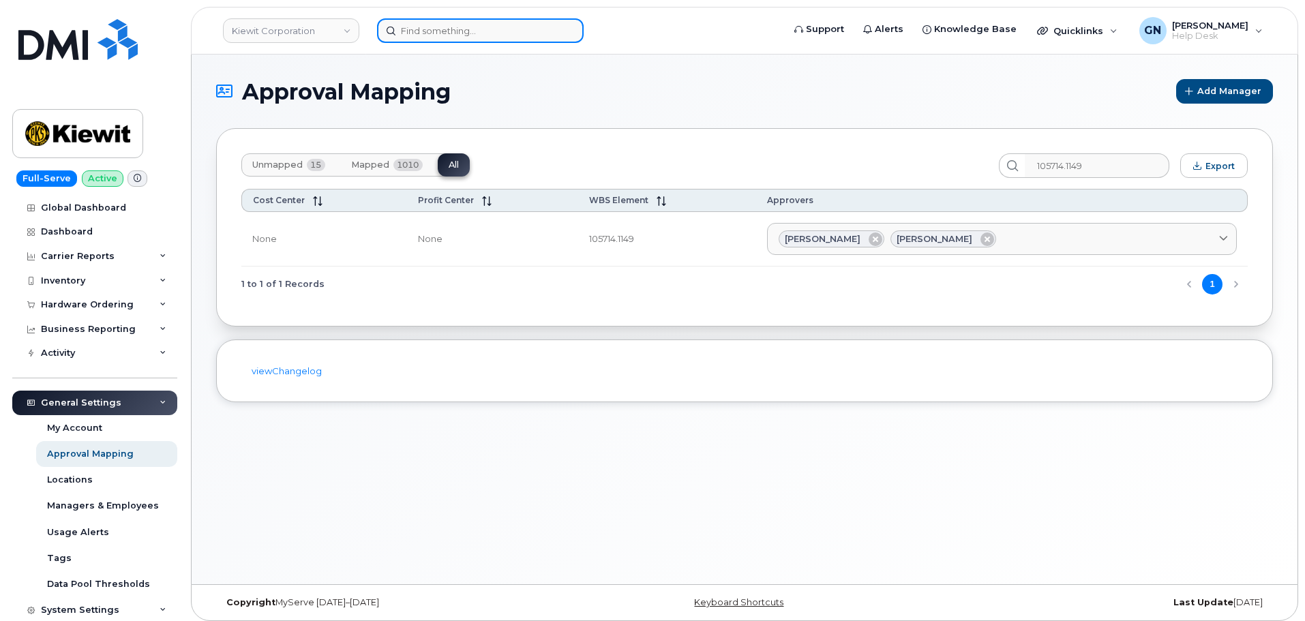
click at [508, 22] on input at bounding box center [480, 30] width 207 height 25
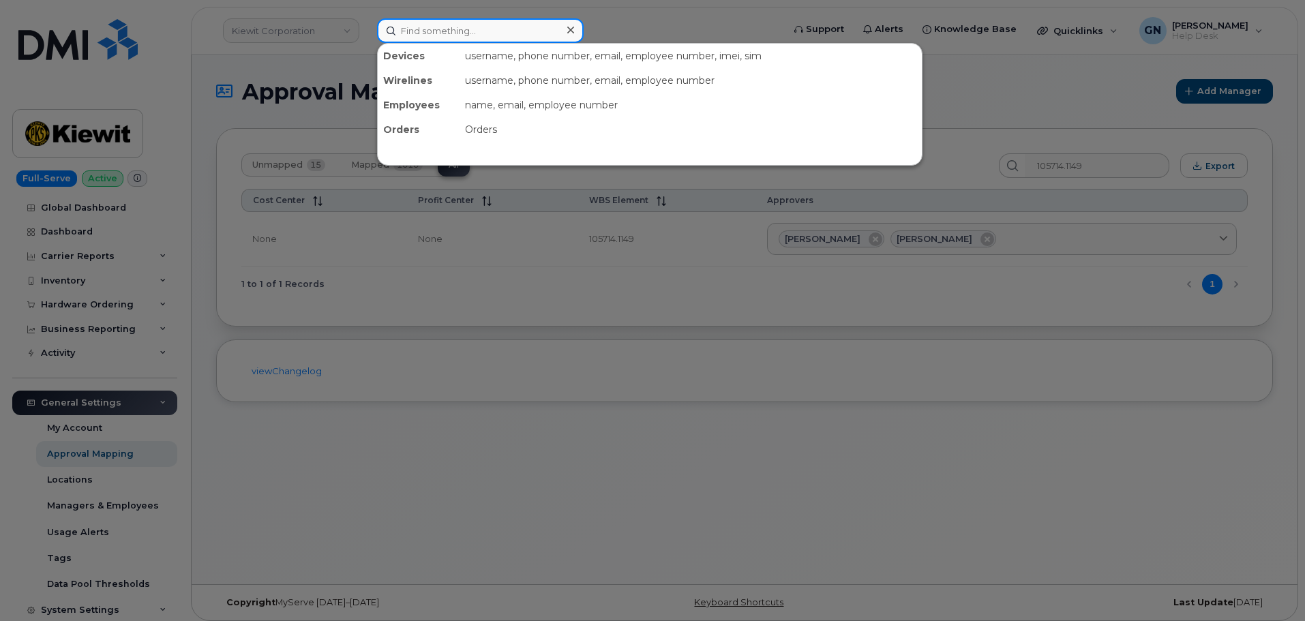
paste input "Brian Gardner"
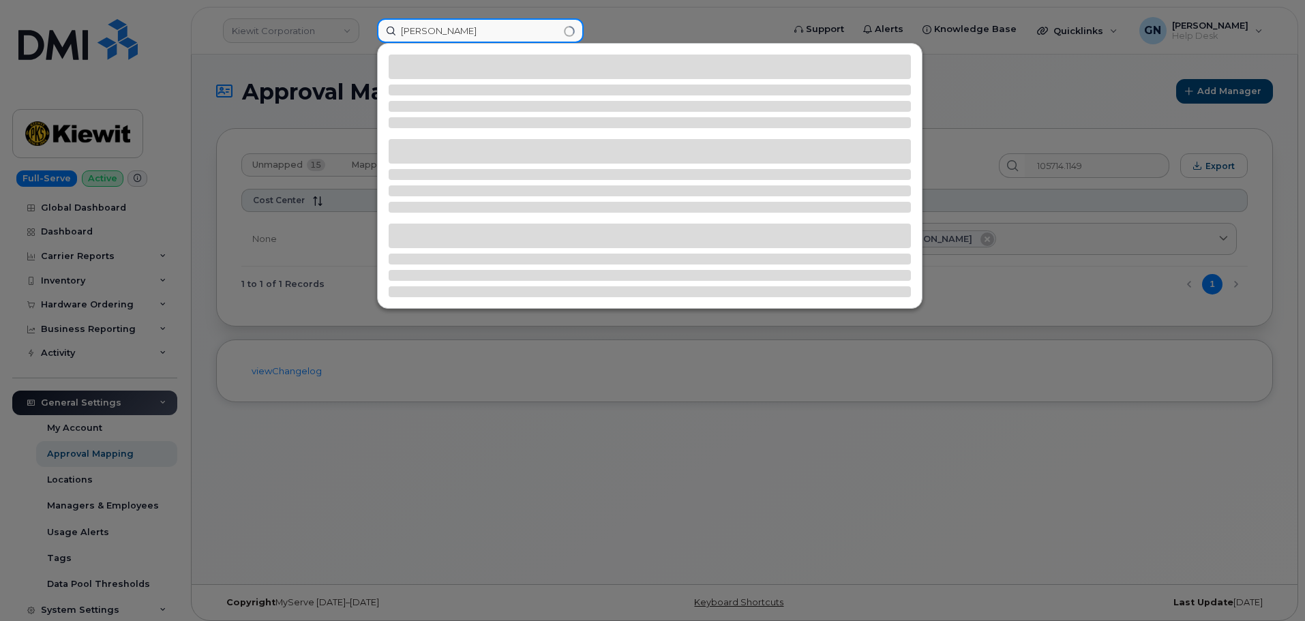
type input "Brian Gardner"
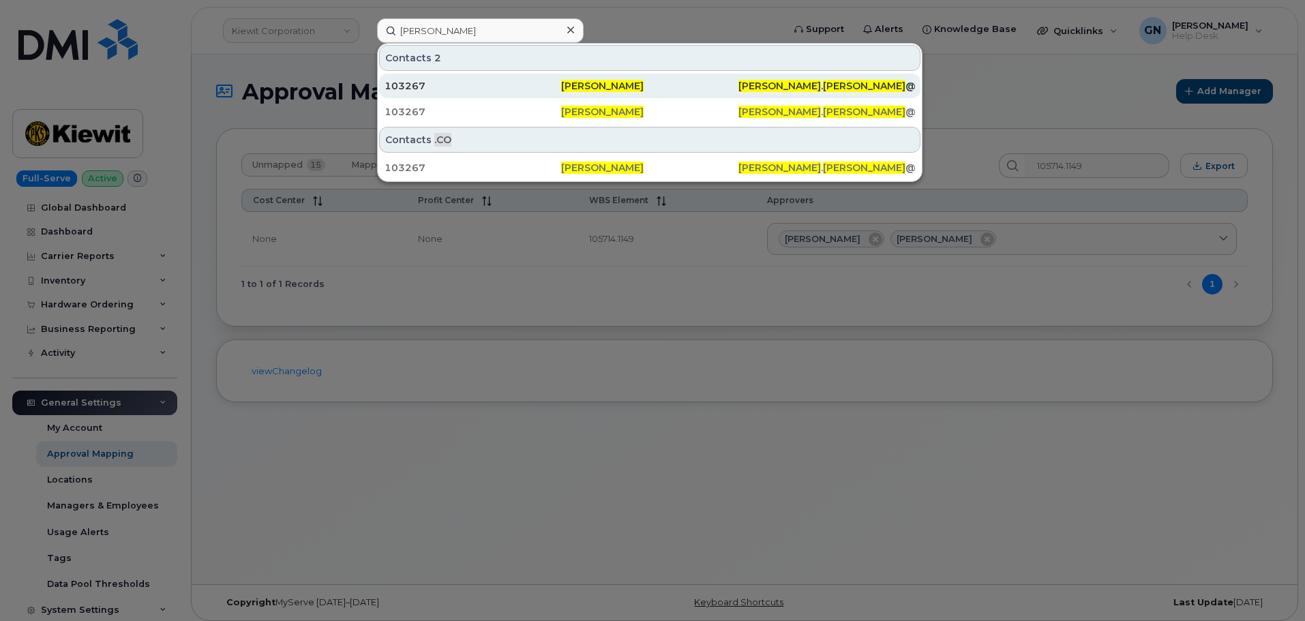
click at [669, 85] on div "Brian Gardner" at bounding box center [649, 86] width 177 height 14
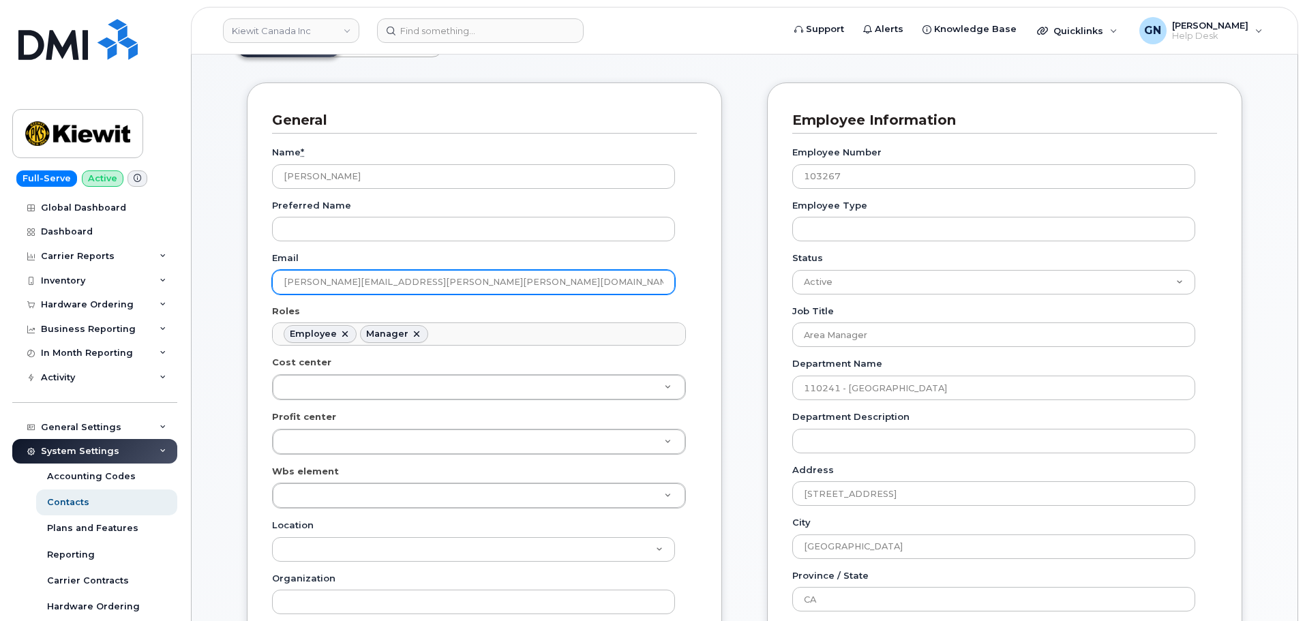
scroll to position [136, 0]
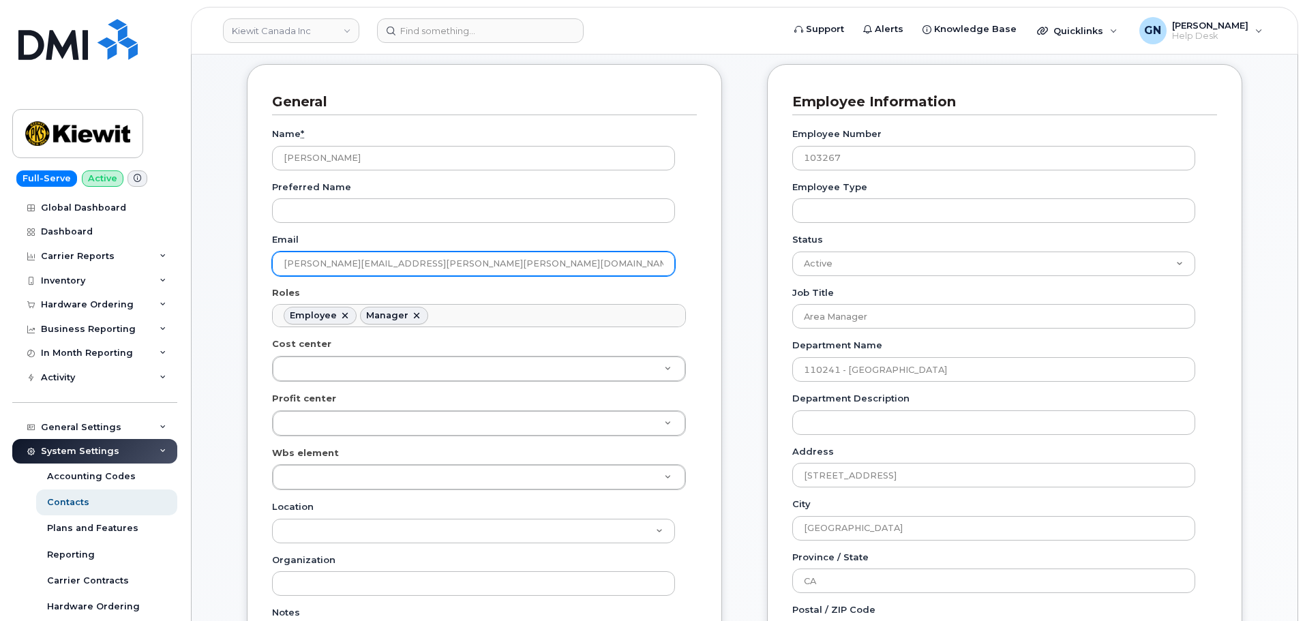
drag, startPoint x: 451, startPoint y: 259, endPoint x: 265, endPoint y: 251, distance: 186.3
click at [265, 251] on div "General Name * [PERSON_NAME] Preferred Name Email [PERSON_NAME][EMAIL_ADDRESS][…" at bounding box center [484, 437] width 475 height 747
click at [515, 18] on header "[PERSON_NAME] Canada Inc Support Alerts Knowledge Base Quicklinks Suspend / Can…" at bounding box center [744, 31] width 1107 height 48
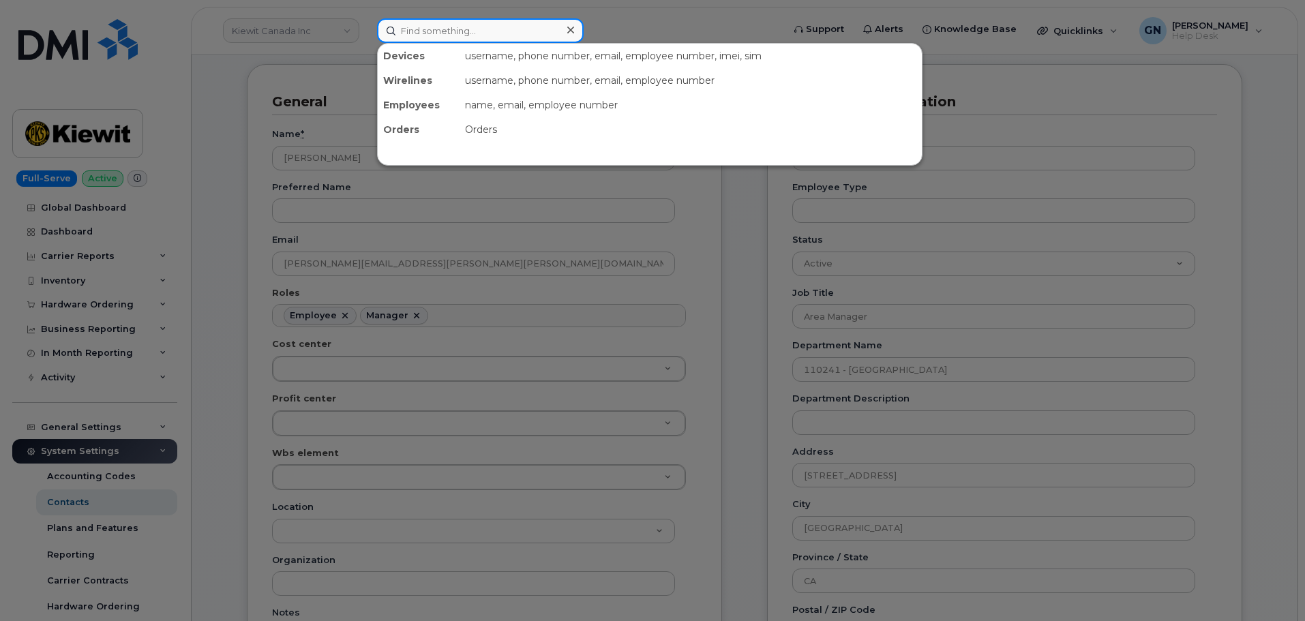
click at [519, 41] on input at bounding box center [480, 30] width 207 height 25
paste input "[PERSON_NAME]"
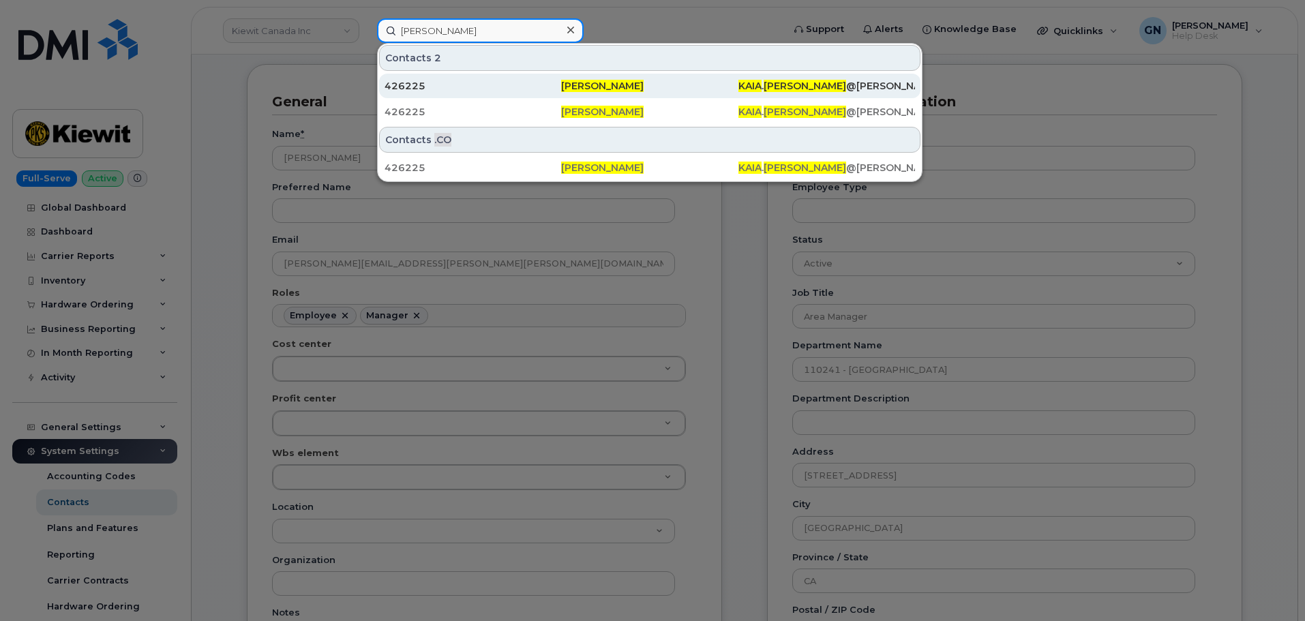
type input "[PERSON_NAME]"
click at [531, 79] on div "426225" at bounding box center [472, 86] width 177 height 25
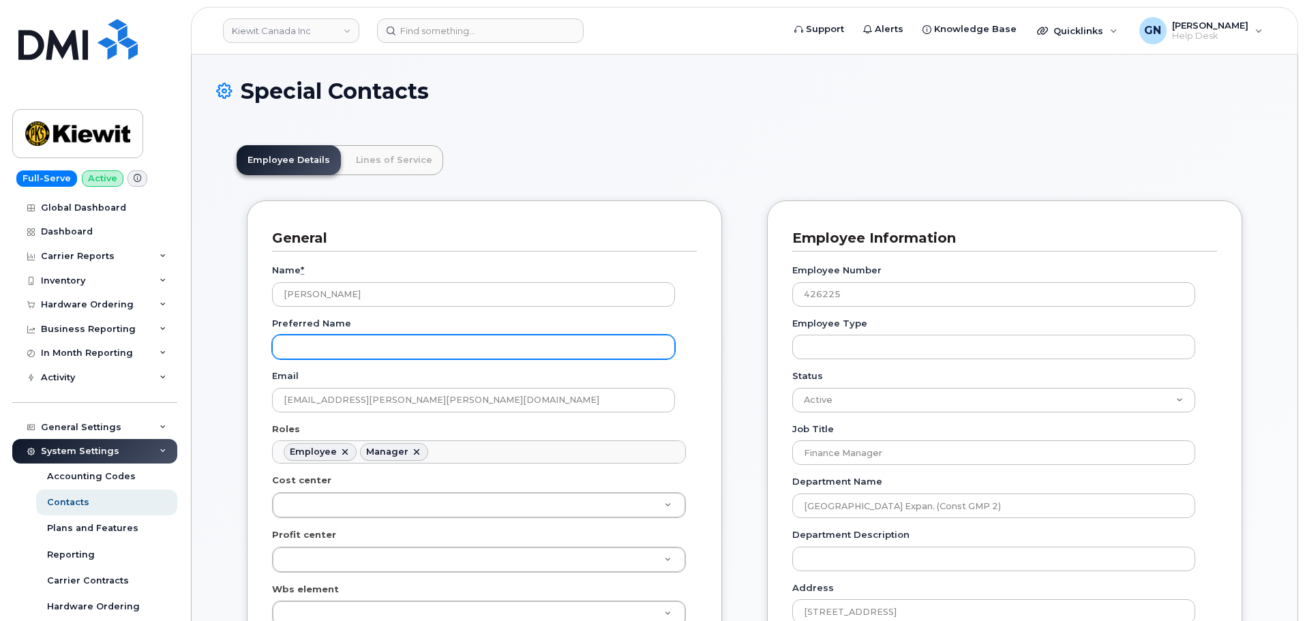
scroll to position [40, 0]
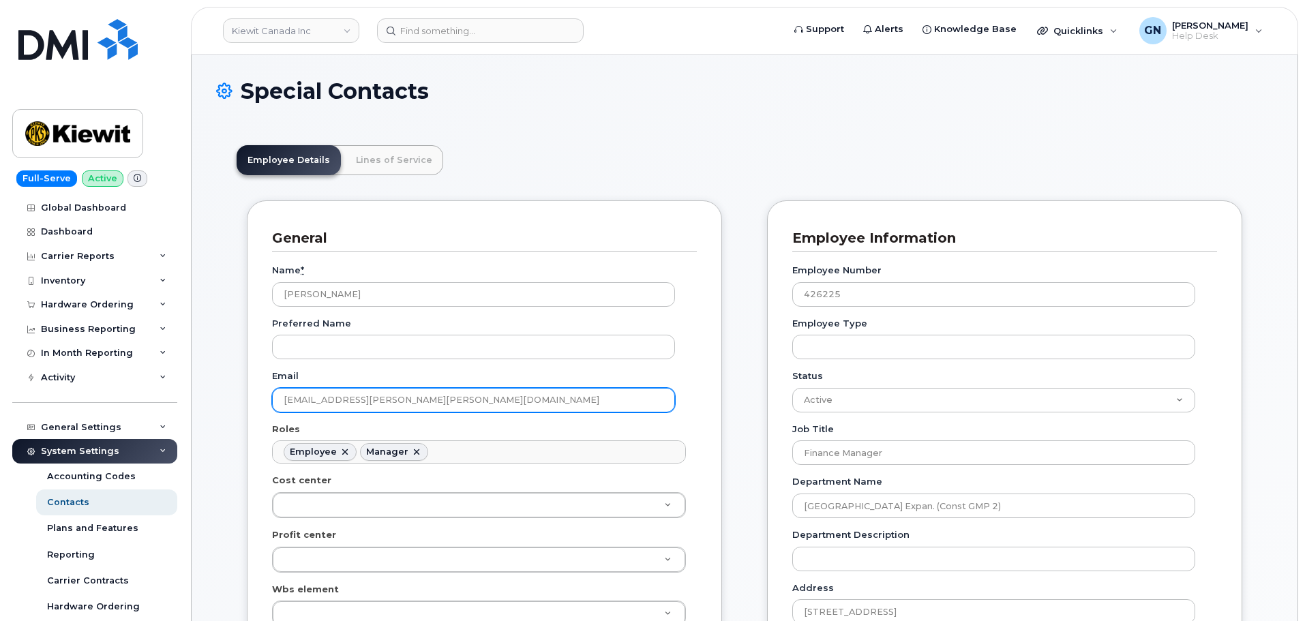
drag, startPoint x: 416, startPoint y: 399, endPoint x: 225, endPoint y: 393, distance: 191.0
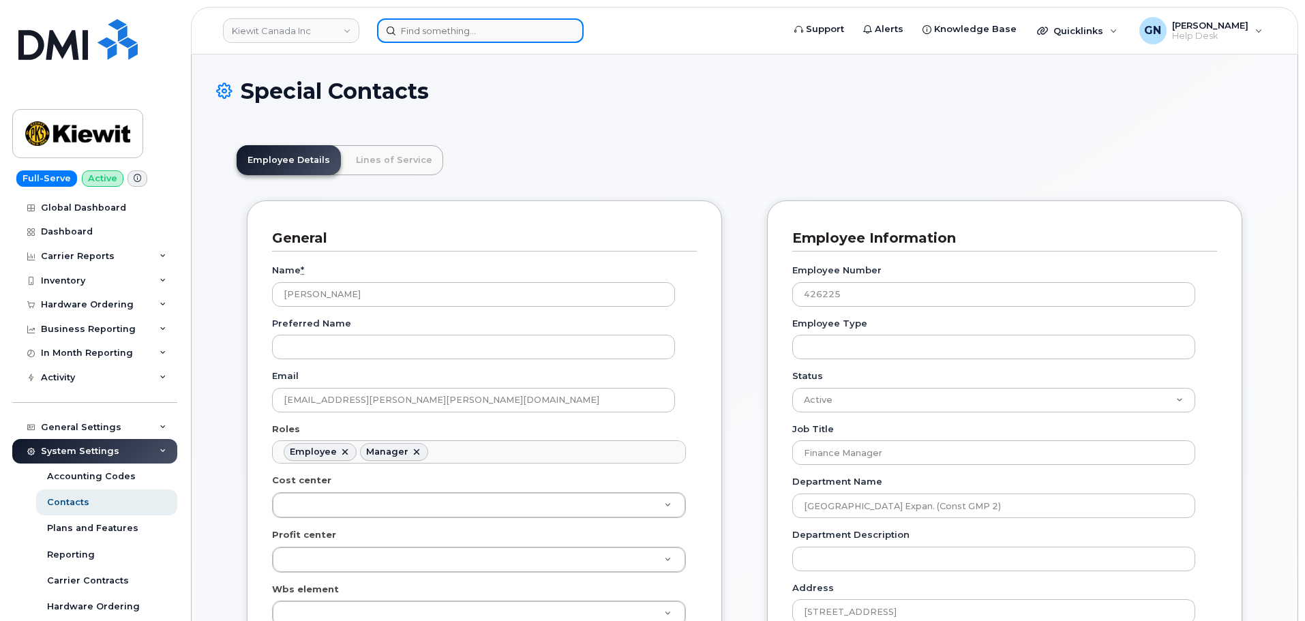
click at [438, 35] on input at bounding box center [480, 30] width 207 height 25
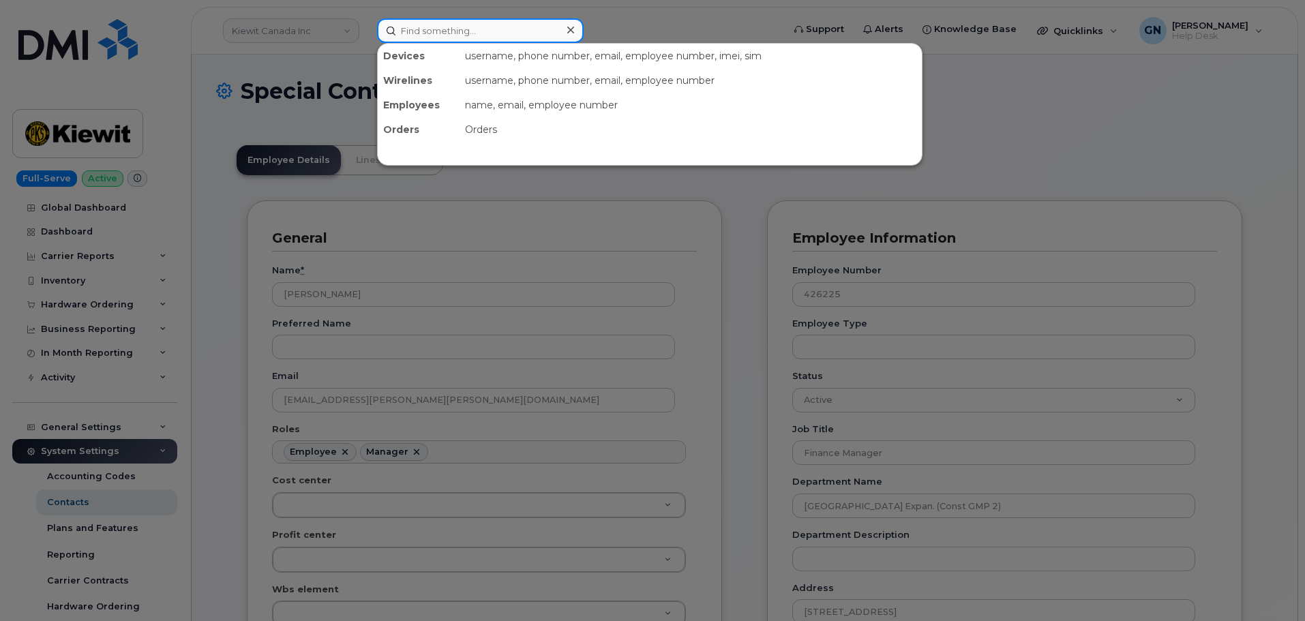
paste input "4045163039"
type input "4045163039"
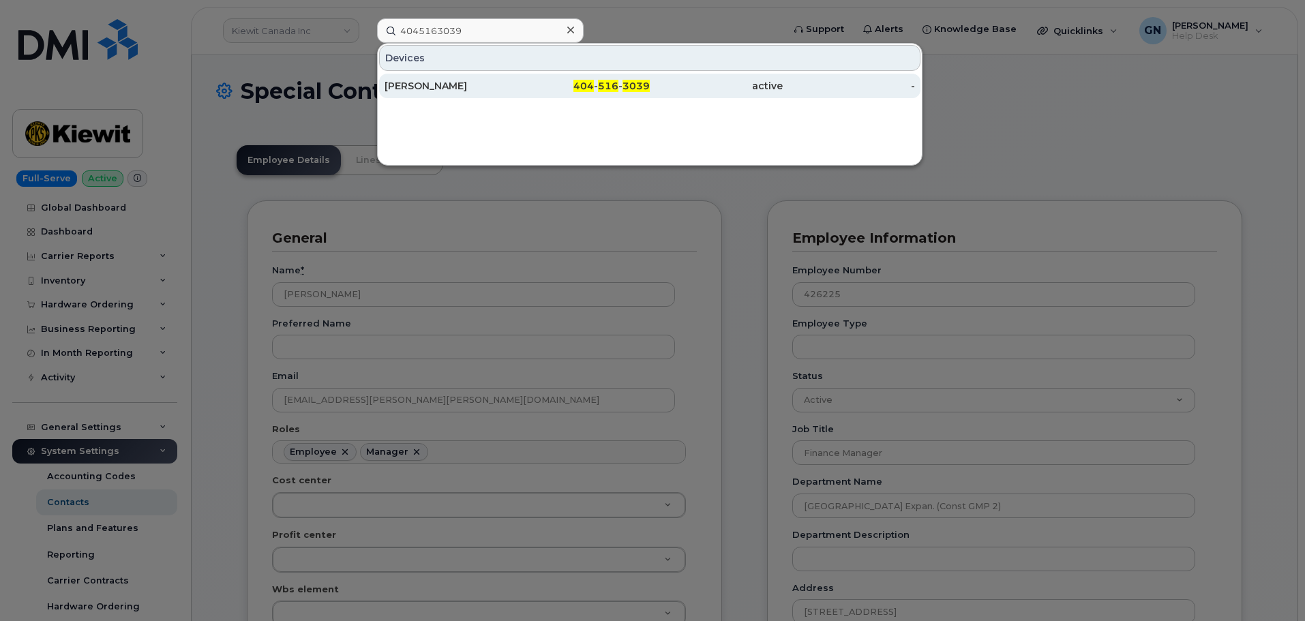
click at [460, 85] on div "[PERSON_NAME]" at bounding box center [450, 86] width 133 height 14
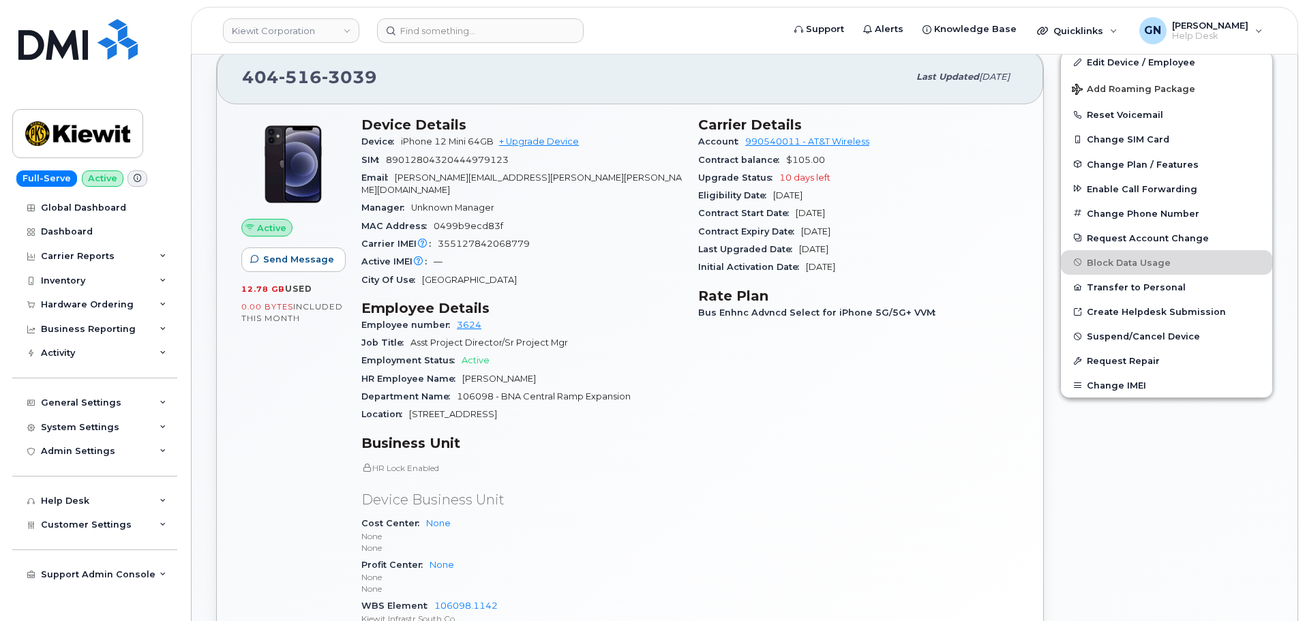
scroll to position [205, 0]
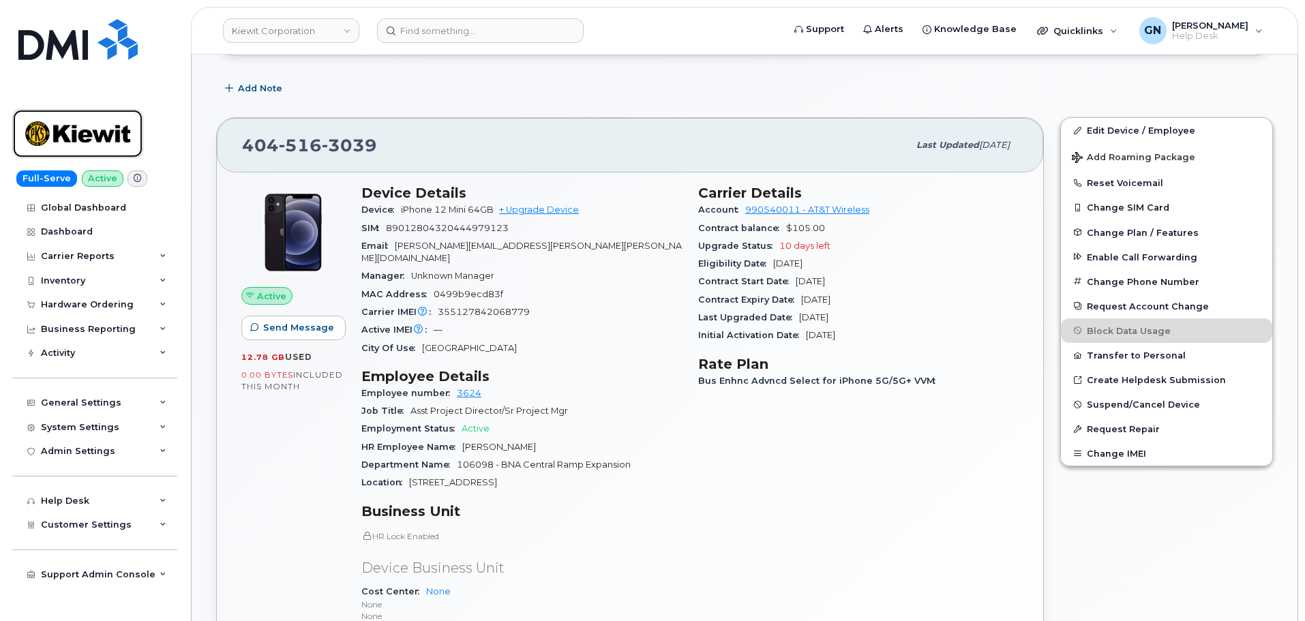
drag, startPoint x: 113, startPoint y: 123, endPoint x: 131, endPoint y: 123, distance: 17.7
click at [113, 123] on img at bounding box center [77, 134] width 105 height 40
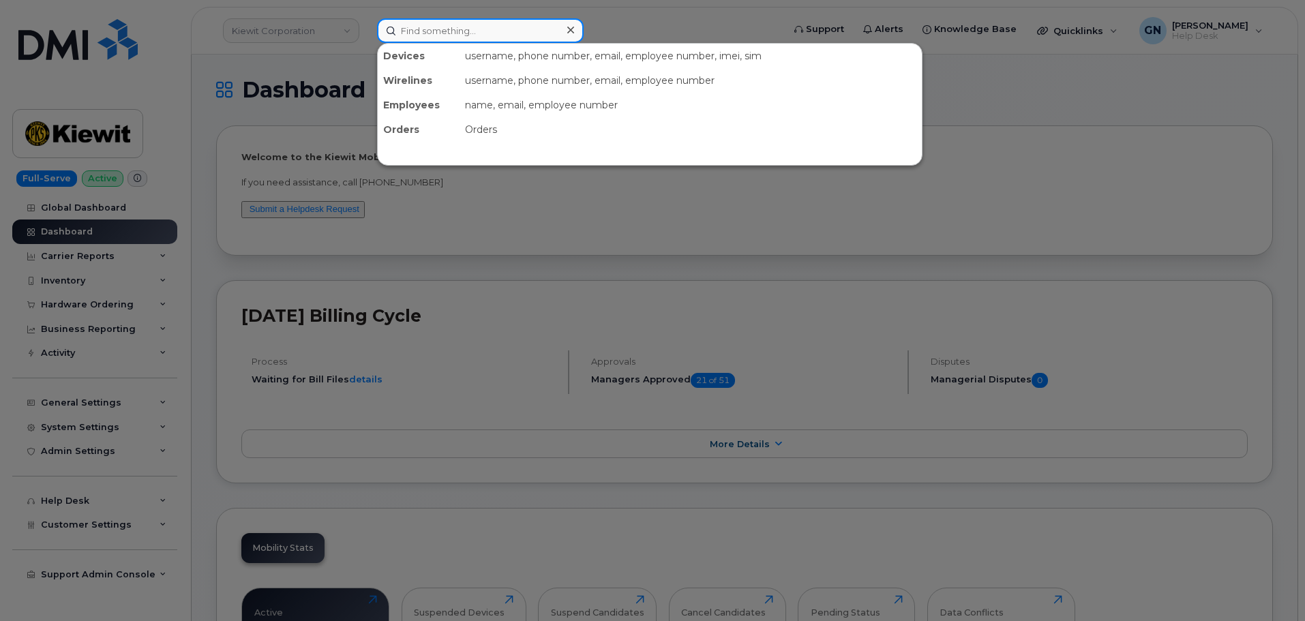
click at [536, 29] on input at bounding box center [480, 30] width 207 height 25
paste input "4435369362"
type input "4435369362"
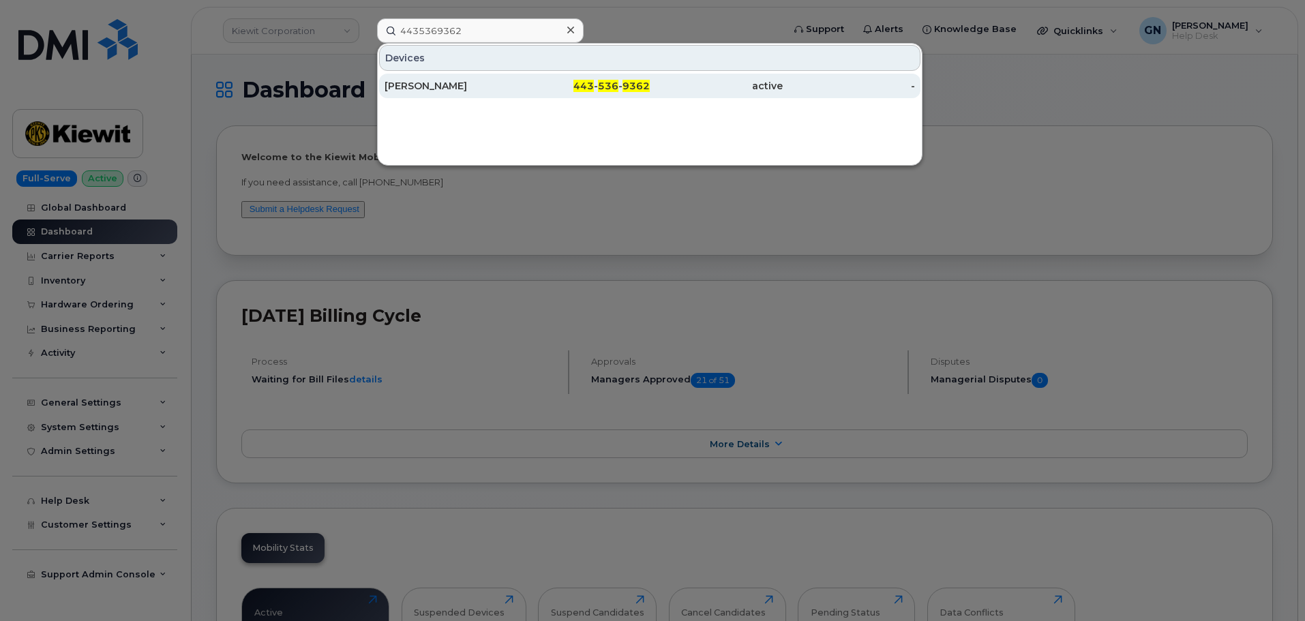
click at [562, 91] on div "443 - 536 - 9362" at bounding box center [583, 86] width 133 height 14
click at [551, 90] on div "443 - 536 - 9362" at bounding box center [583, 86] width 133 height 14
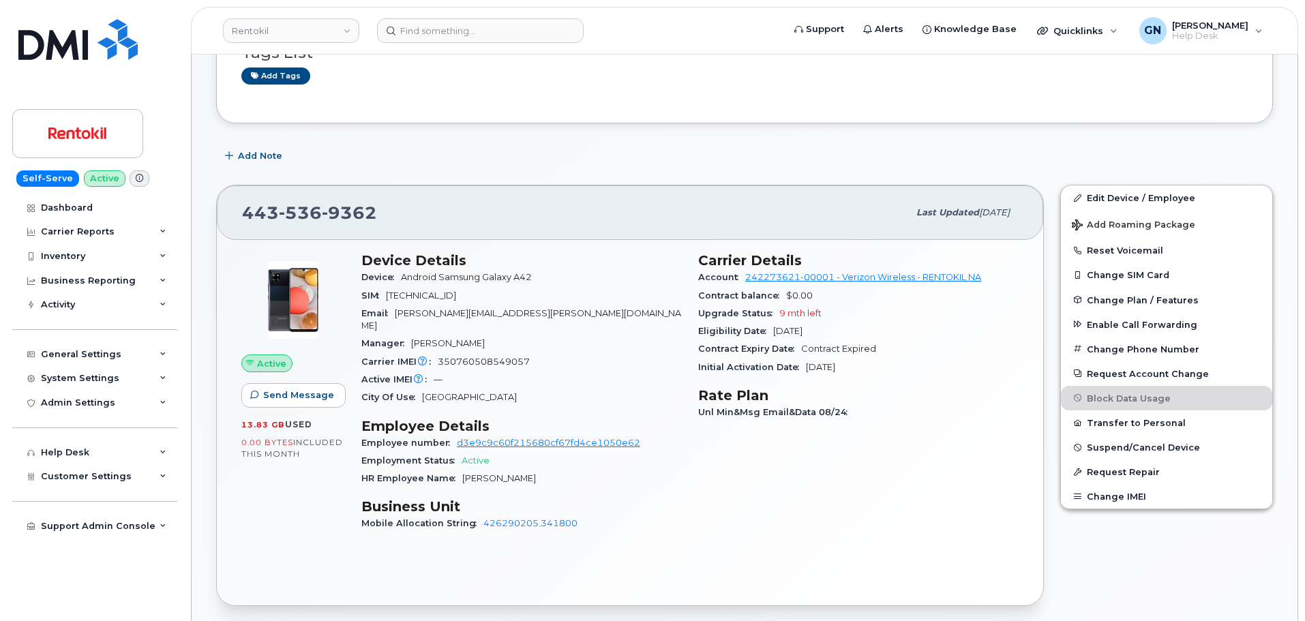
scroll to position [377, 0]
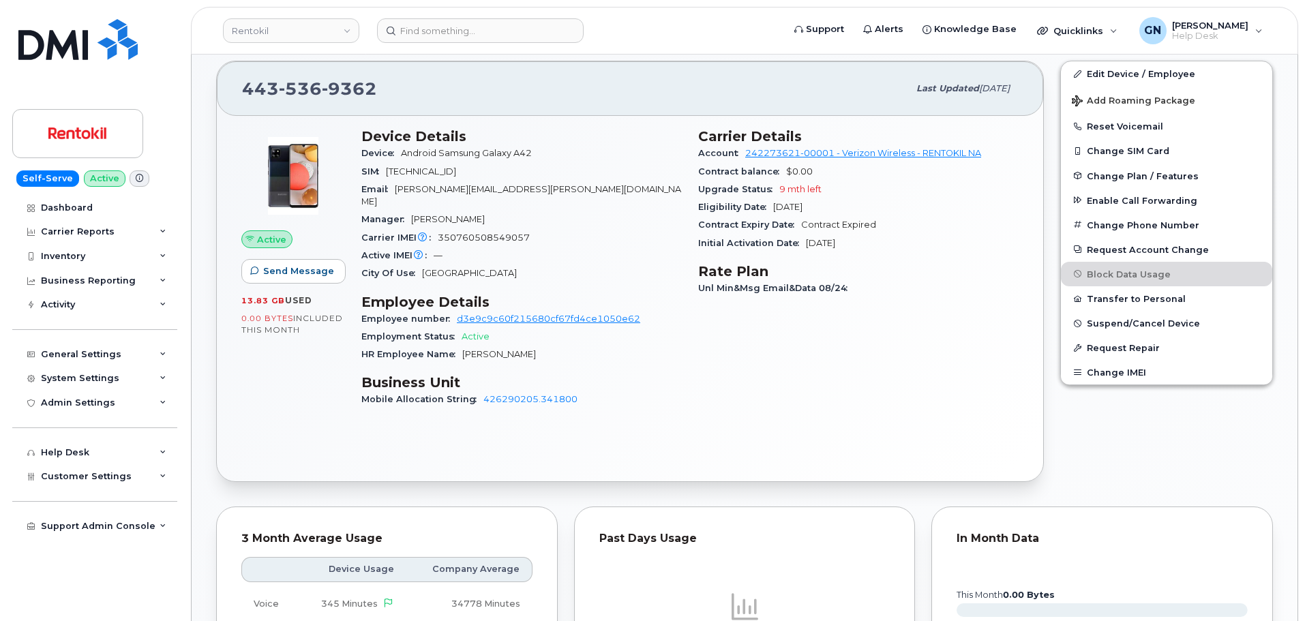
click at [463, 232] on span "350760508549057" at bounding box center [484, 237] width 92 height 10
copy span "350760508549057"
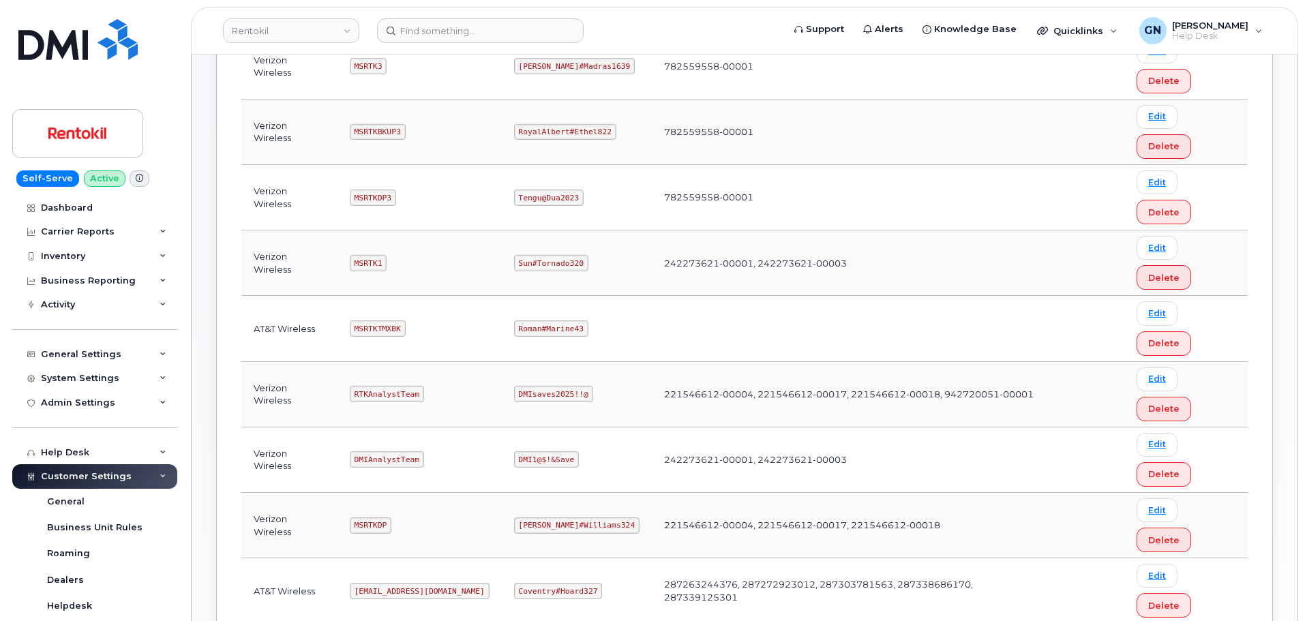
scroll to position [205, 0]
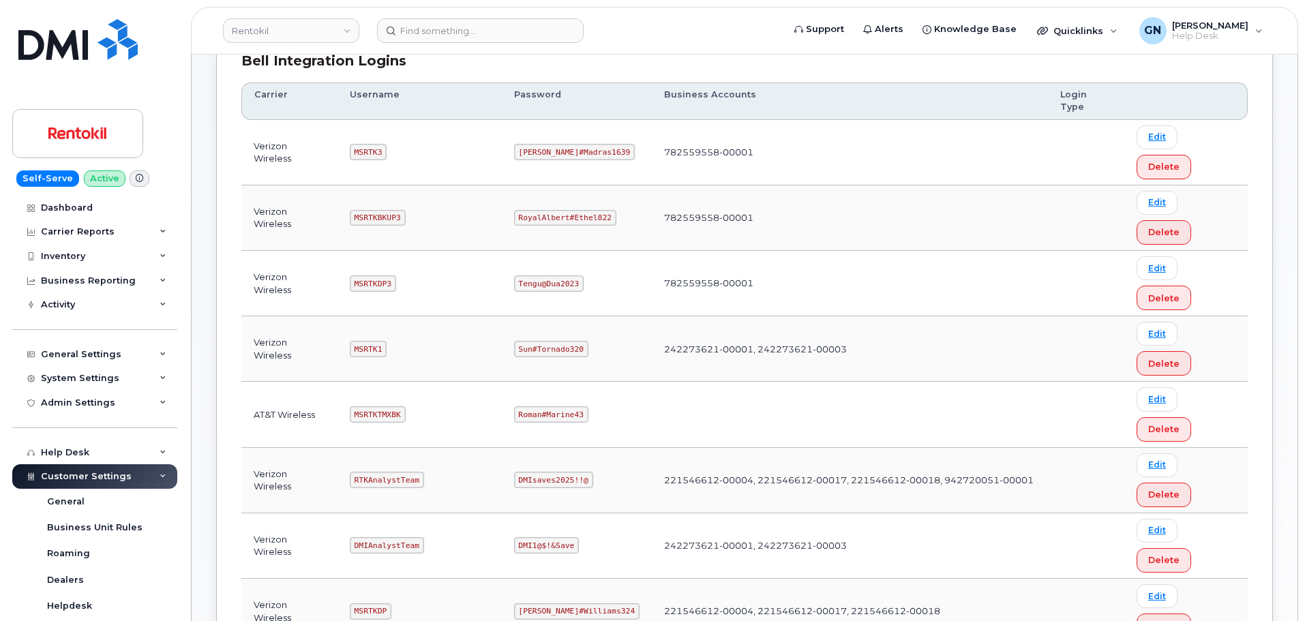
click at [376, 341] on code "MSRTK1" at bounding box center [368, 349] width 37 height 16
copy code "MSRTK1"
click at [552, 341] on code "Sun#Tornado320" at bounding box center [551, 349] width 74 height 16
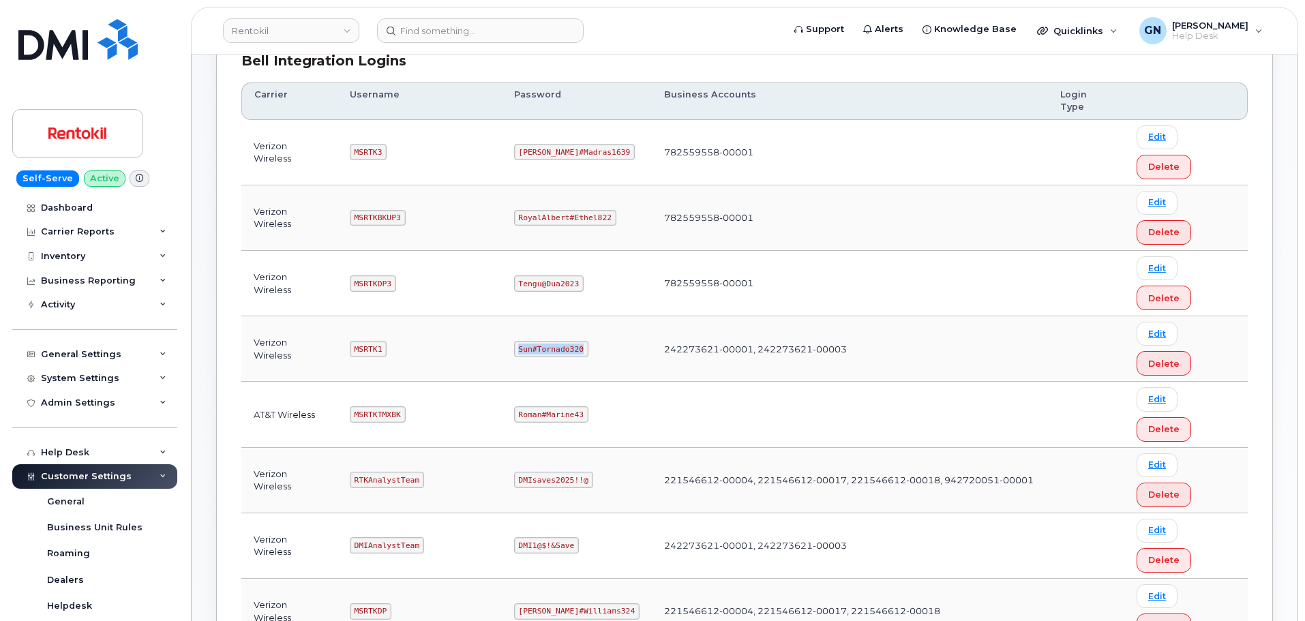
click at [552, 341] on code "Sun#Tornado320" at bounding box center [551, 349] width 74 height 16
copy code "Sun#Tornado320"
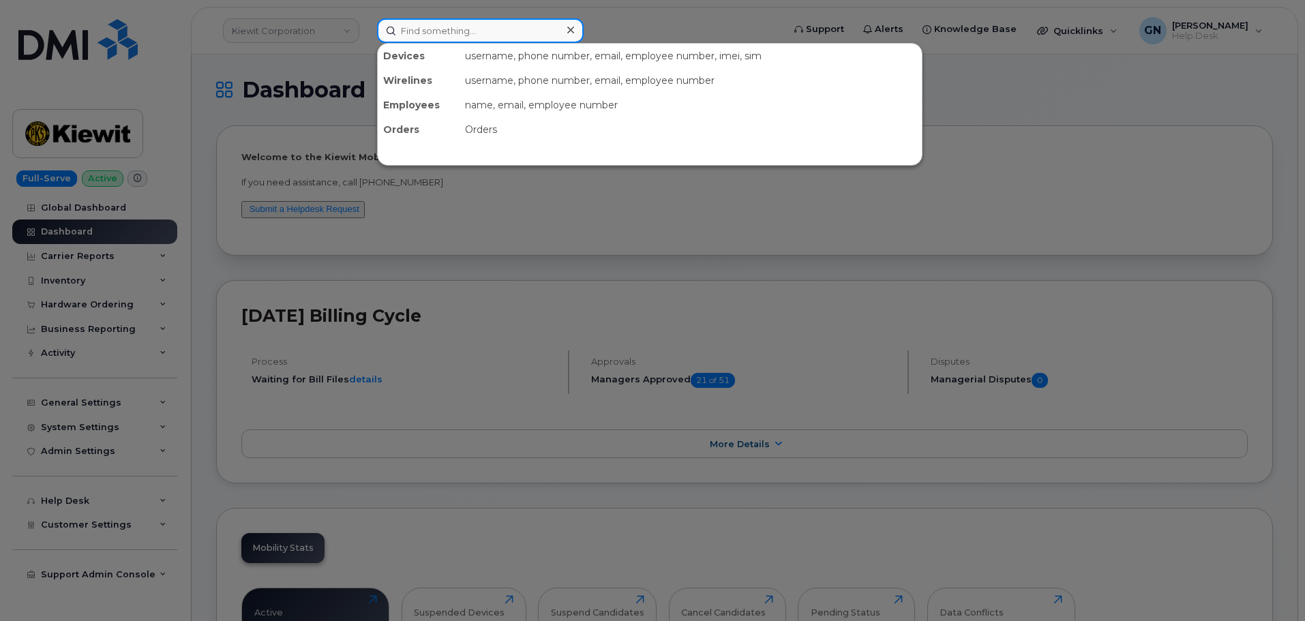
click at [440, 41] on input at bounding box center [480, 30] width 207 height 25
paste input "7244541039"
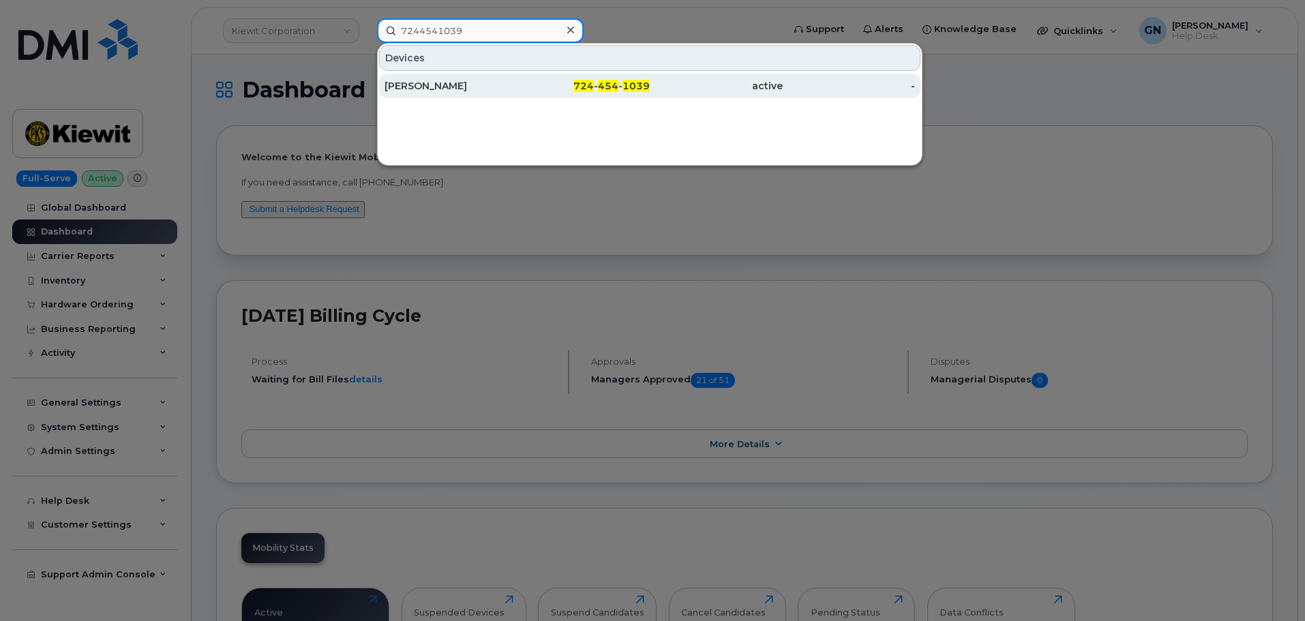
type input "7244541039"
click at [495, 87] on div "[PERSON_NAME]" at bounding box center [450, 86] width 133 height 14
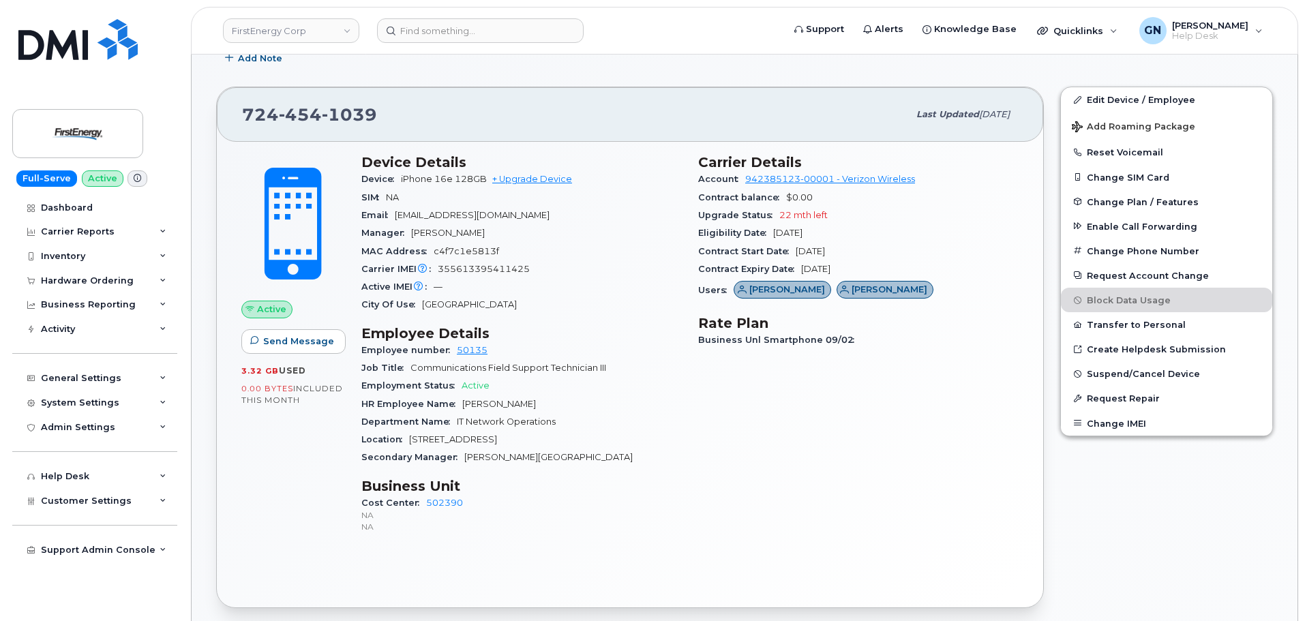
scroll to position [273, 0]
click at [509, 270] on span "355613395411425" at bounding box center [484, 270] width 92 height 10
copy span "355613395411425"
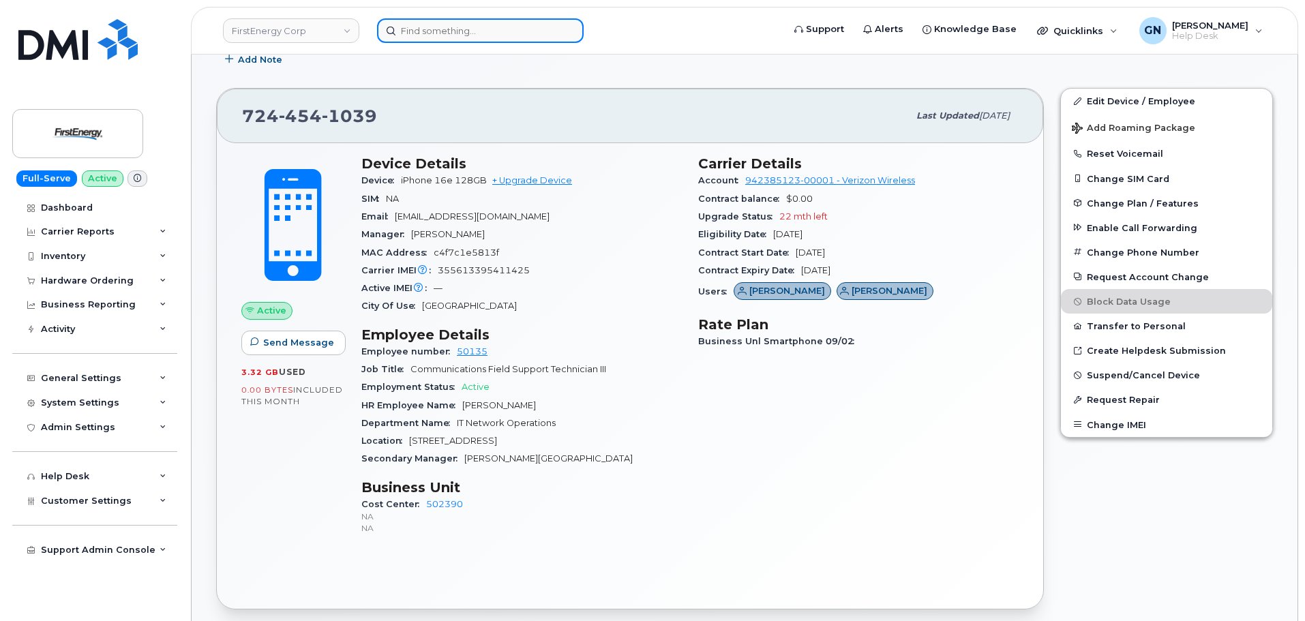
click at [430, 35] on input at bounding box center [480, 30] width 207 height 25
paste input "3652926576"
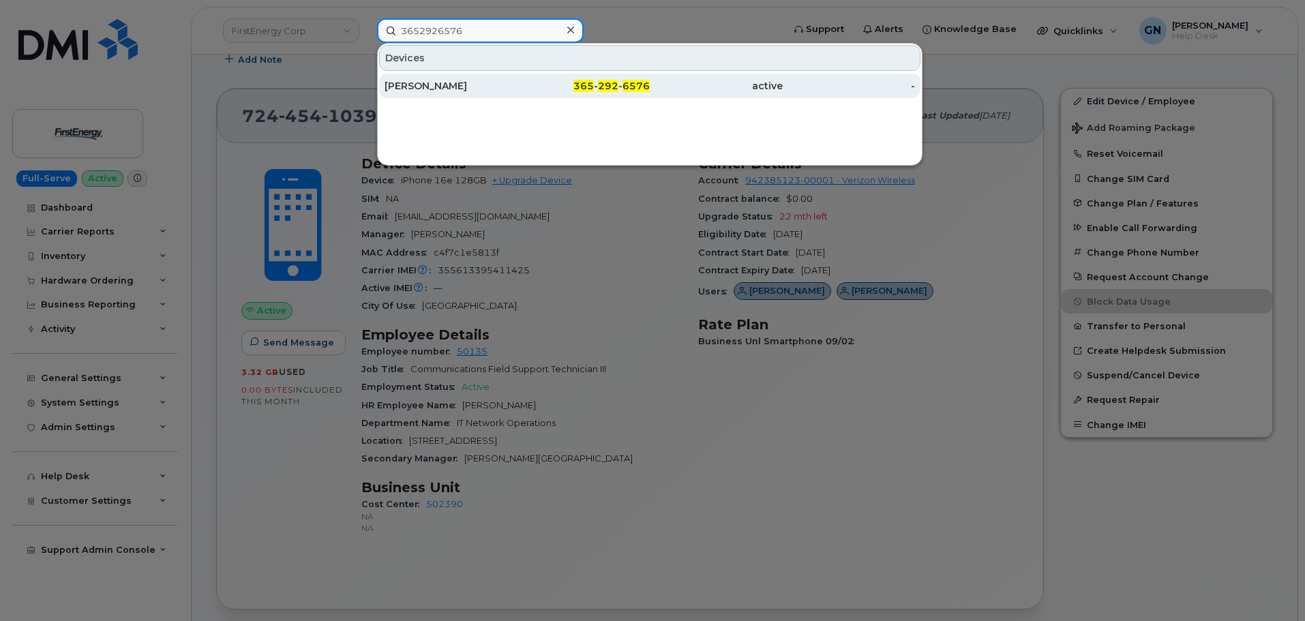
type input "3652926576"
click at [493, 91] on div "Babak Saeidi" at bounding box center [450, 86] width 133 height 14
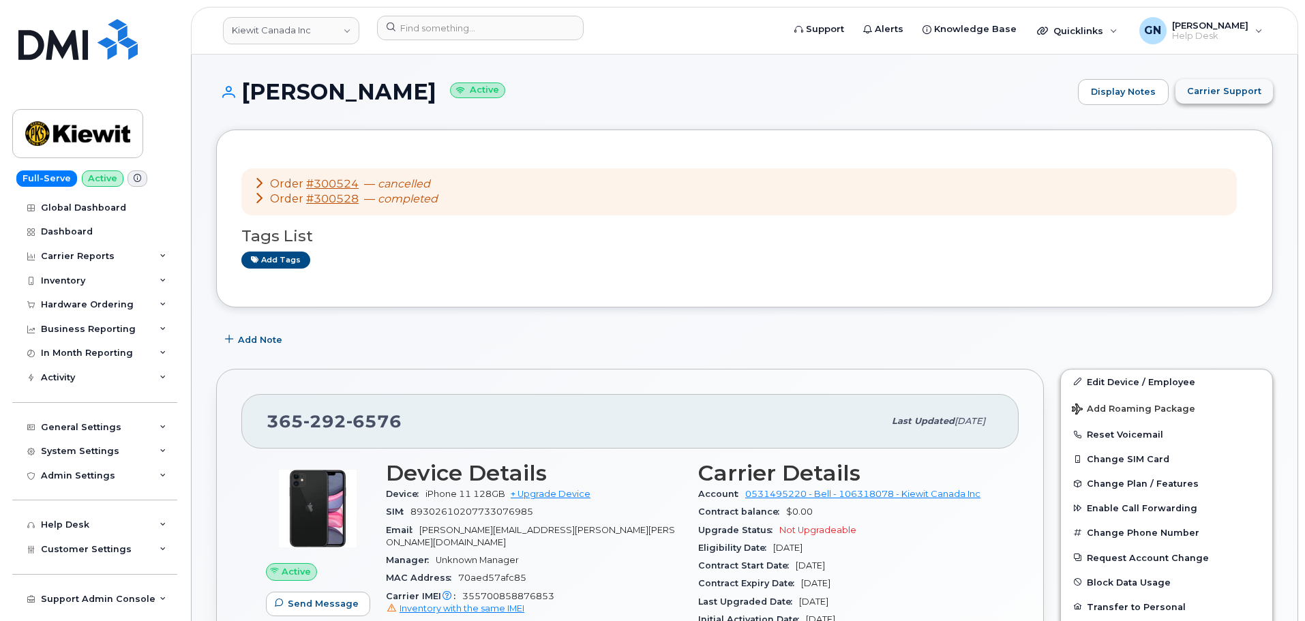
click at [1204, 97] on span "Carrier Support" at bounding box center [1224, 91] width 74 height 13
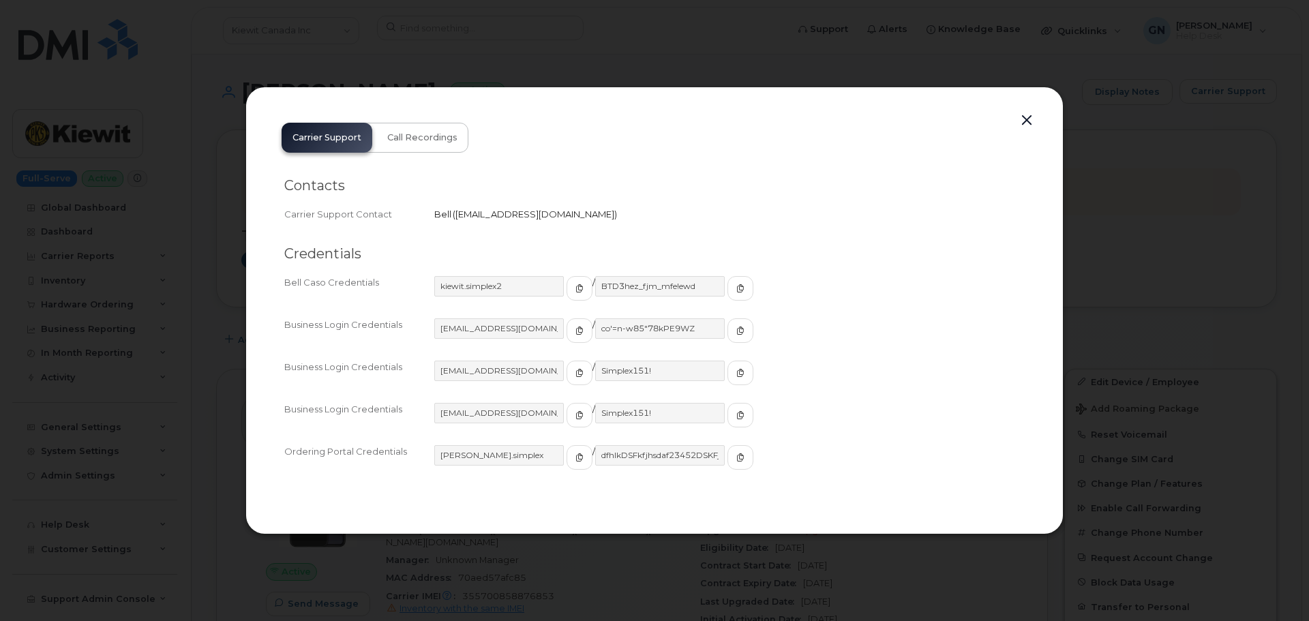
click at [1030, 120] on button "button" at bounding box center [1026, 120] width 20 height 19
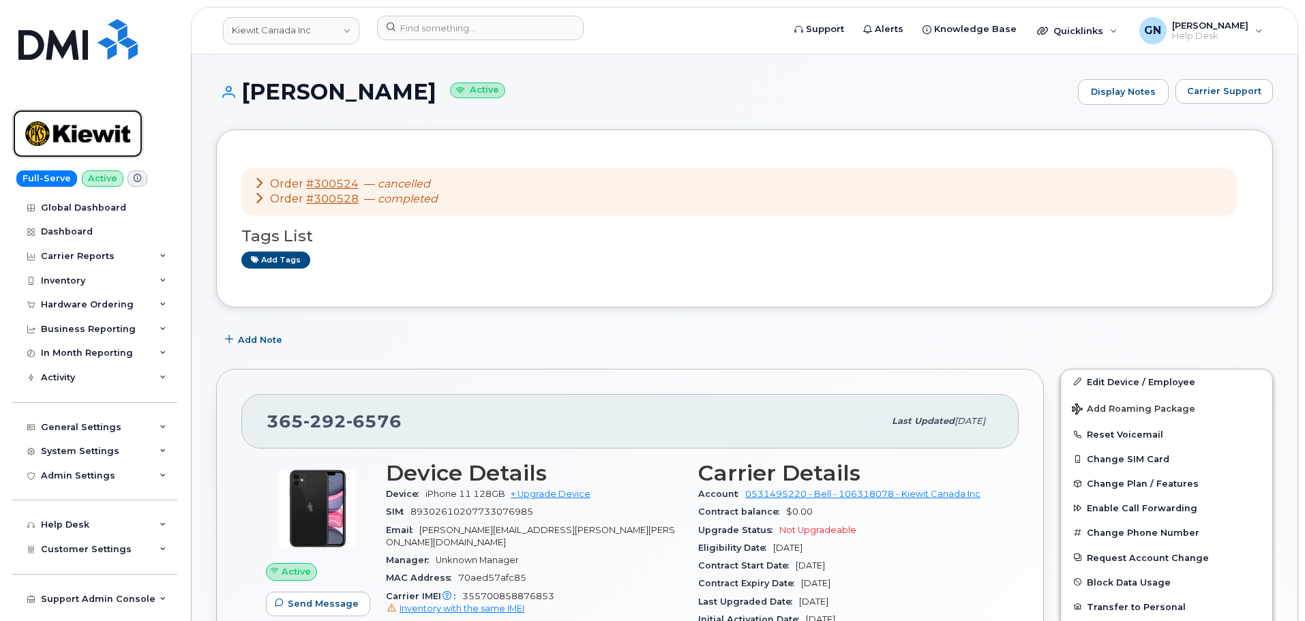
click at [91, 123] on img at bounding box center [77, 134] width 105 height 40
